Goal: Task Accomplishment & Management: Manage account settings

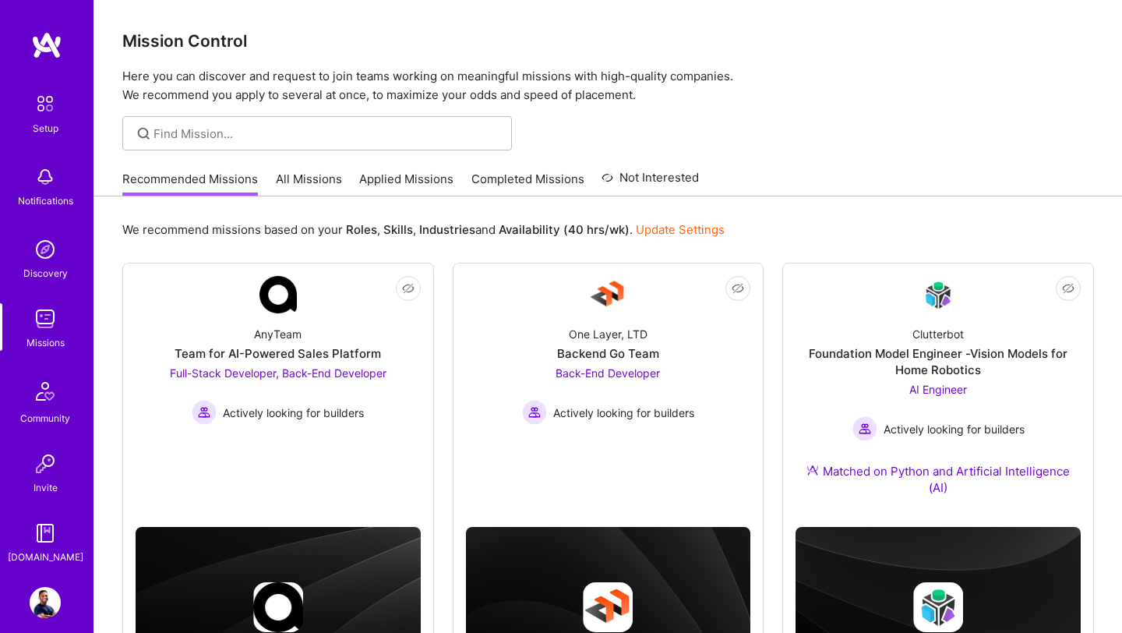
click at [620, 209] on div "Setup Notifications Discovery Missions Community Invite A.Guide Profile Close S…" at bounding box center [561, 365] width 1122 height 730
click at [376, 186] on link "Applied Missions" at bounding box center [406, 184] width 94 height 26
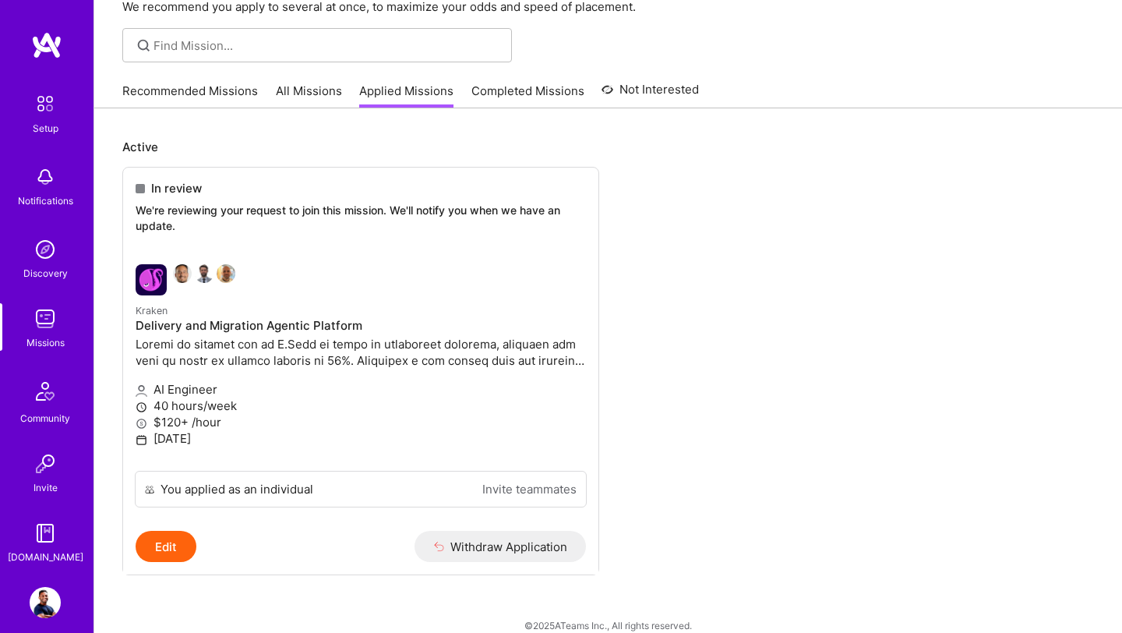
scroll to position [108, 0]
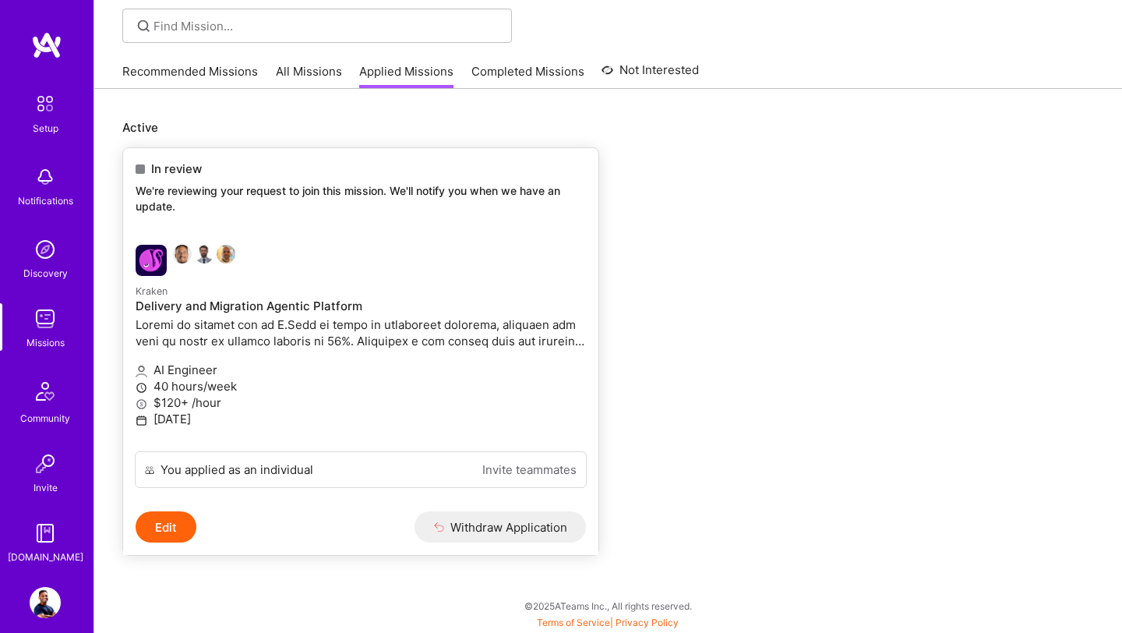
click at [514, 464] on link "Invite teammates" at bounding box center [529, 469] width 94 height 16
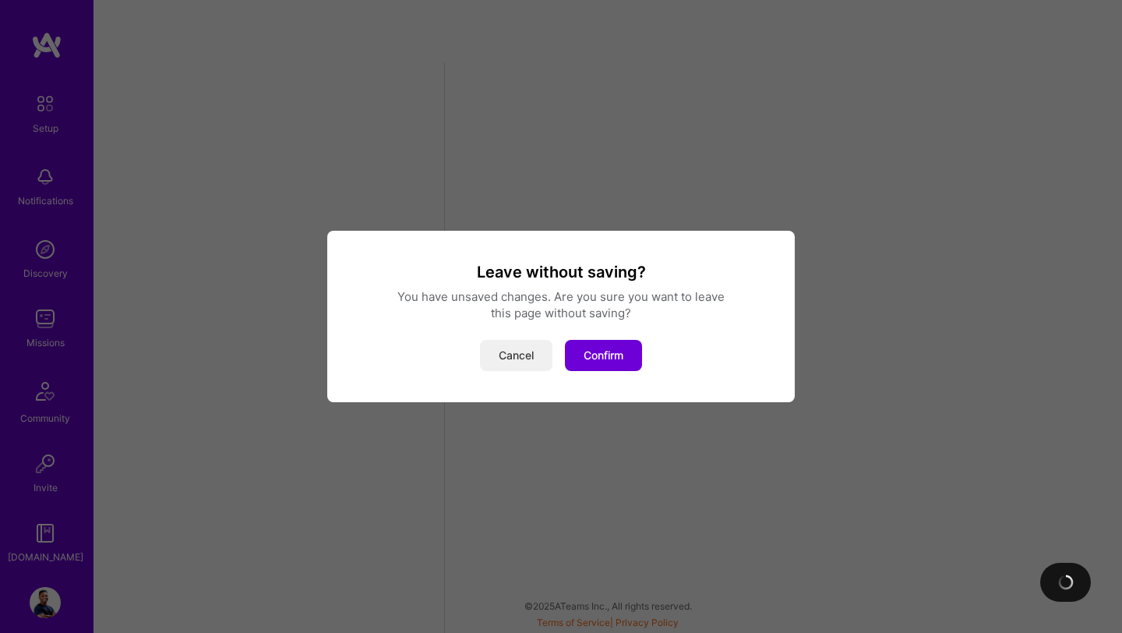
click at [532, 360] on button "Cancel" at bounding box center [516, 355] width 72 height 31
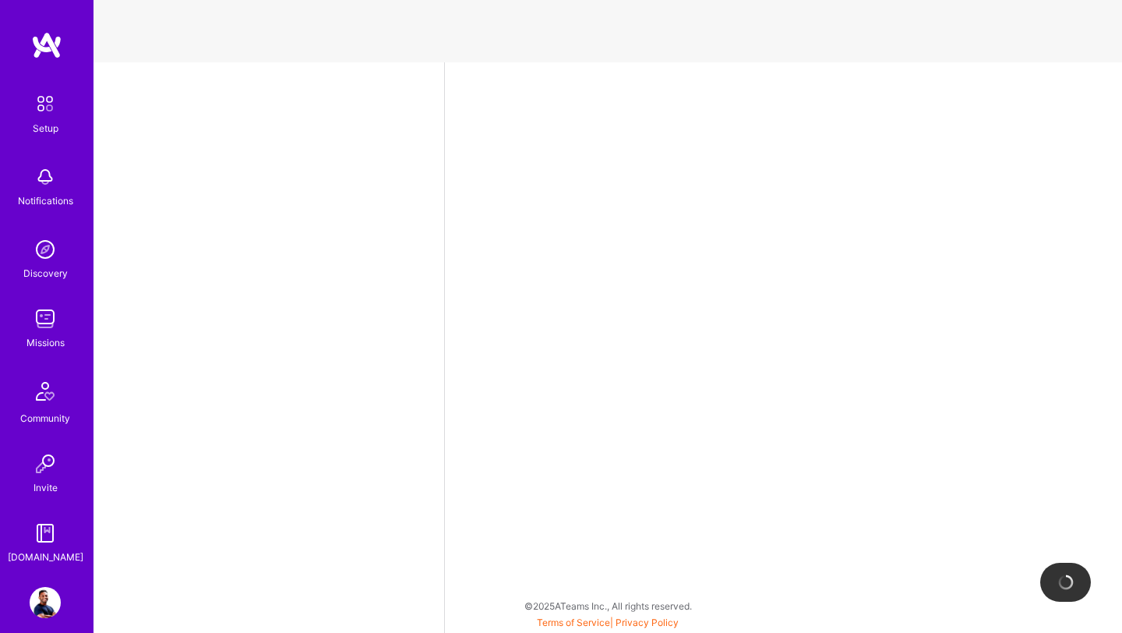
select select "US"
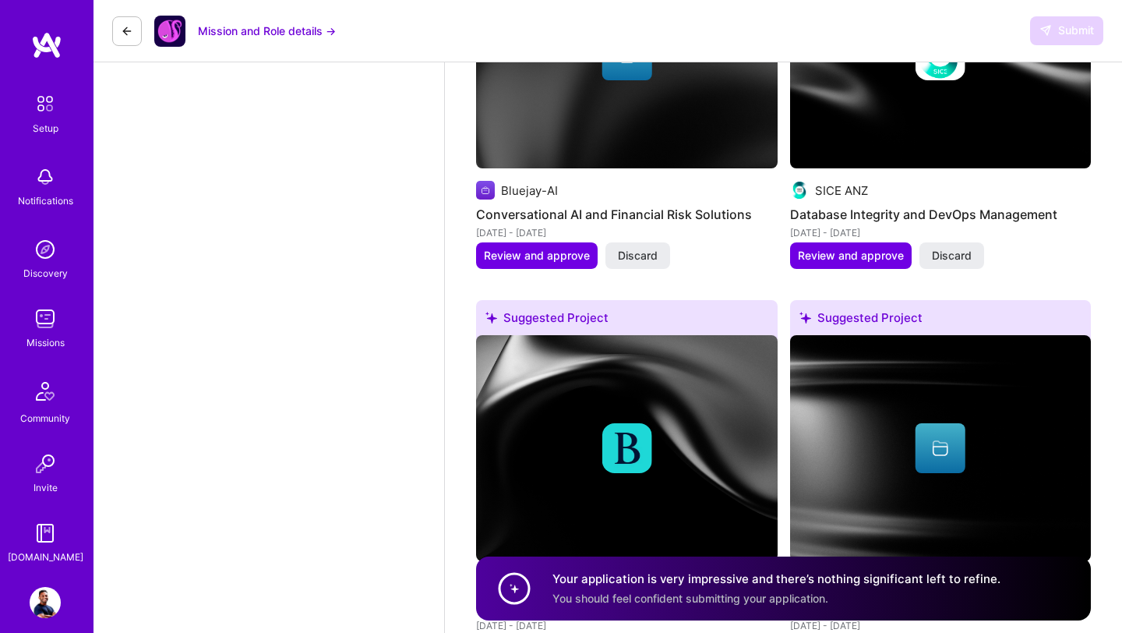
scroll to position [2349, 0]
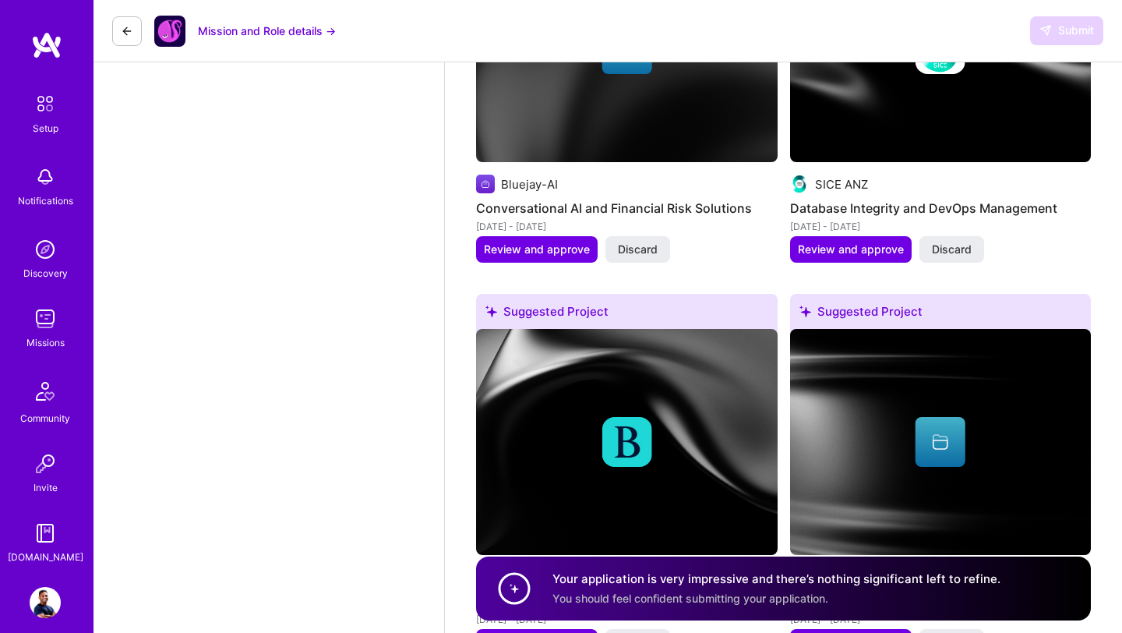
click at [48, 323] on img at bounding box center [45, 318] width 31 height 31
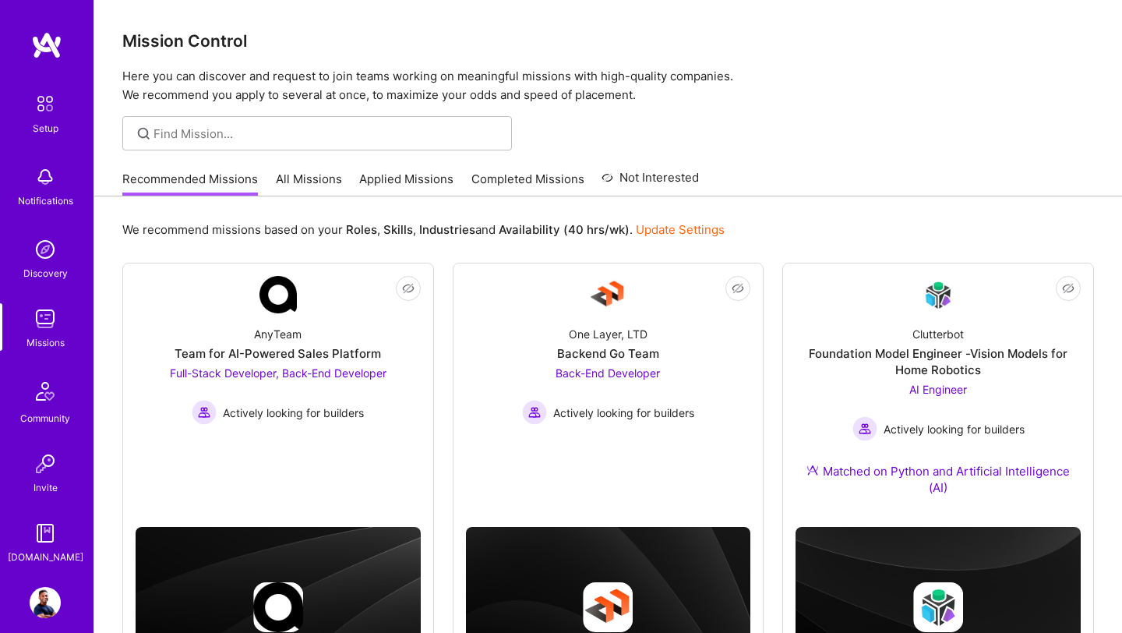
click at [401, 182] on link "Applied Missions" at bounding box center [406, 184] width 94 height 26
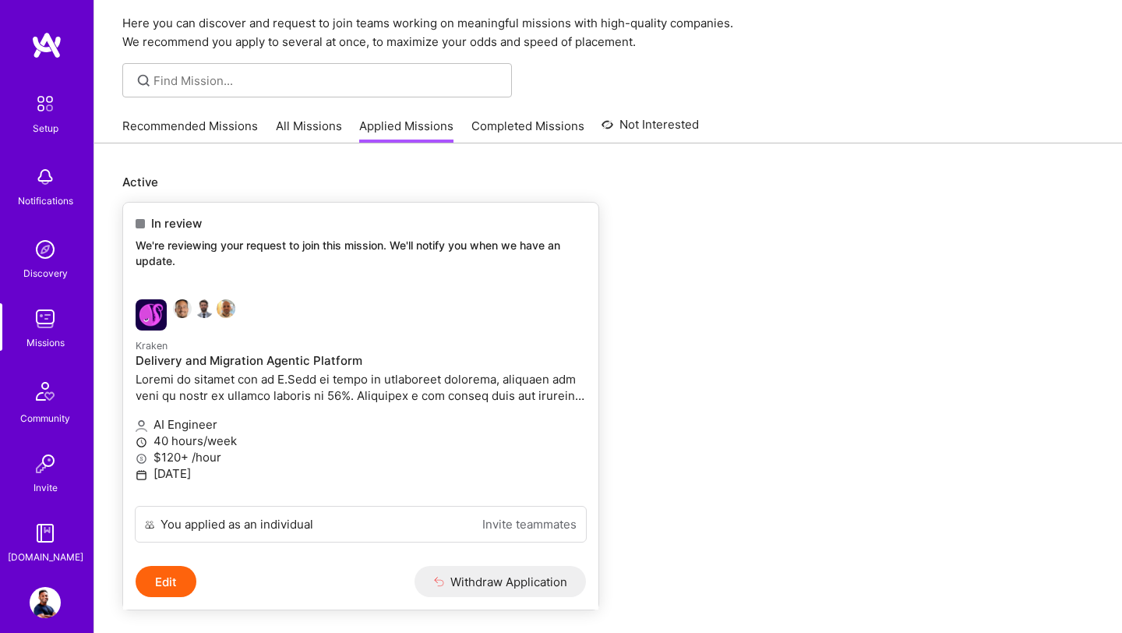
scroll to position [108, 0]
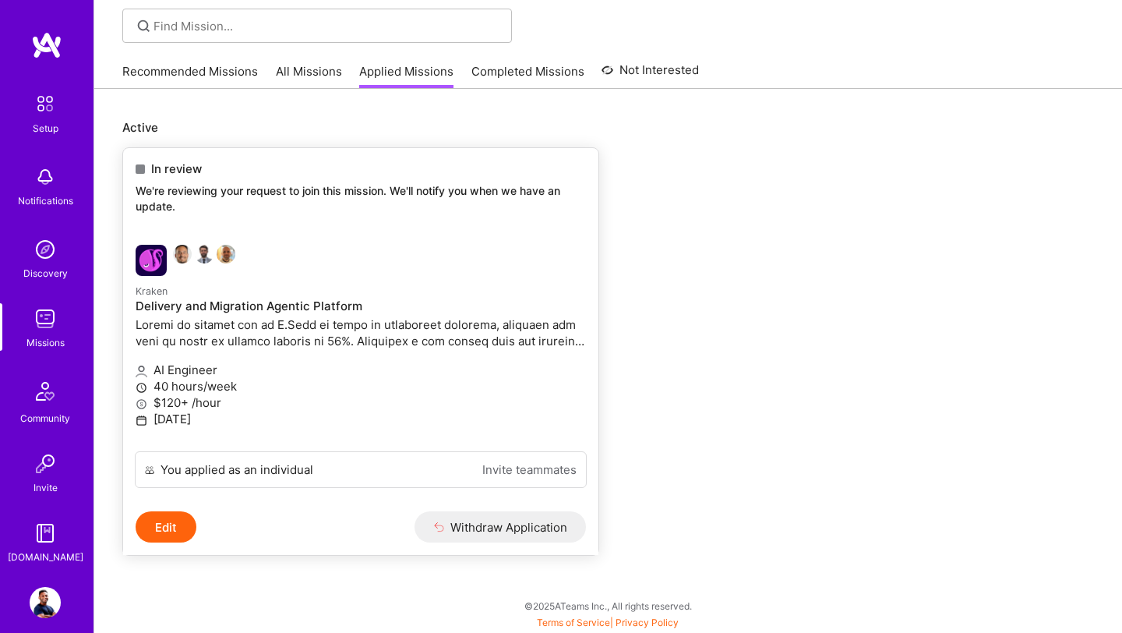
click at [159, 270] on img at bounding box center [151, 260] width 31 height 31
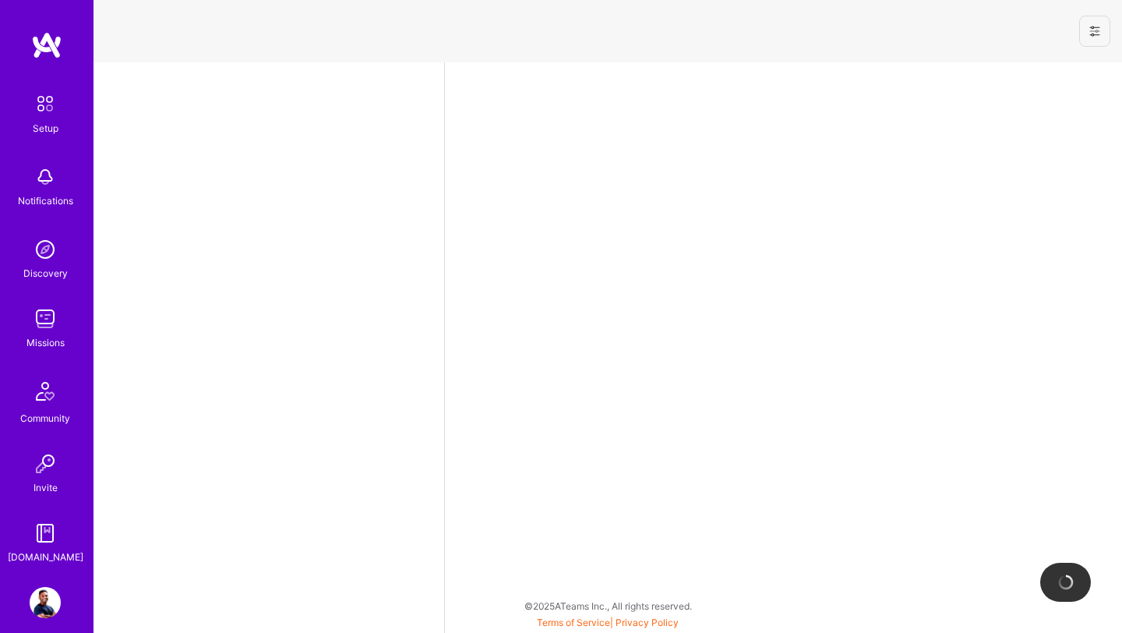
select select "US"
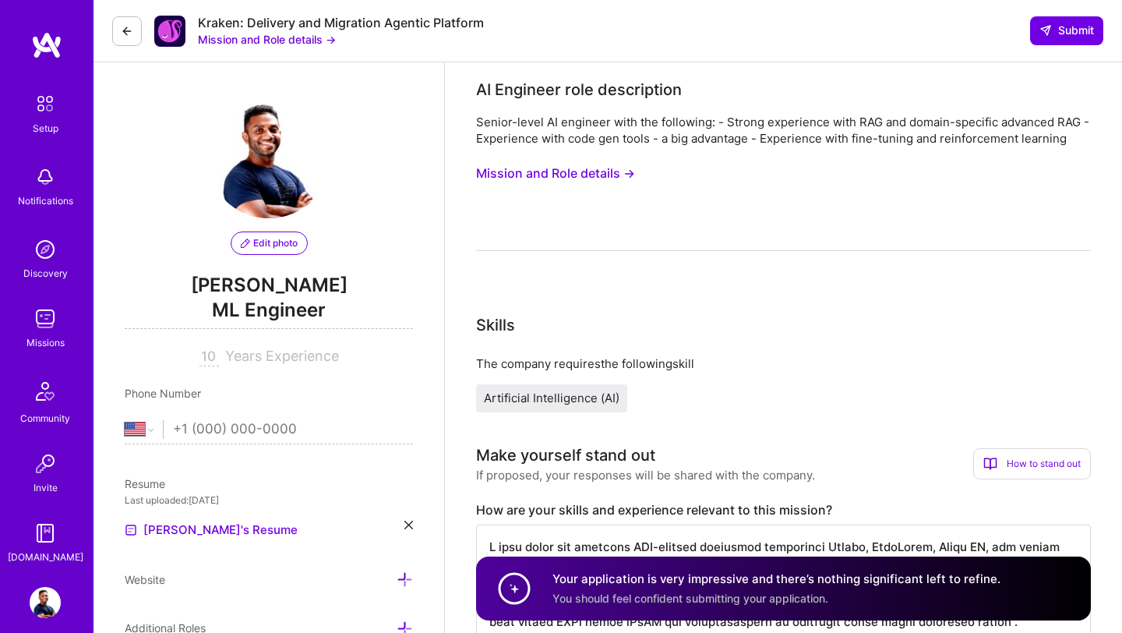
click at [319, 43] on button "Mission and Role details →" at bounding box center [267, 39] width 138 height 16
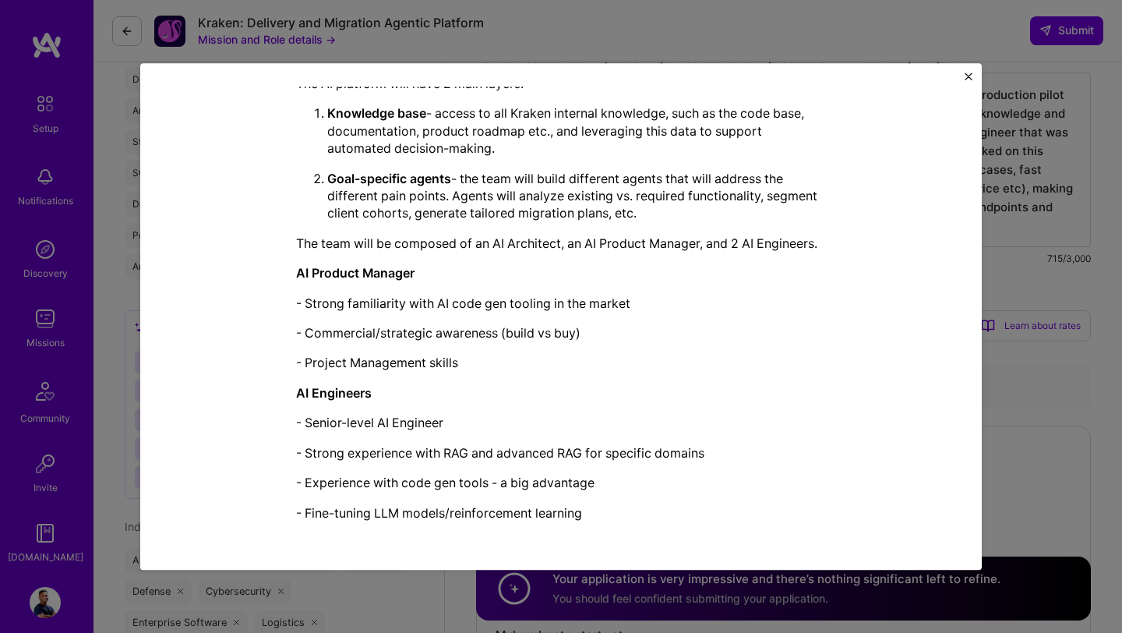
scroll to position [1174, 0]
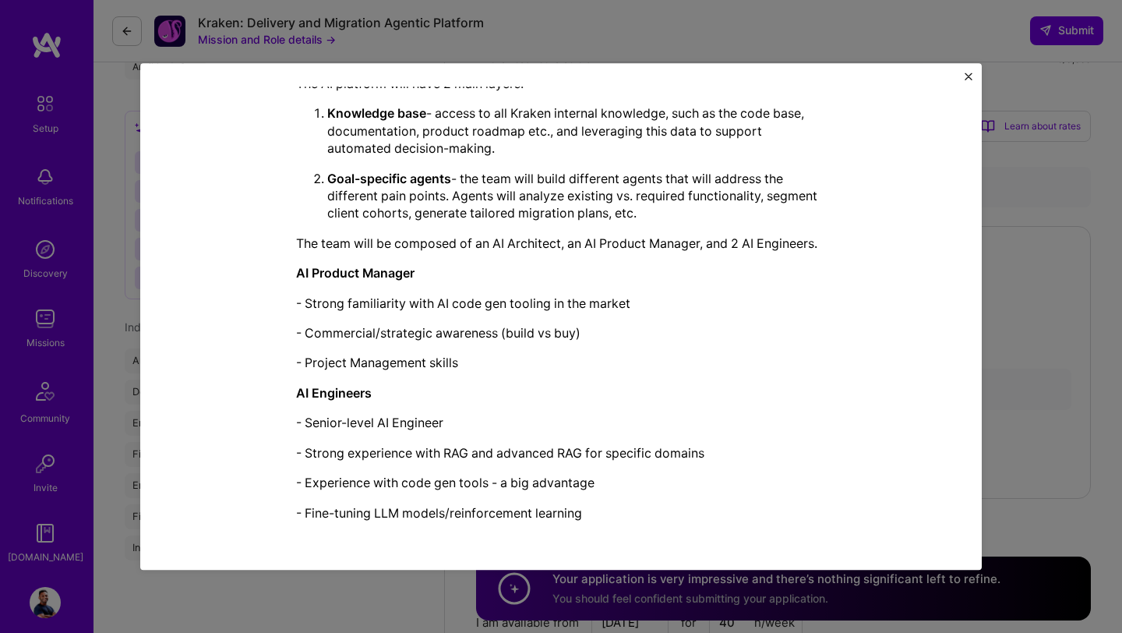
click at [235, 628] on div "Mission Description and Role Details AI Engineer role description Senior-level …" at bounding box center [561, 316] width 1122 height 633
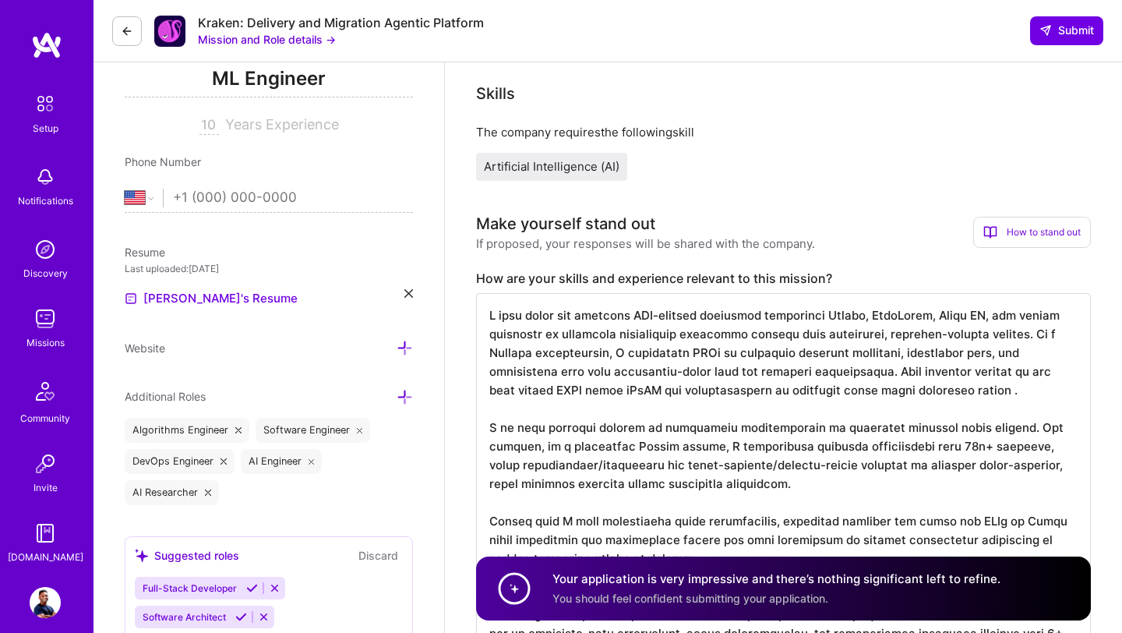
scroll to position [0, 0]
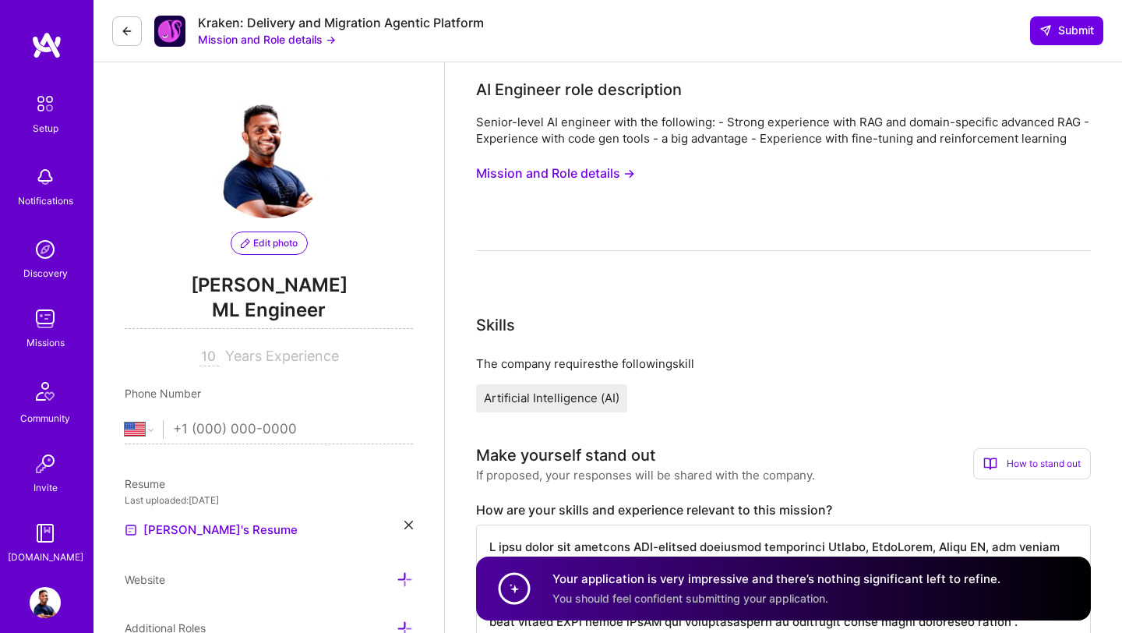
click at [122, 30] on icon at bounding box center [127, 31] width 12 height 12
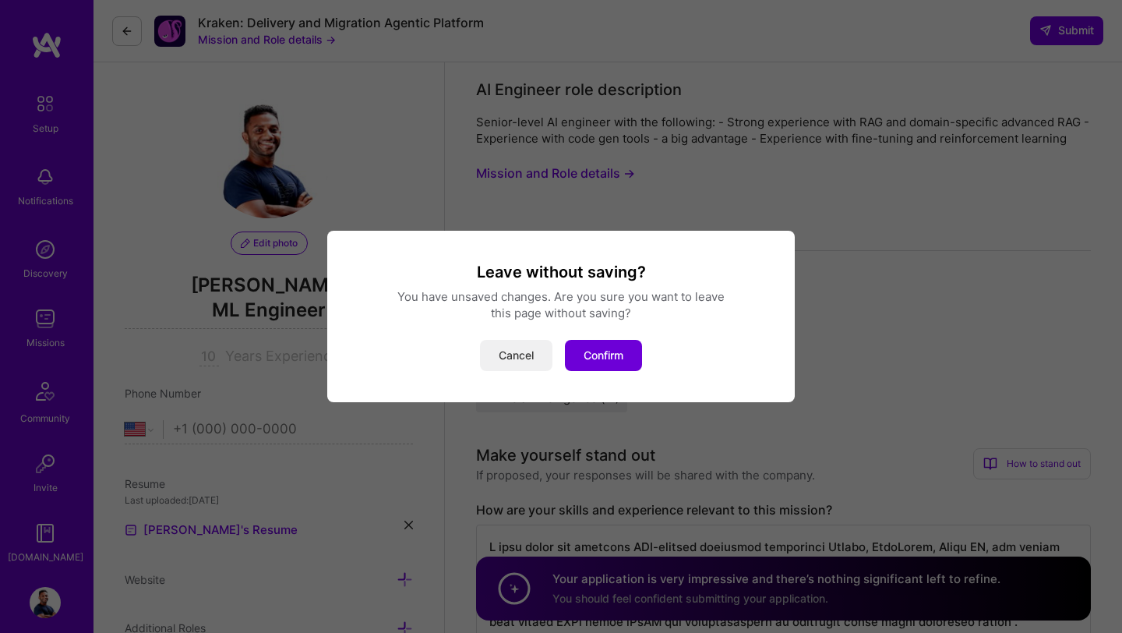
click at [519, 359] on button "Cancel" at bounding box center [516, 355] width 72 height 31
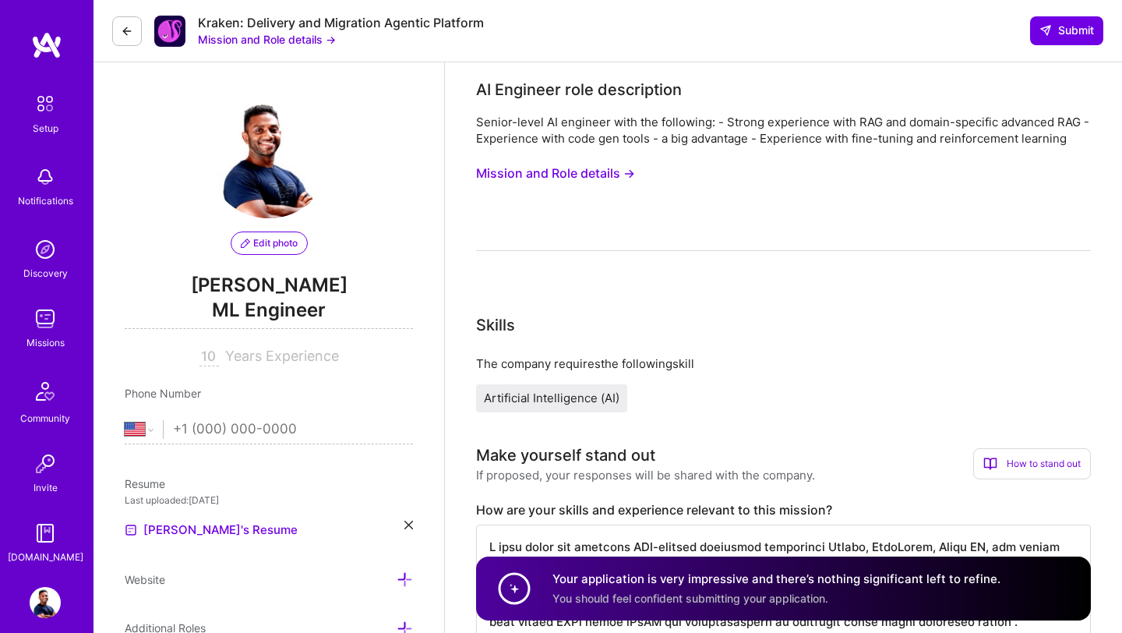
click at [44, 256] on img at bounding box center [45, 249] width 31 height 31
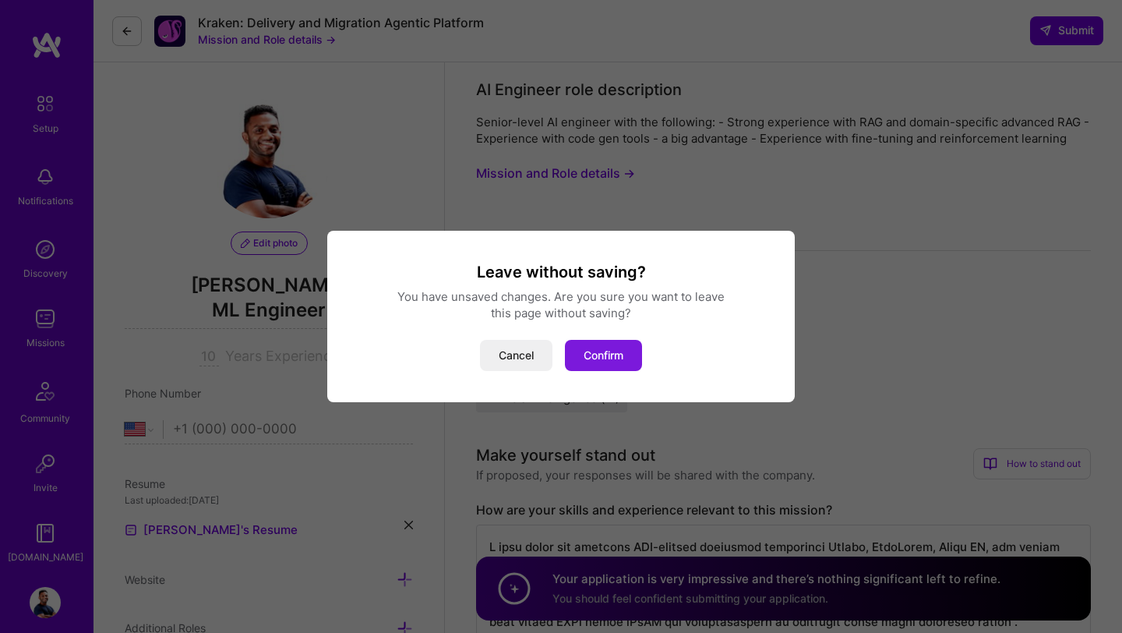
click at [597, 359] on button "Confirm" at bounding box center [603, 355] width 77 height 31
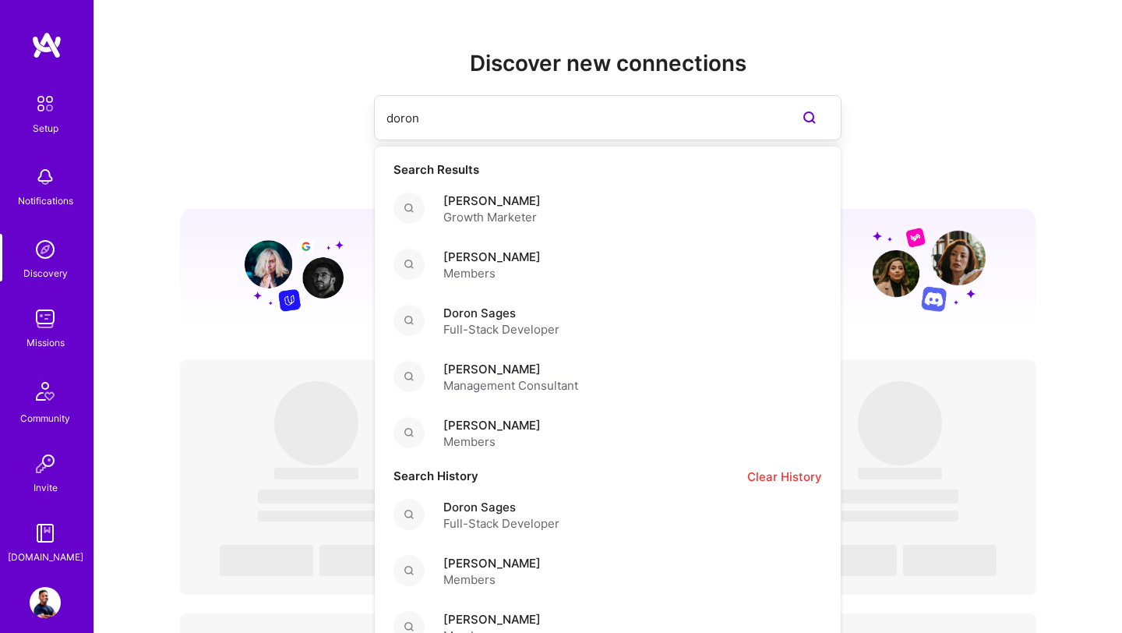
click at [482, 126] on input "doron" at bounding box center [577, 118] width 380 height 40
type input "d"
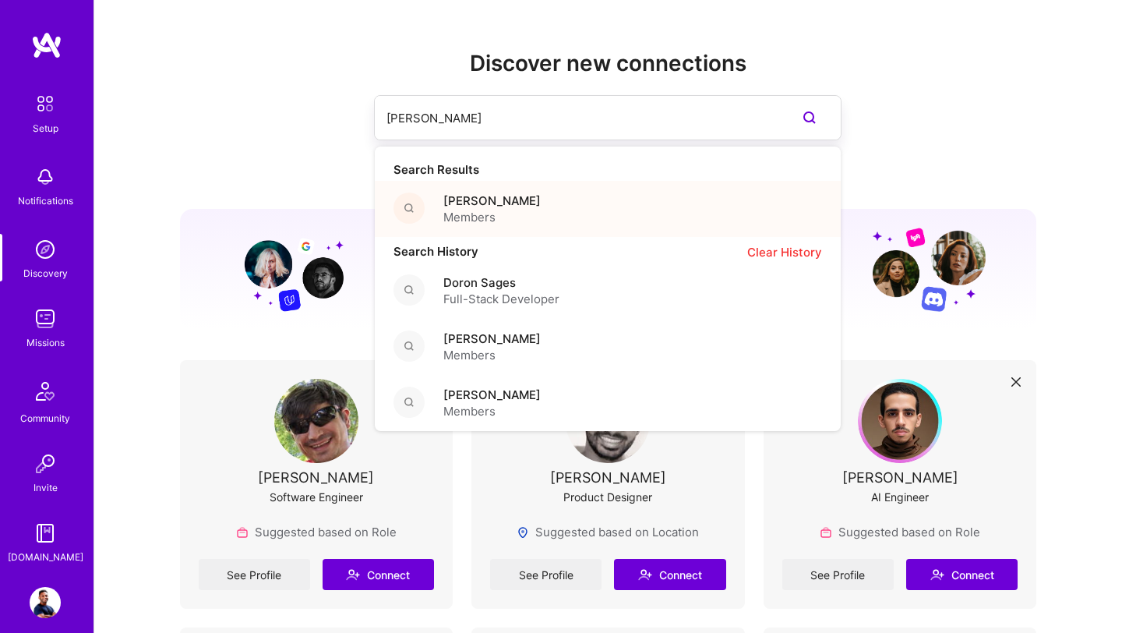
type input "nathaniel mer"
click at [486, 211] on span "Members" at bounding box center [491, 217] width 97 height 16
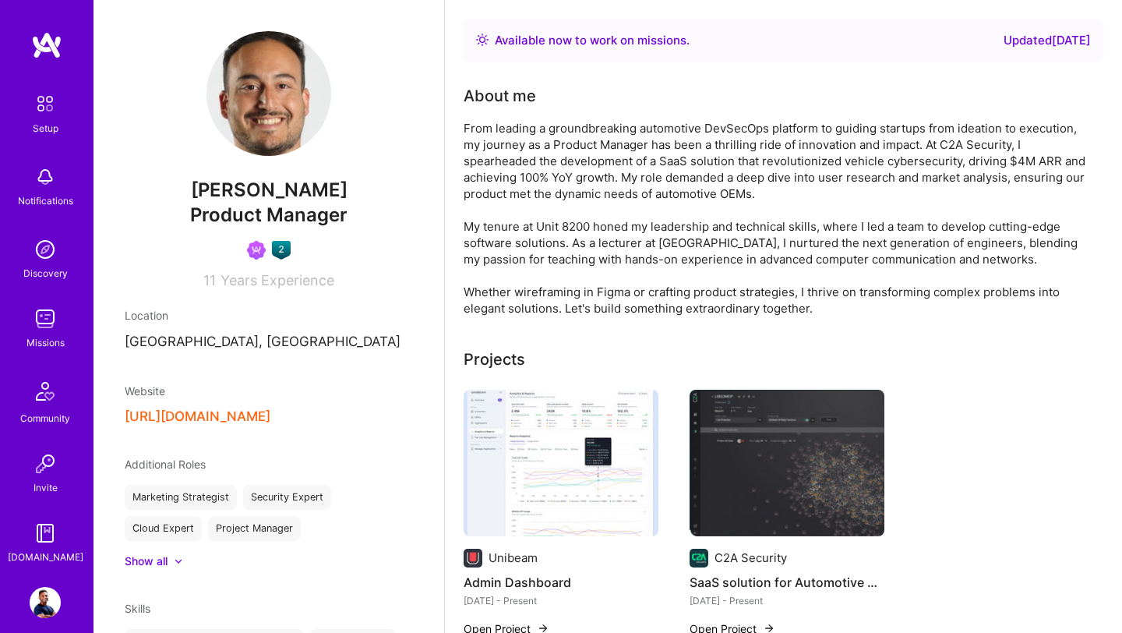
click at [54, 404] on img at bounding box center [45, 391] width 37 height 37
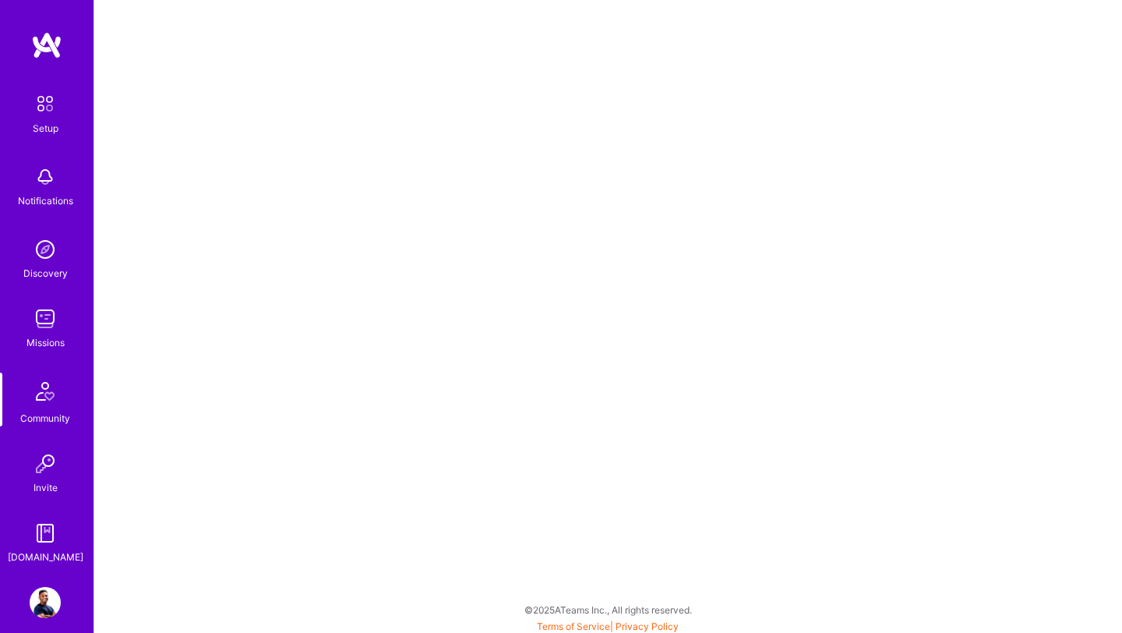
click at [44, 267] on div "Discovery" at bounding box center [45, 273] width 44 height 16
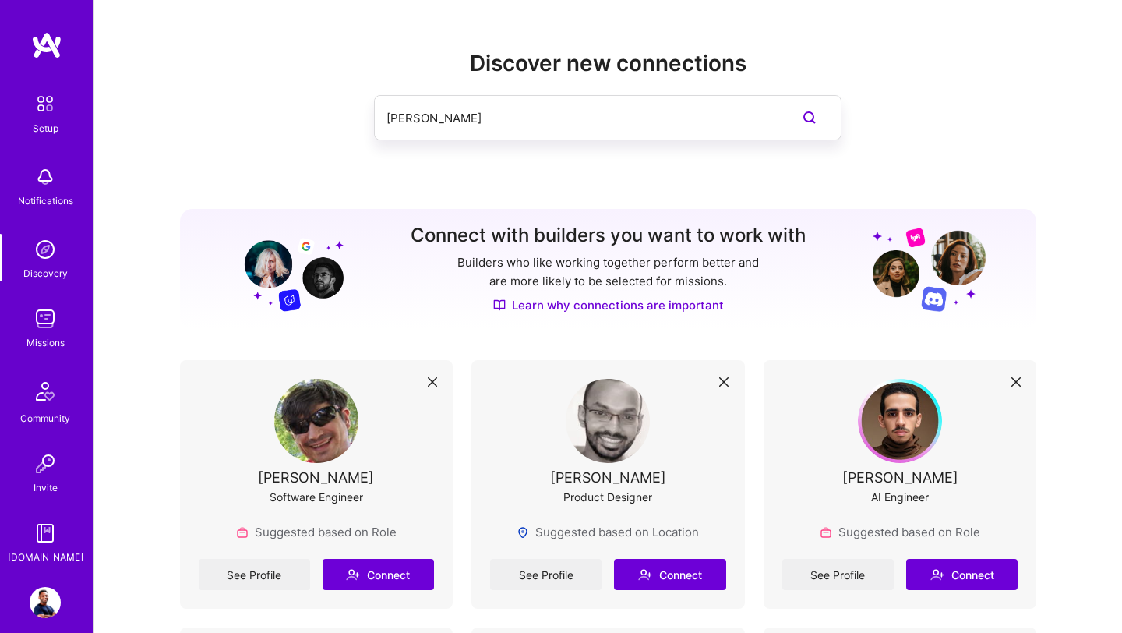
click at [568, 108] on input "nathaniel mer" at bounding box center [577, 118] width 380 height 40
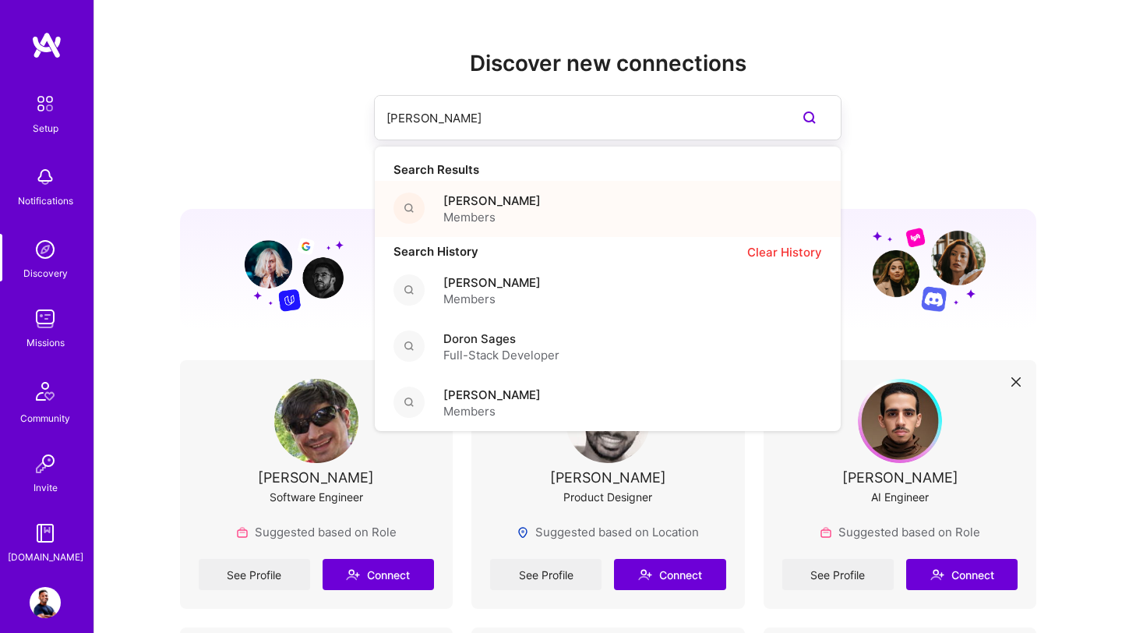
click at [510, 198] on span "Nathaniel Meron" at bounding box center [491, 201] width 97 height 16
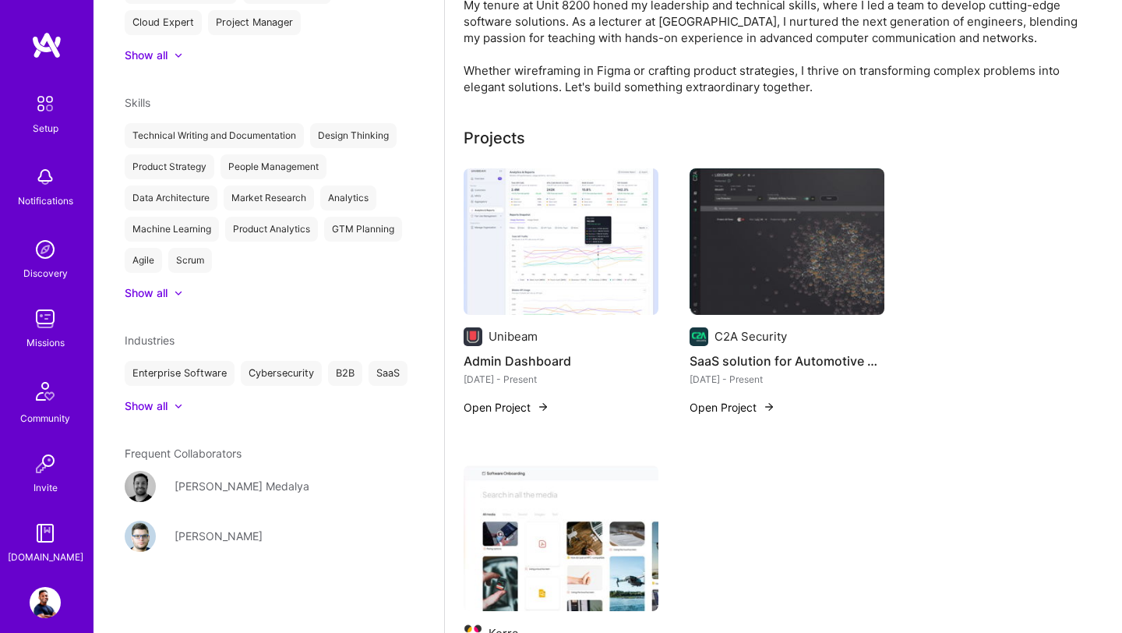
scroll to position [222, 0]
click at [170, 408] on div at bounding box center [171, 406] width 6 height 16
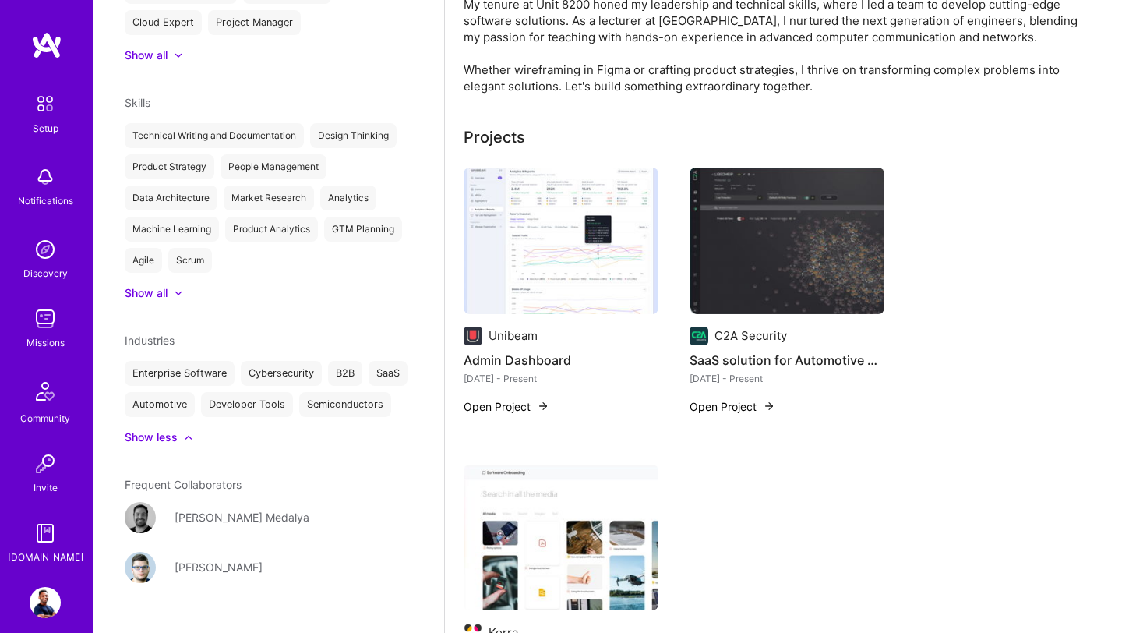
scroll to position [537, 0]
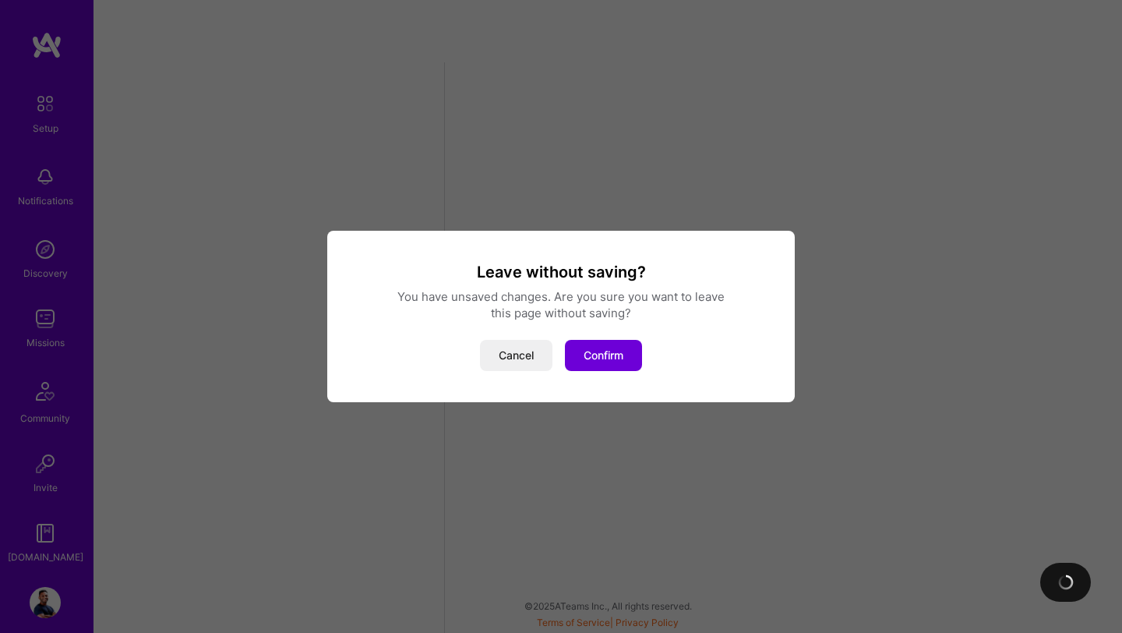
select select "US"
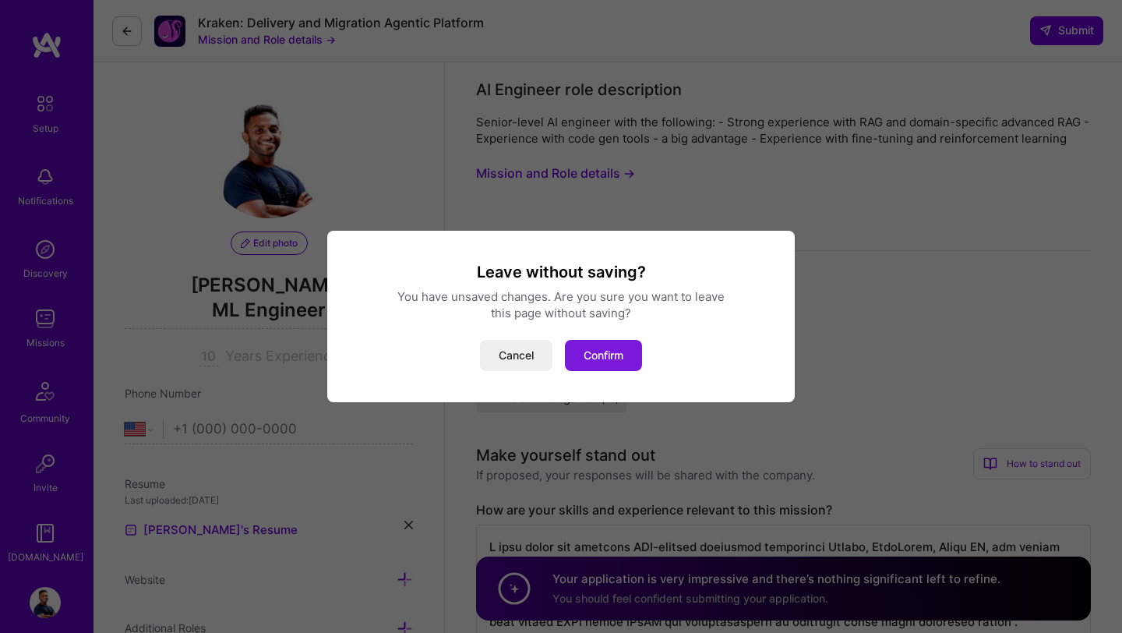
click at [628, 360] on button "Confirm" at bounding box center [603, 355] width 77 height 31
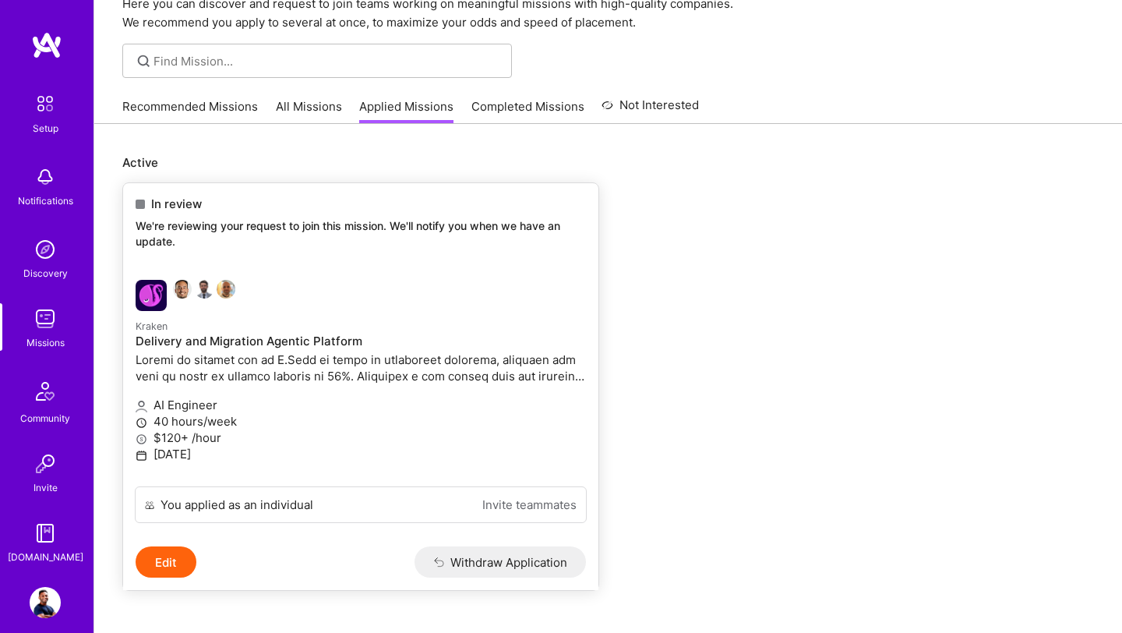
scroll to position [108, 0]
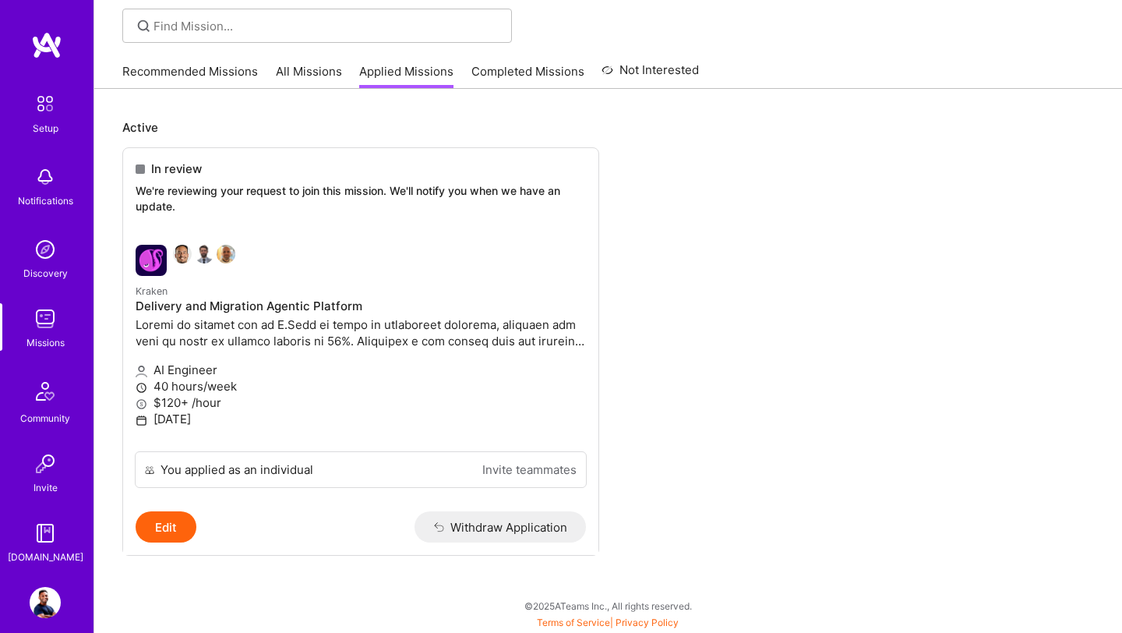
click at [44, 394] on img at bounding box center [45, 391] width 37 height 37
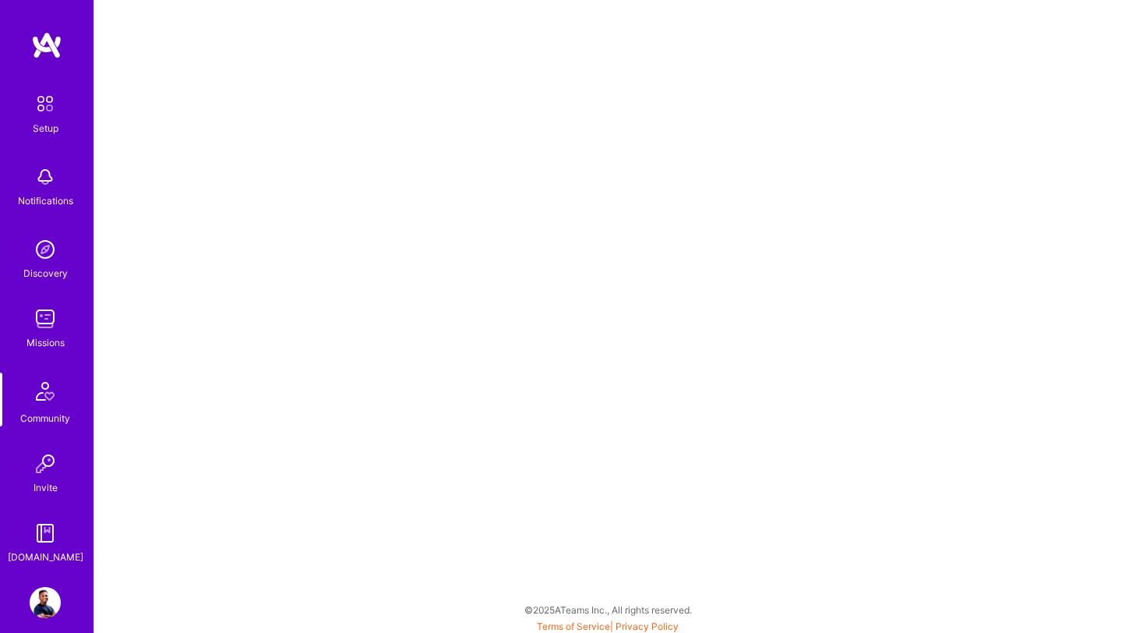
click at [31, 332] on img at bounding box center [45, 318] width 31 height 31
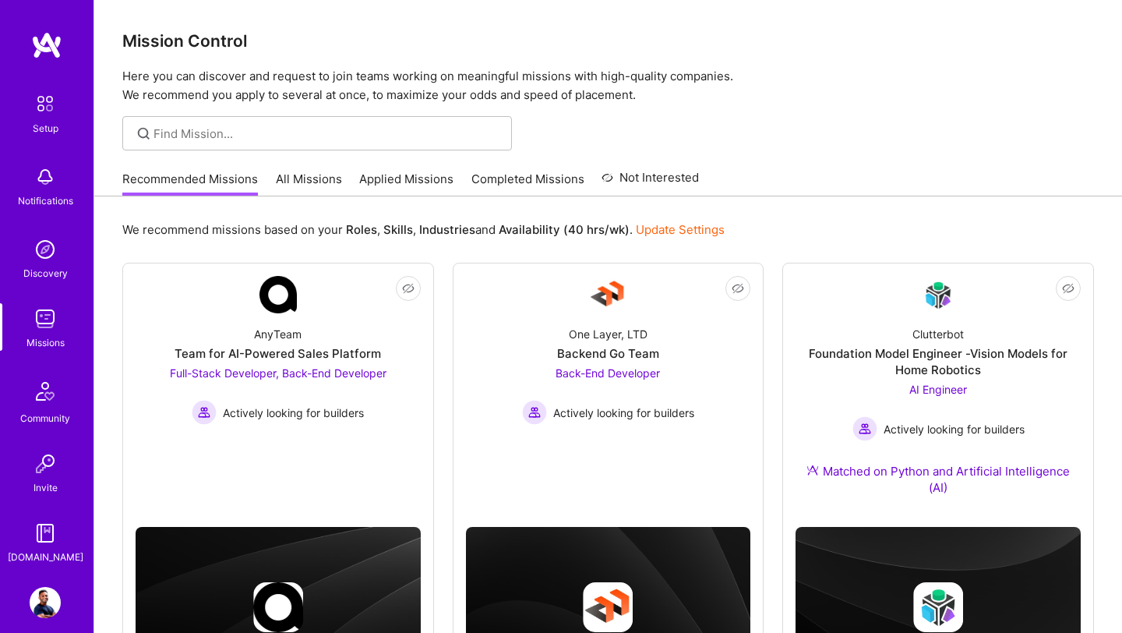
click at [53, 407] on img at bounding box center [45, 391] width 37 height 37
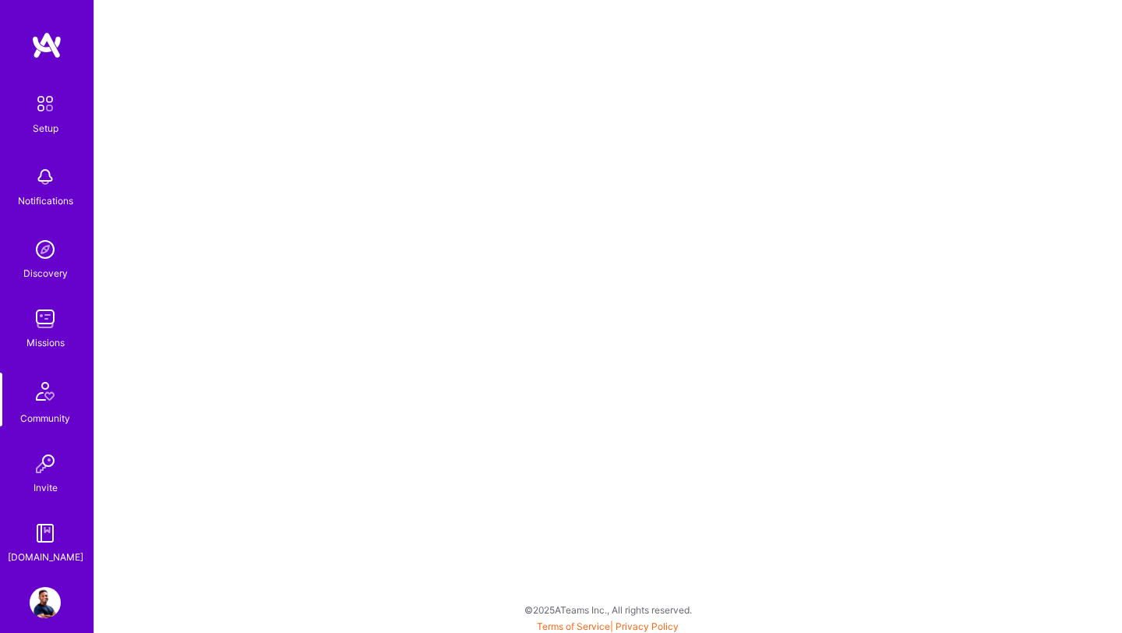
click at [35, 255] on img at bounding box center [45, 249] width 31 height 31
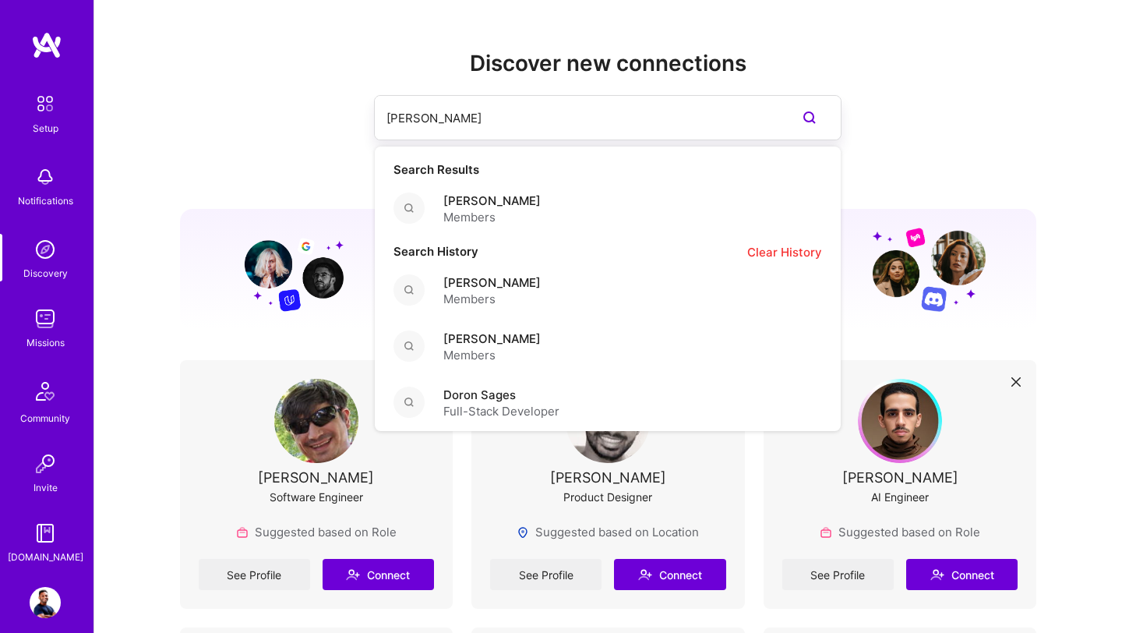
drag, startPoint x: 500, startPoint y: 125, endPoint x: 246, endPoint y: 129, distance: 254.1
click at [247, 129] on div "nathaniel mer Search Results Nathaniel Meron Members Search History Clear Histo…" at bounding box center [608, 117] width 857 height 45
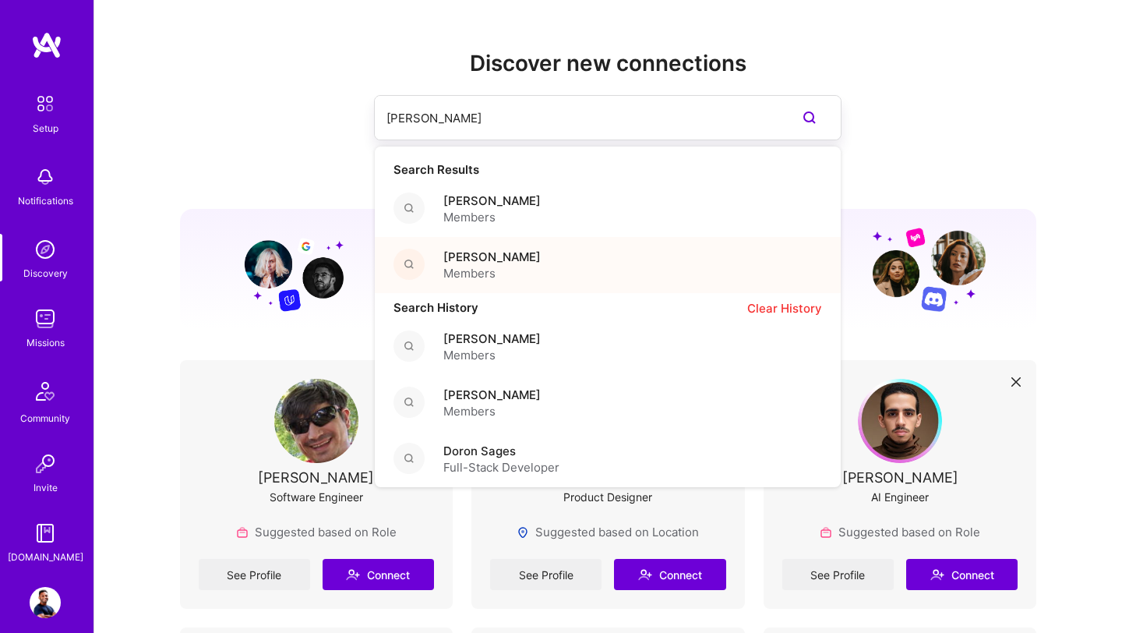
type input "linford ba"
click at [489, 270] on span "Members" at bounding box center [491, 273] width 97 height 16
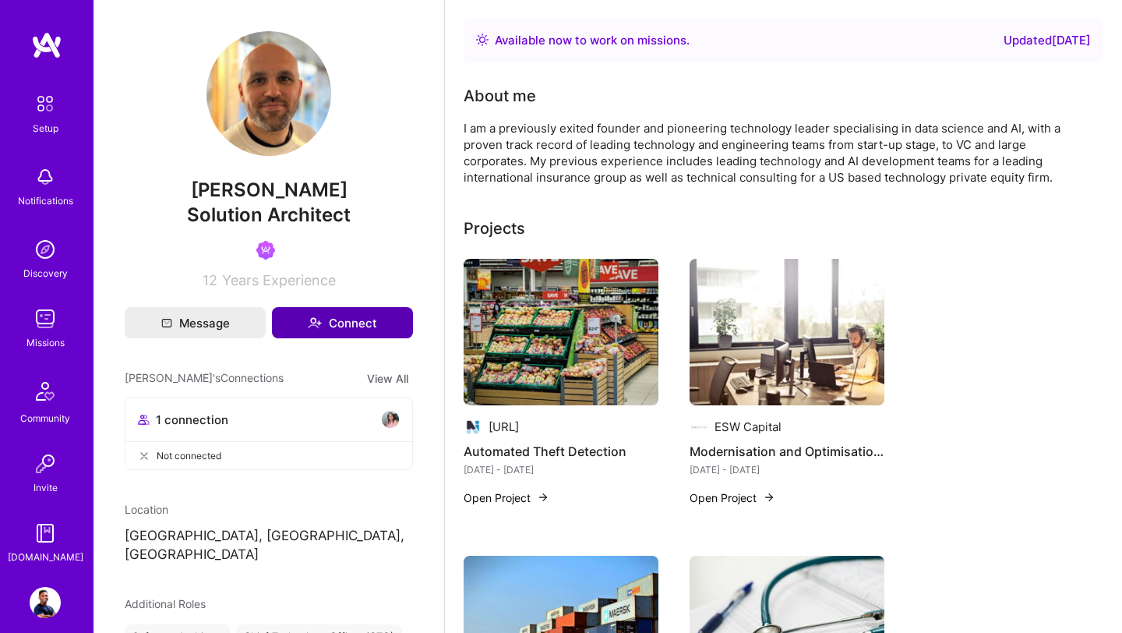
click at [367, 323] on button "Connect" at bounding box center [342, 322] width 141 height 31
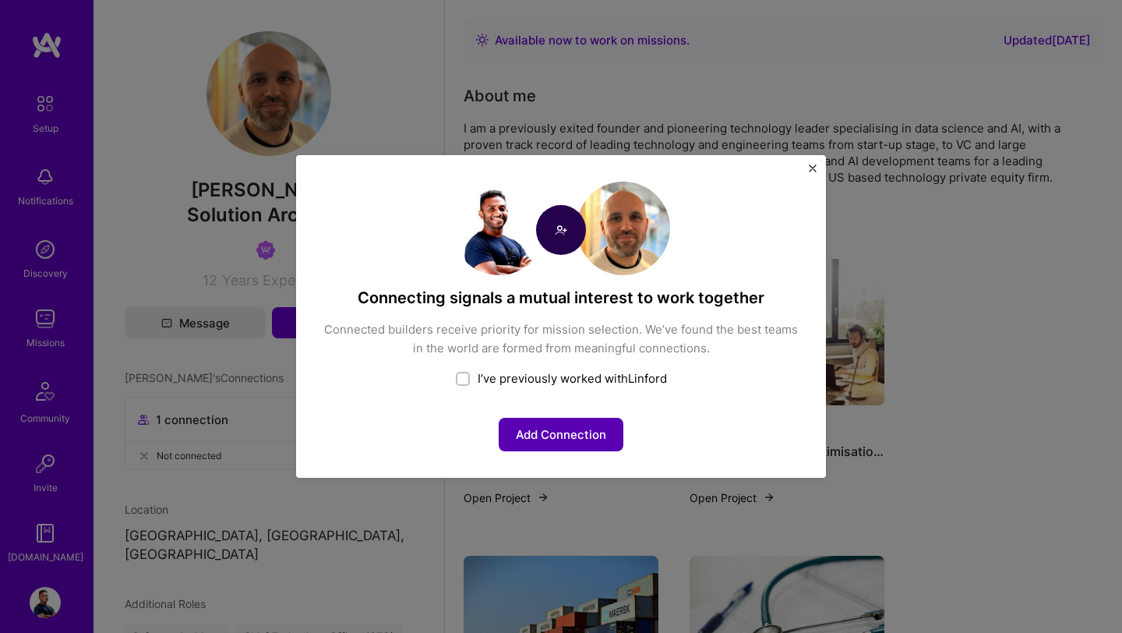
click at [542, 440] on button "Add Connection" at bounding box center [561, 435] width 125 height 34
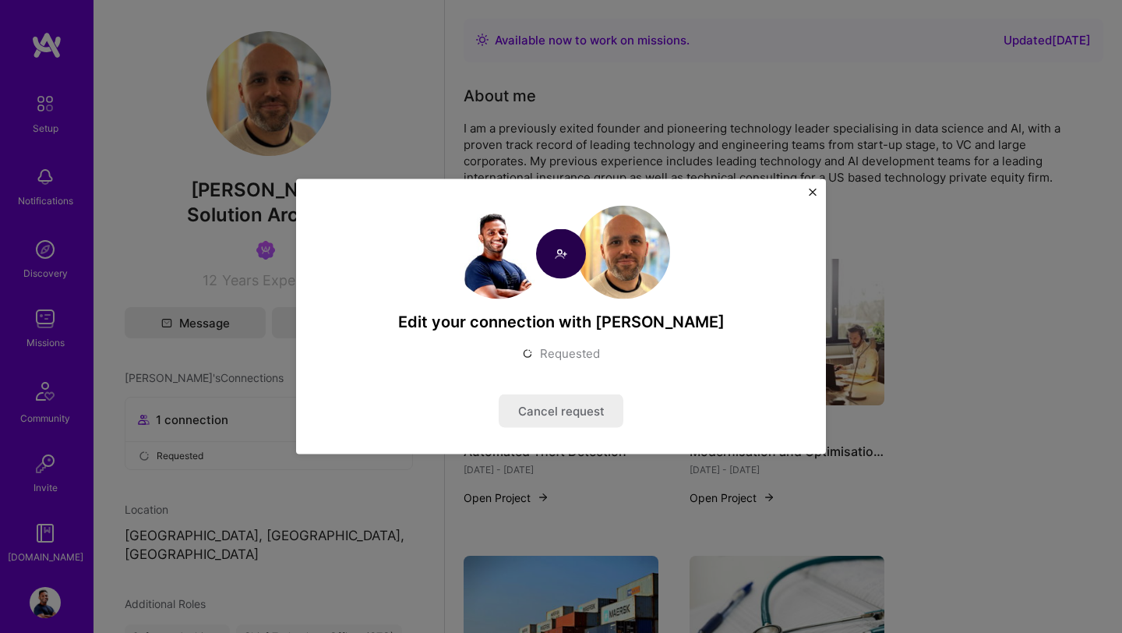
click at [809, 190] on img "Close" at bounding box center [813, 193] width 8 height 8
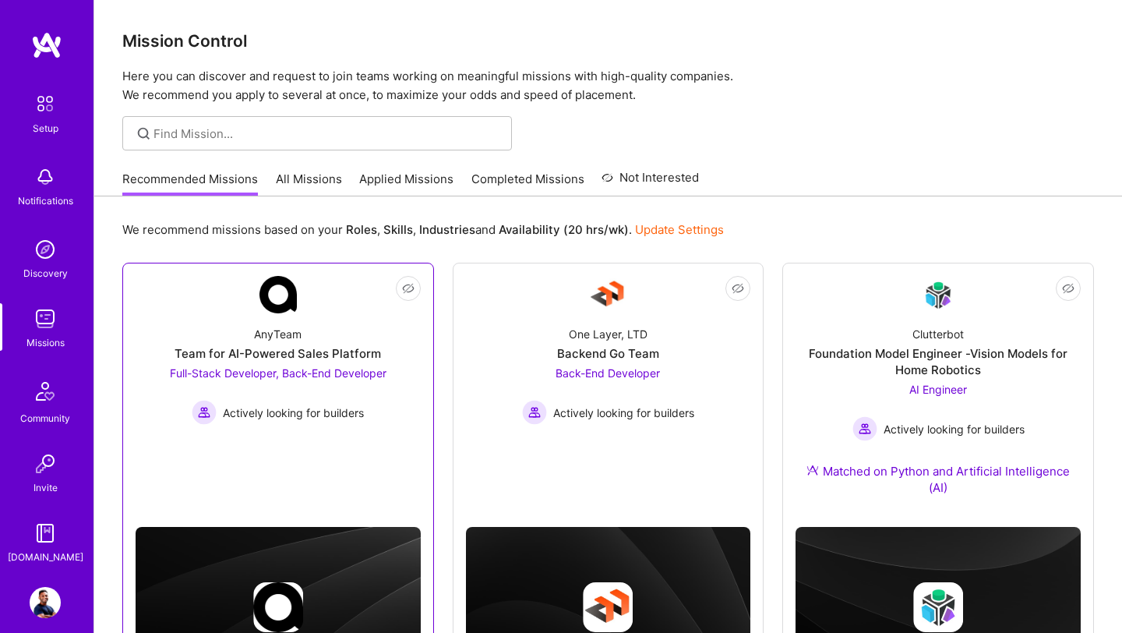
scroll to position [105, 0]
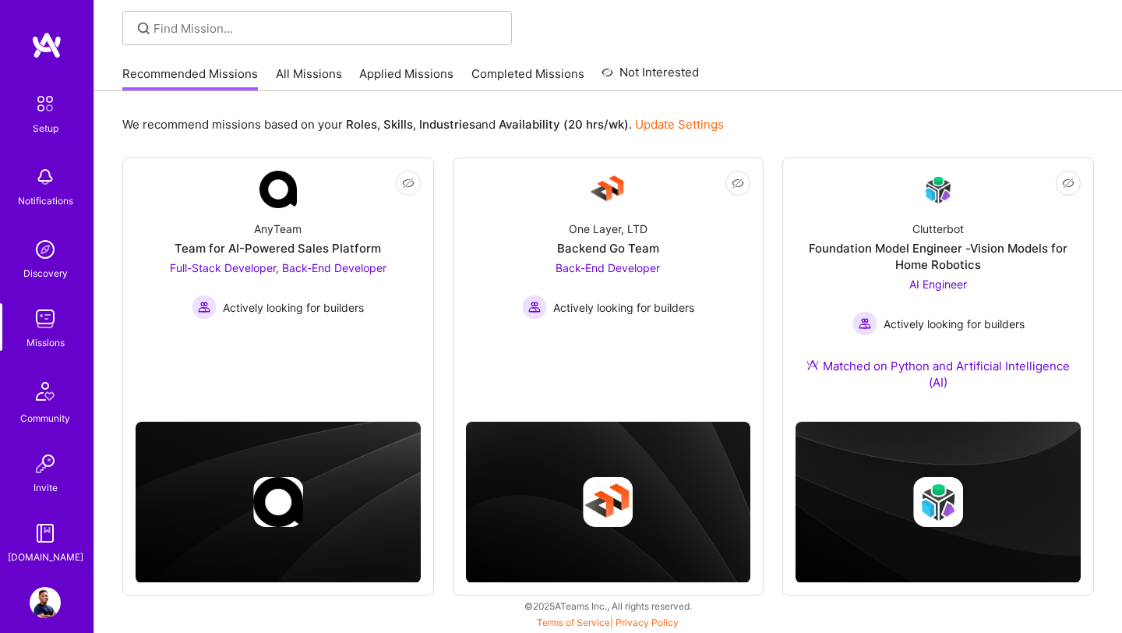
click at [50, 401] on img at bounding box center [45, 391] width 37 height 37
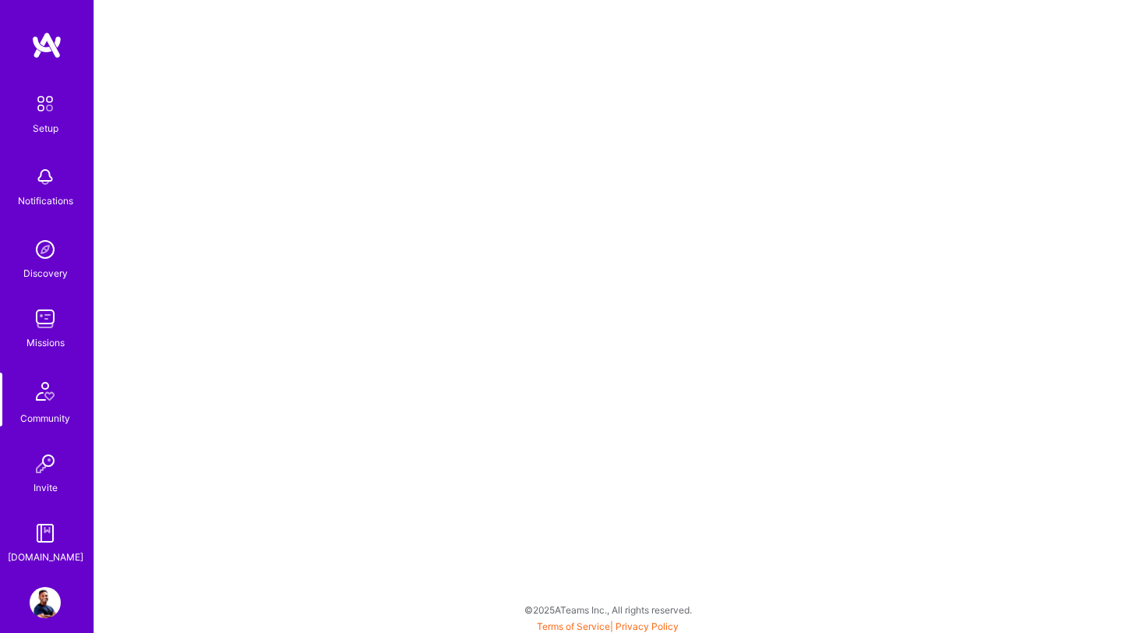
click at [48, 322] on img at bounding box center [45, 318] width 31 height 31
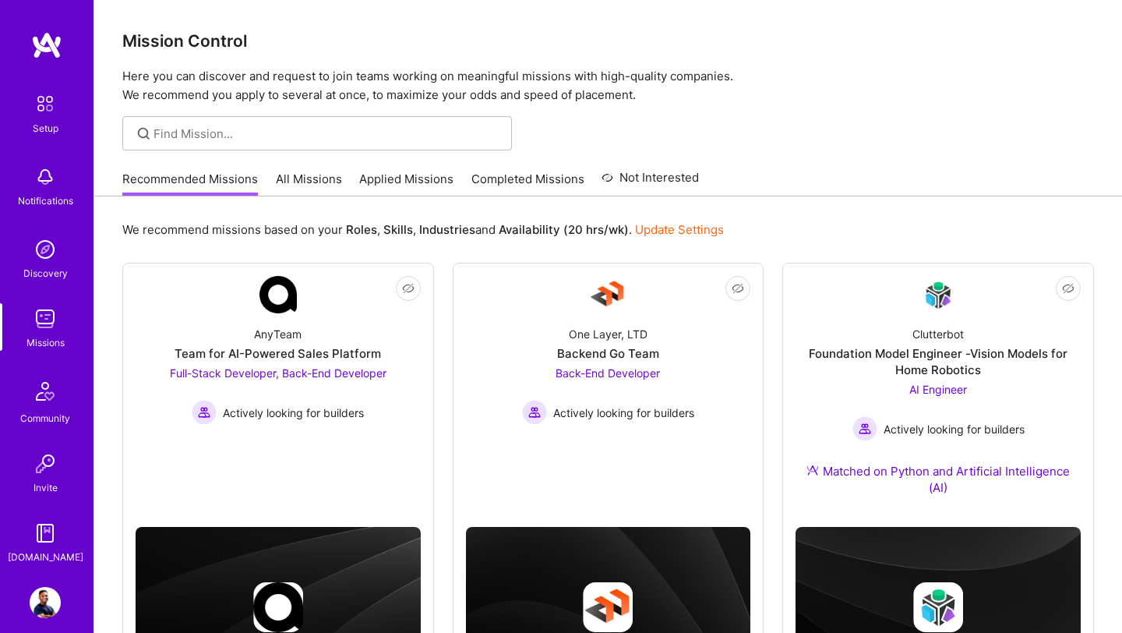
click at [284, 186] on link "All Missions" at bounding box center [309, 184] width 66 height 26
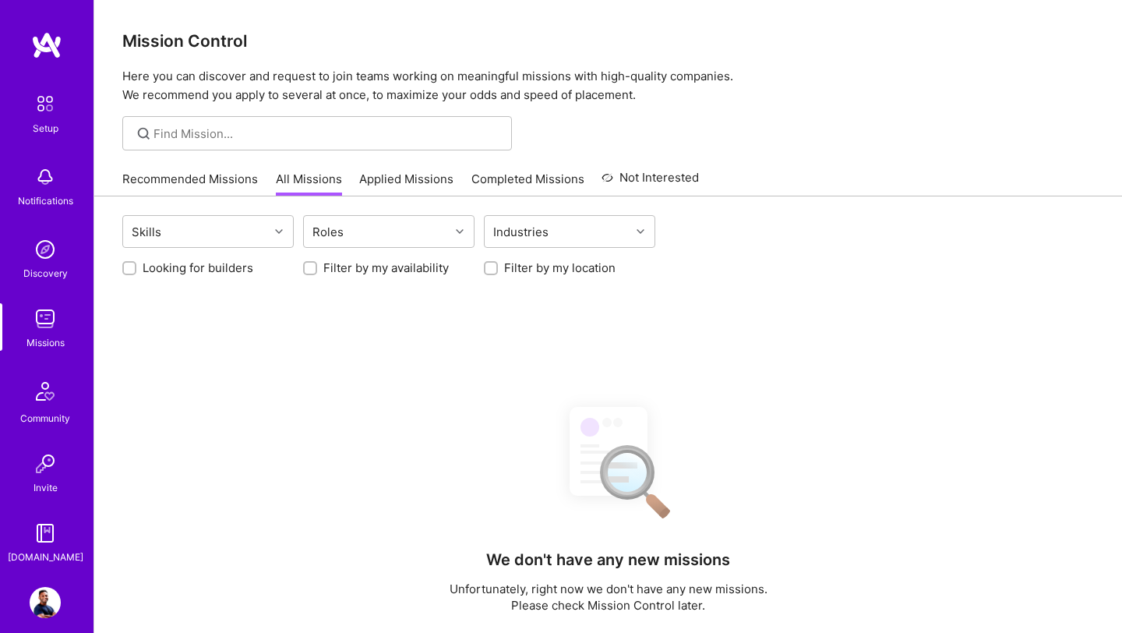
click at [379, 171] on link "Applied Missions" at bounding box center [406, 184] width 94 height 26
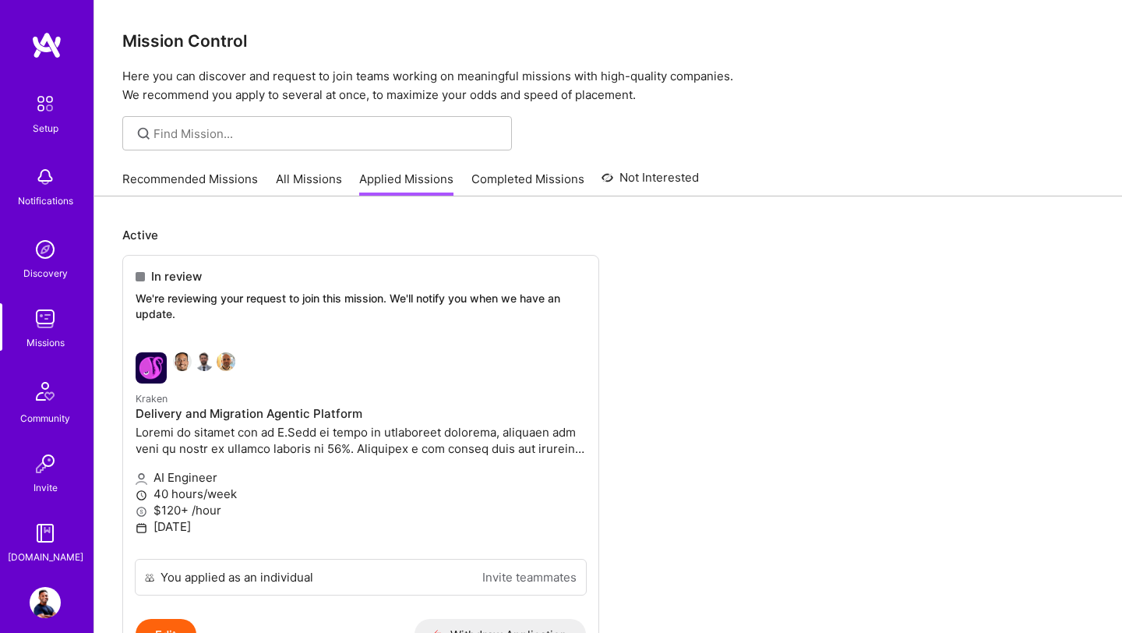
click at [48, 255] on img at bounding box center [45, 249] width 31 height 31
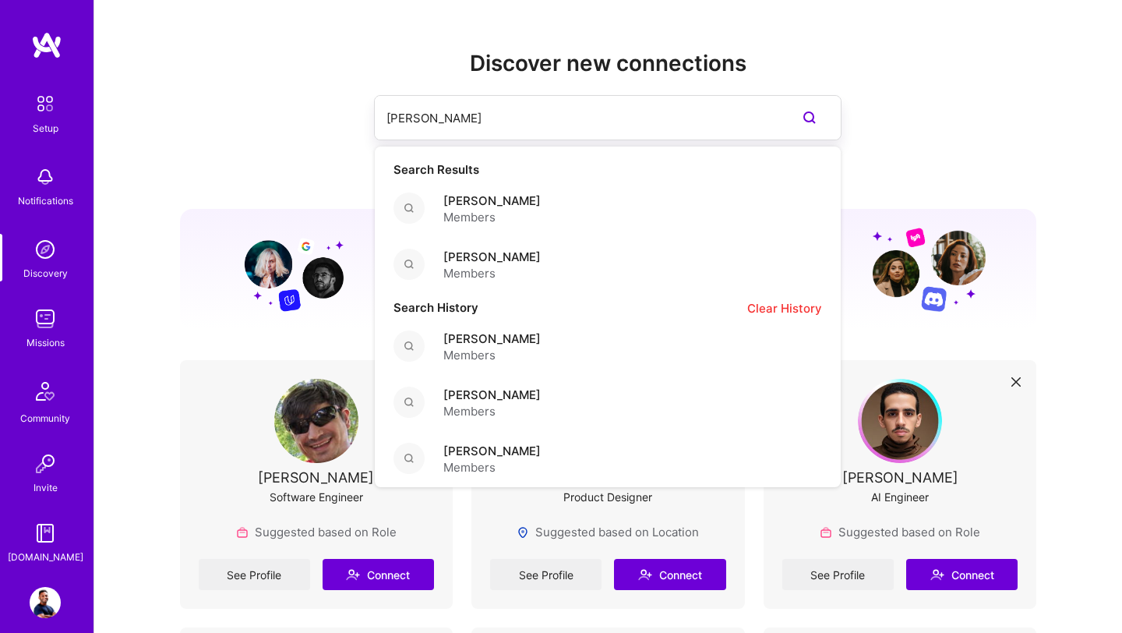
drag, startPoint x: 485, startPoint y: 115, endPoint x: 320, endPoint y: 115, distance: 165.2
click at [320, 115] on div "linford ba Search Results Linford Bacon Members Linford Bacon Members Search Hi…" at bounding box center [608, 117] width 857 height 45
type input "daniel sca"
click at [461, 208] on span "Daniel Scain" at bounding box center [491, 201] width 97 height 16
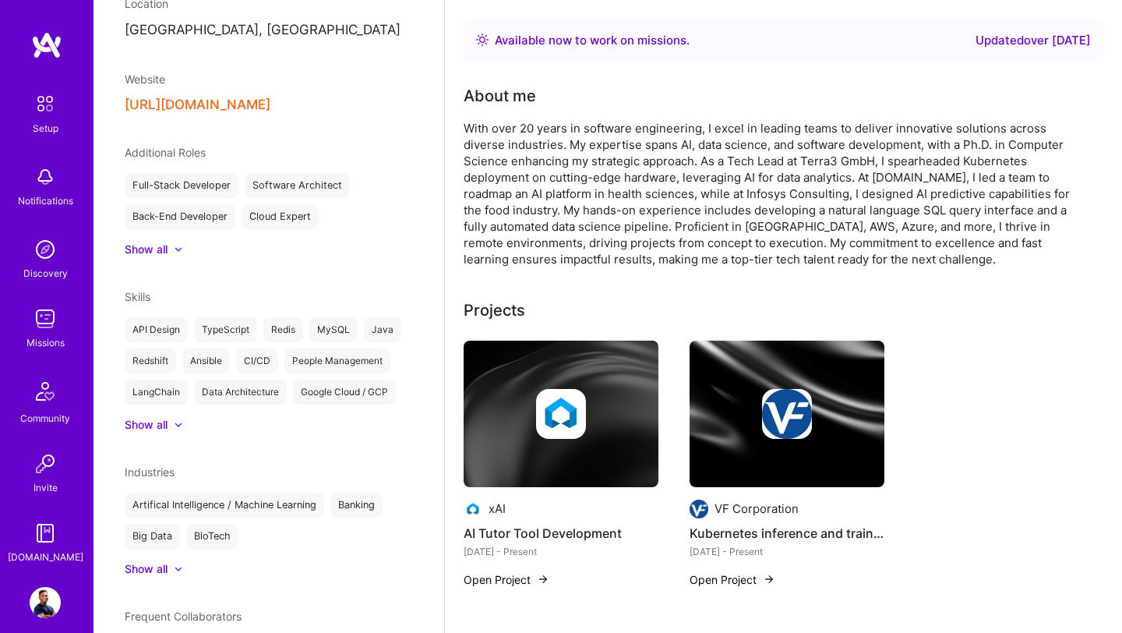
scroll to position [429, 0]
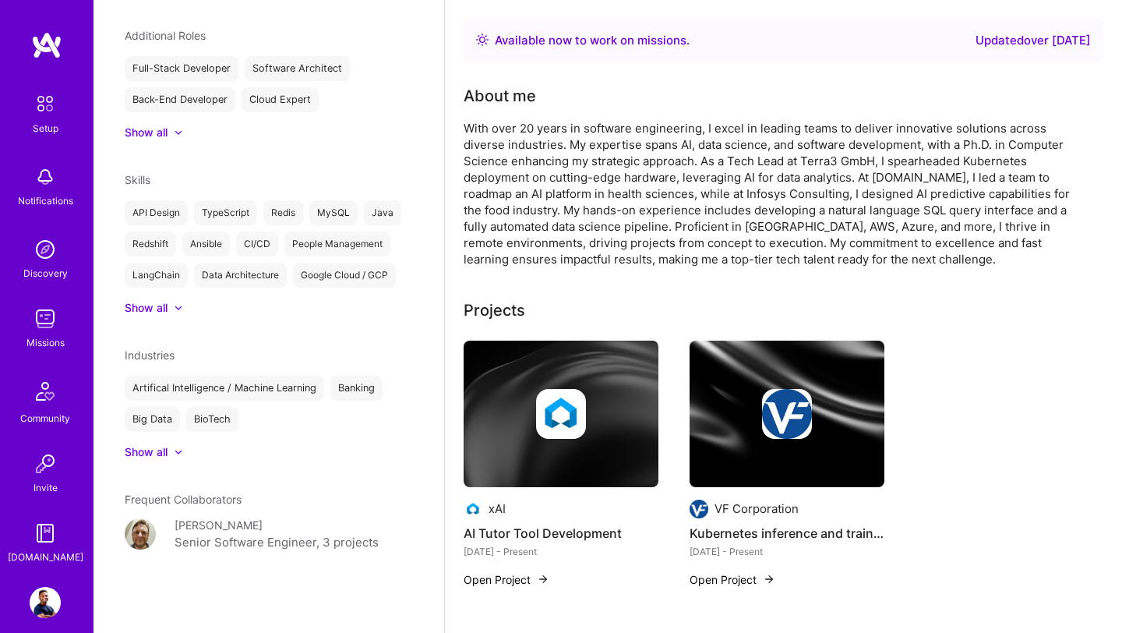
click at [175, 451] on icon at bounding box center [179, 452] width 8 height 5
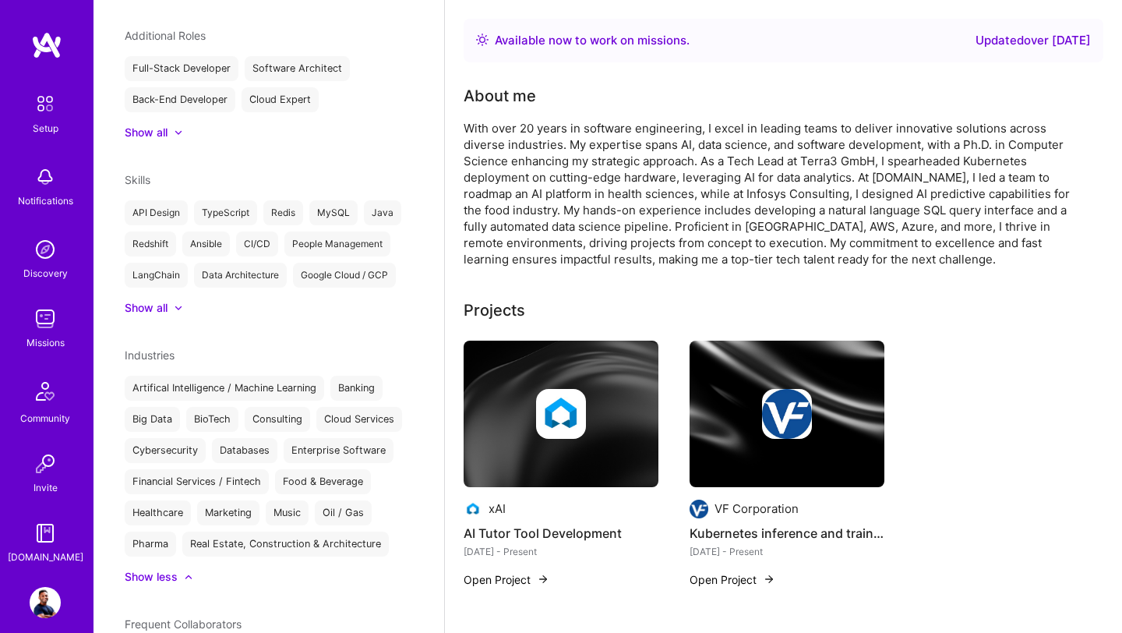
scroll to position [553, 0]
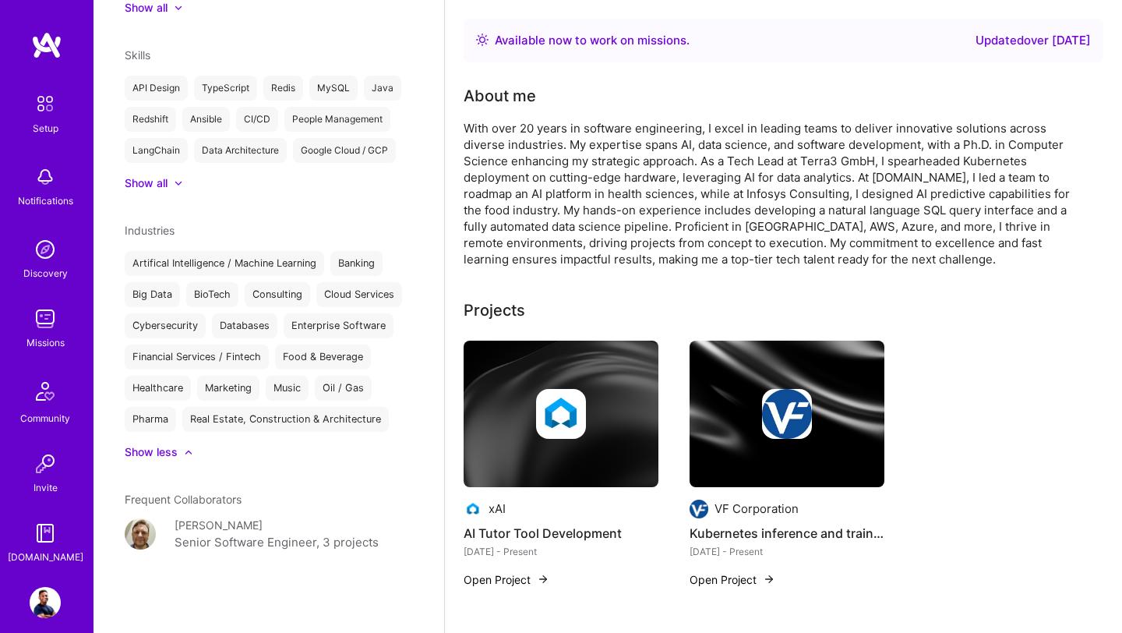
click at [231, 531] on div "Fábio Oliveira" at bounding box center [219, 525] width 88 height 16
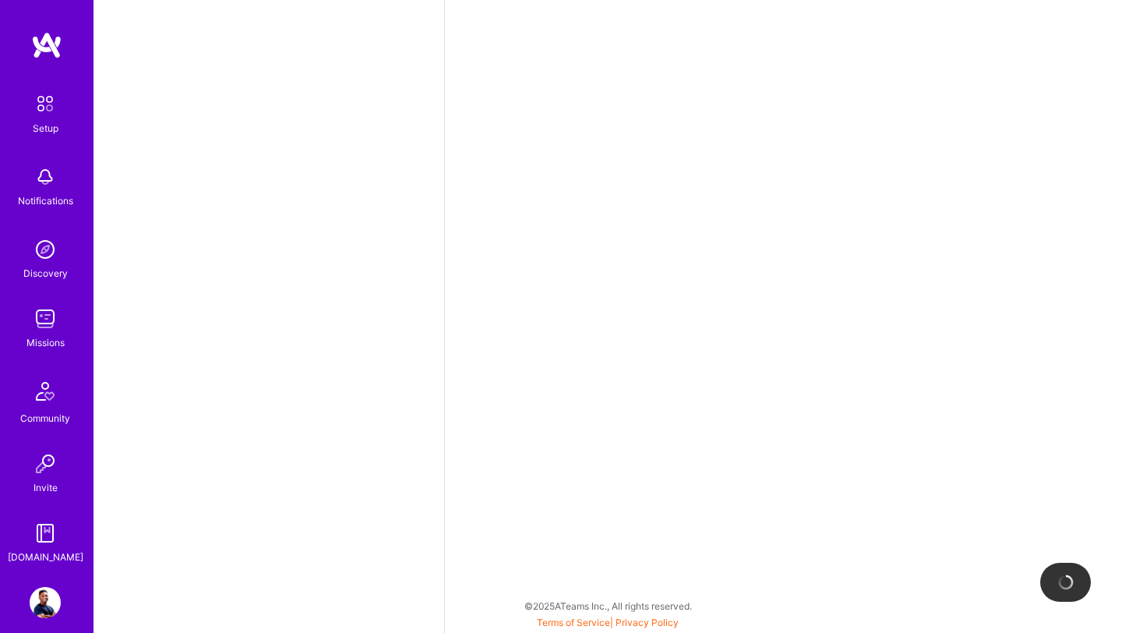
click at [48, 338] on div "Missions" at bounding box center [46, 342] width 38 height 16
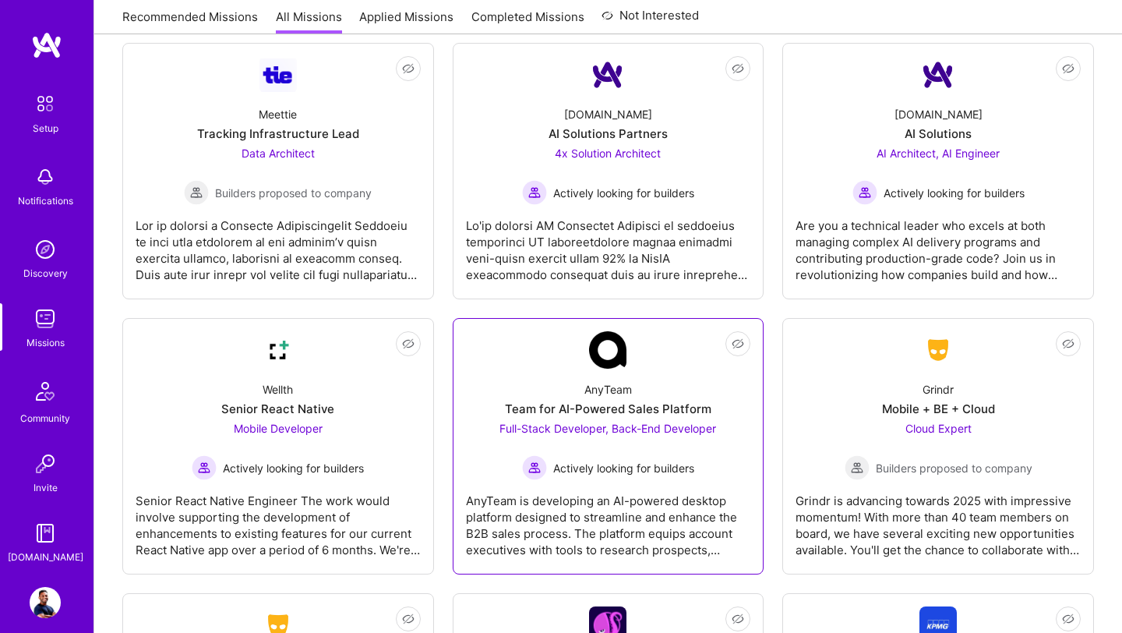
scroll to position [3704, 0]
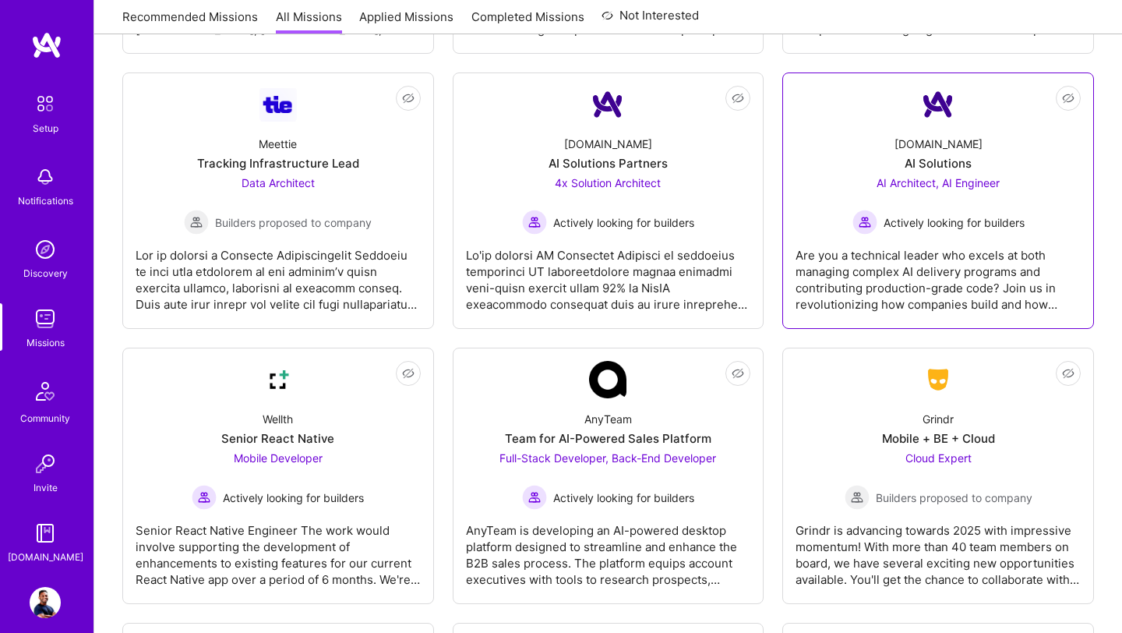
click at [973, 182] on span "AI Architect, AI Engineer" at bounding box center [938, 182] width 123 height 13
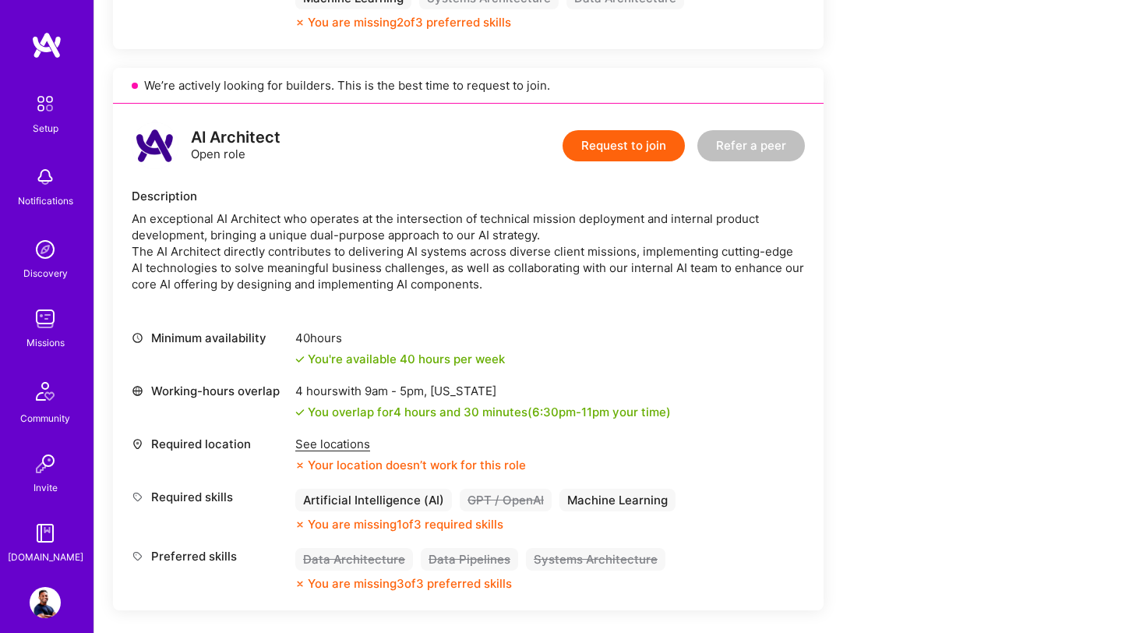
scroll to position [880, 0]
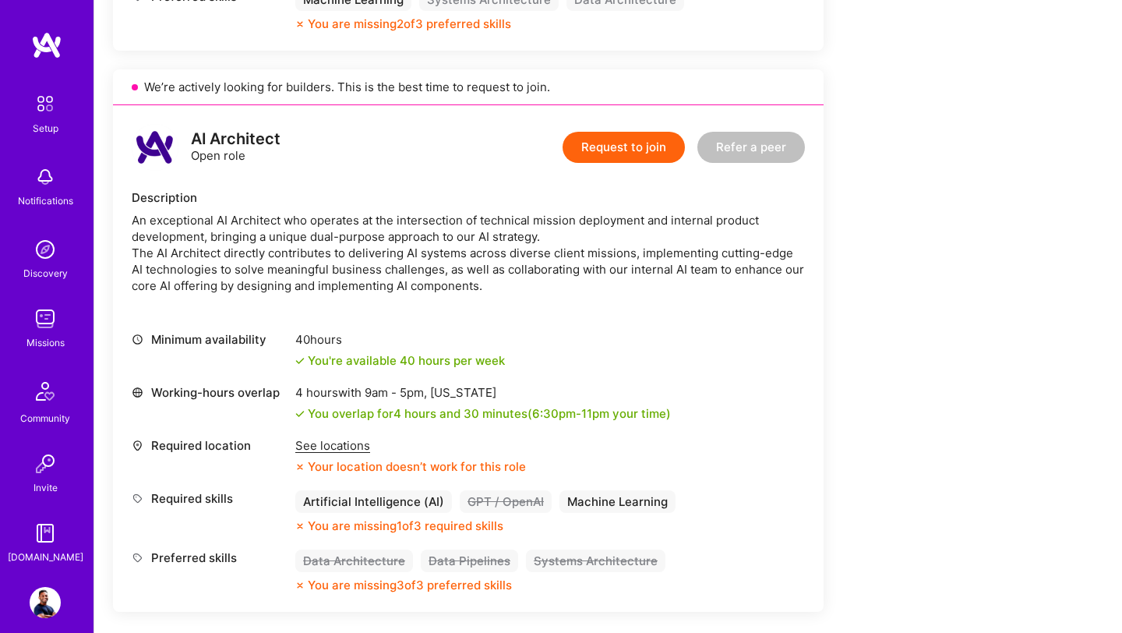
click at [51, 591] on img at bounding box center [45, 602] width 31 height 31
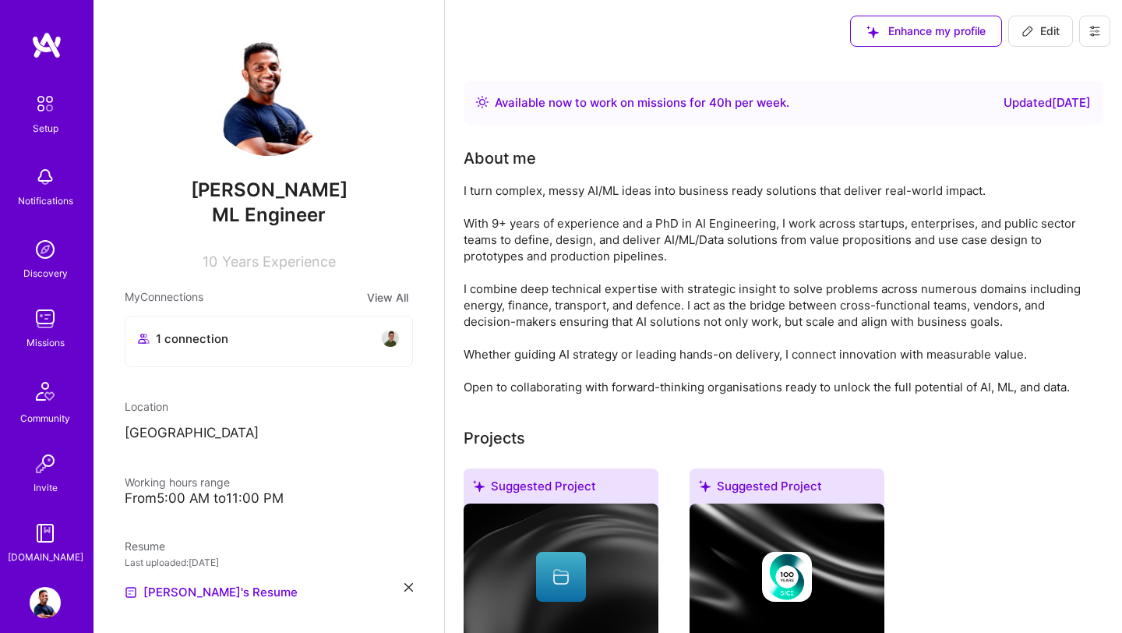
scroll to position [746, 0]
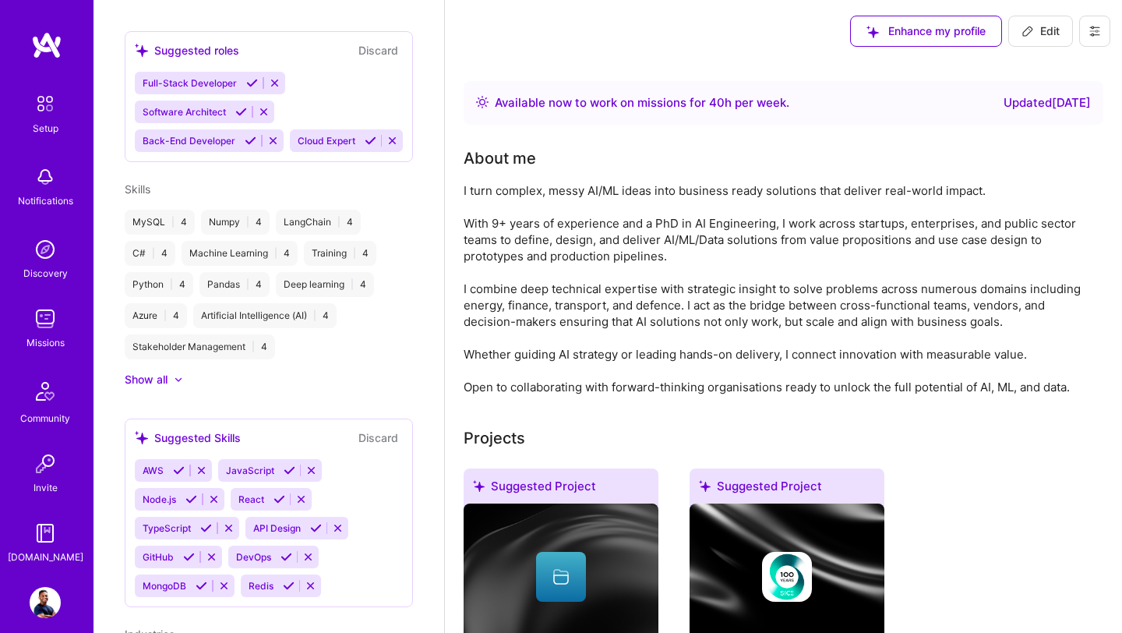
click at [168, 380] on div "Show all" at bounding box center [146, 380] width 43 height 16
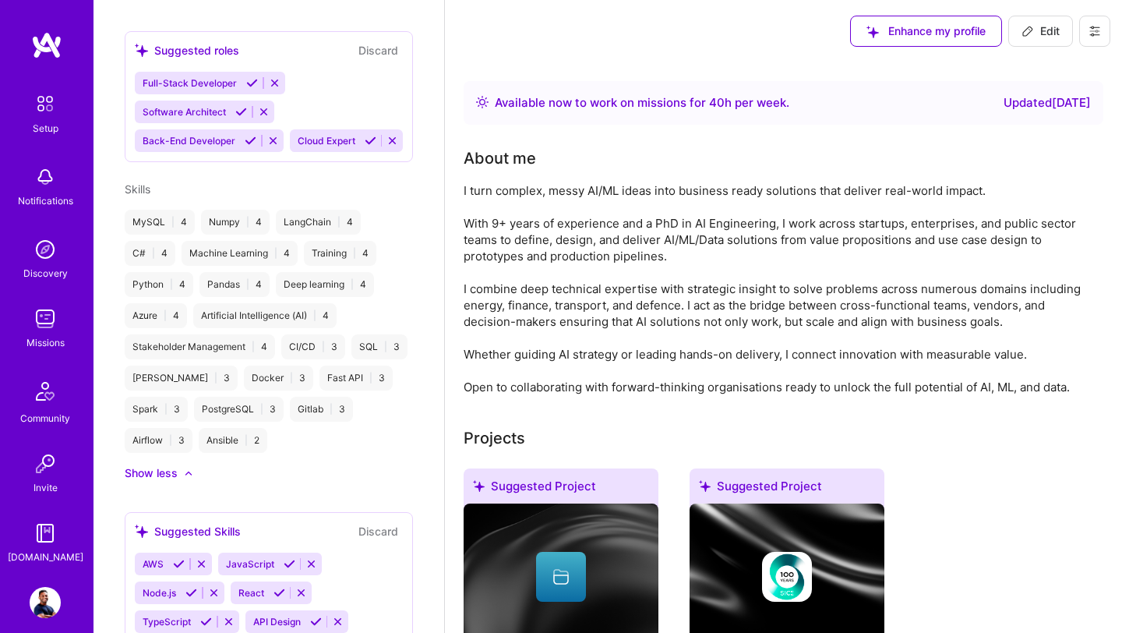
click at [1054, 35] on span "Edit" at bounding box center [1041, 31] width 38 height 16
select select "US"
select select "Right Now"
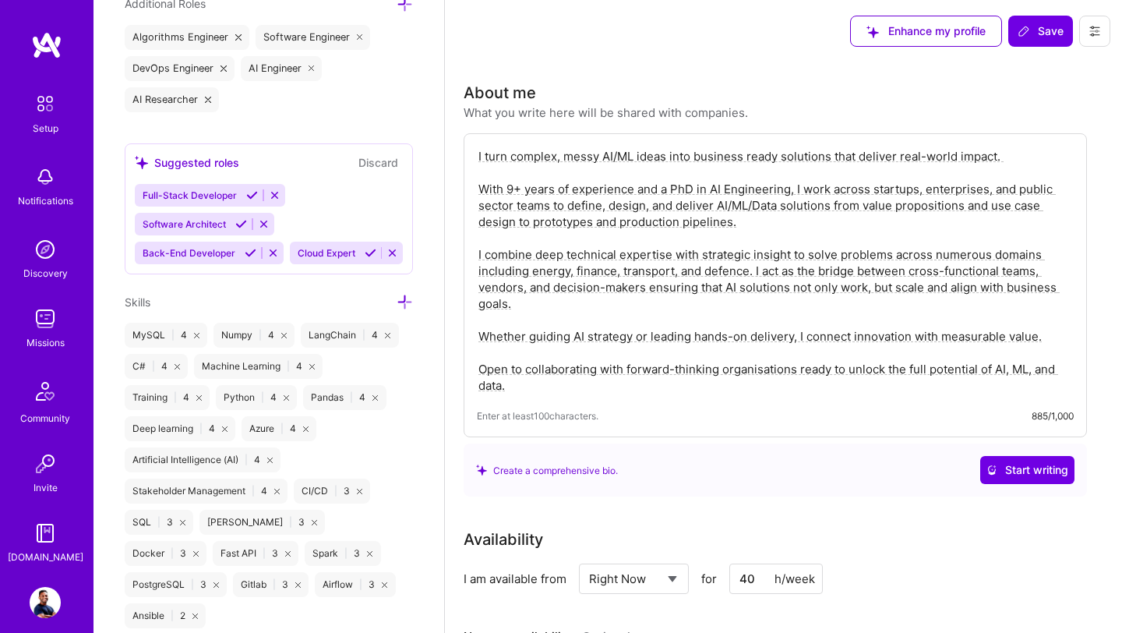
scroll to position [1068, 0]
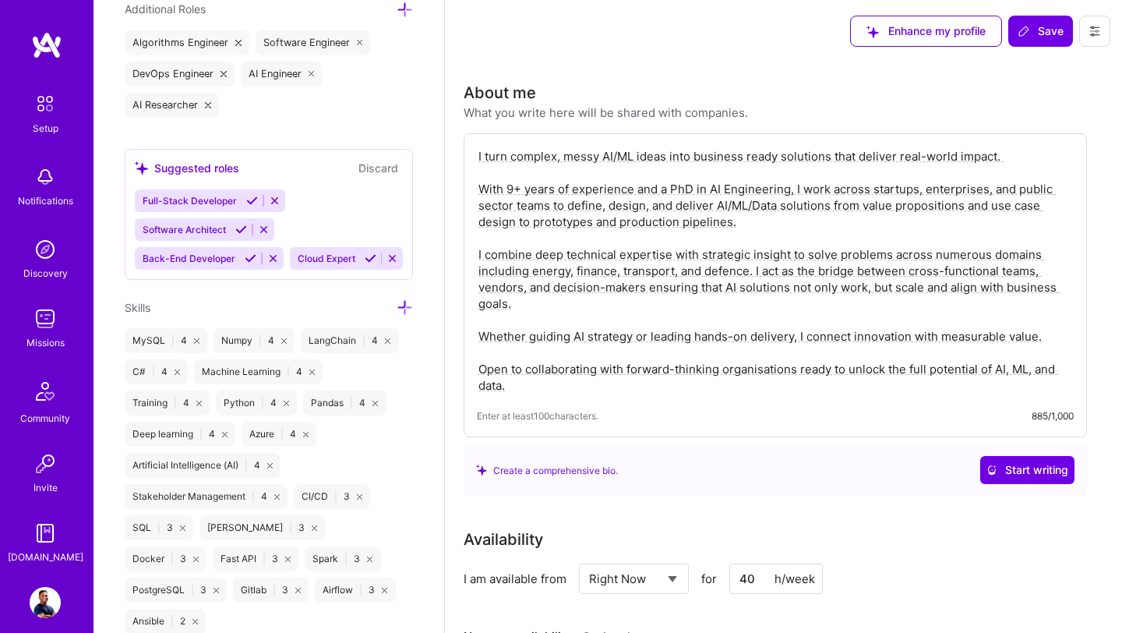
click at [318, 108] on div "Algorithms Engineer Software Engineer DevOps Engineer AI Engineer AI Researcher" at bounding box center [269, 73] width 288 height 87
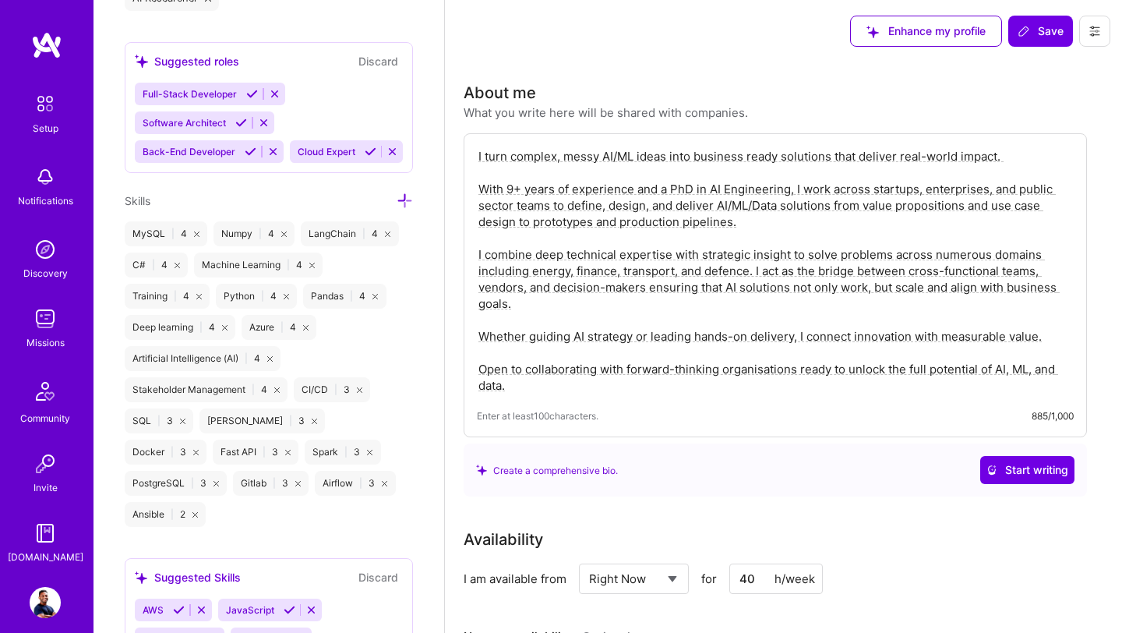
scroll to position [1184, 0]
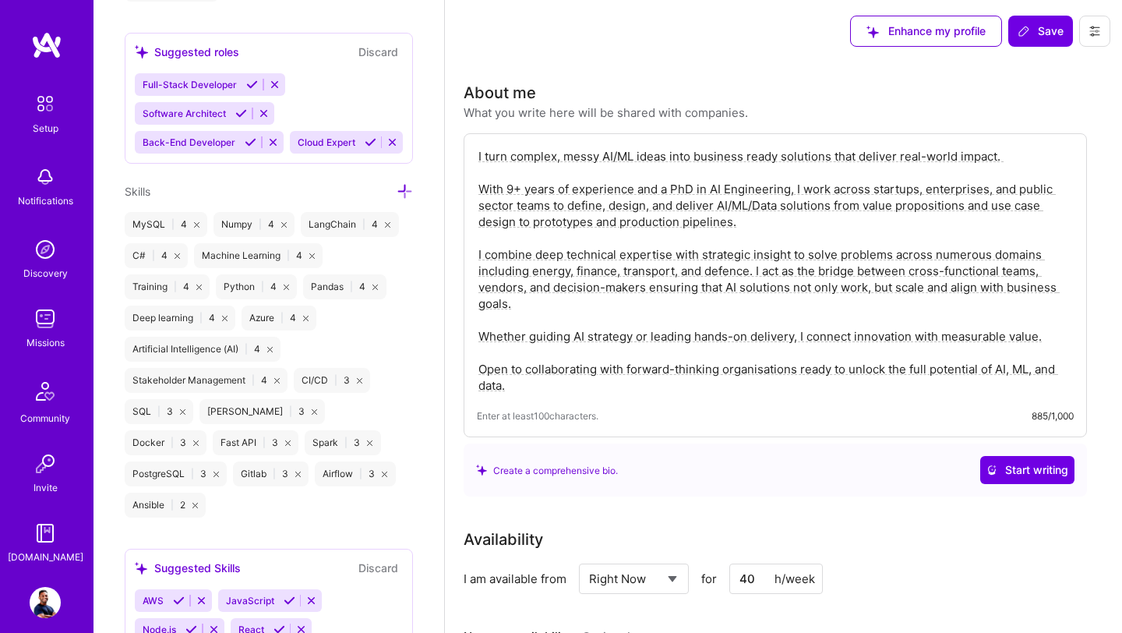
click at [402, 192] on icon at bounding box center [405, 191] width 16 height 16
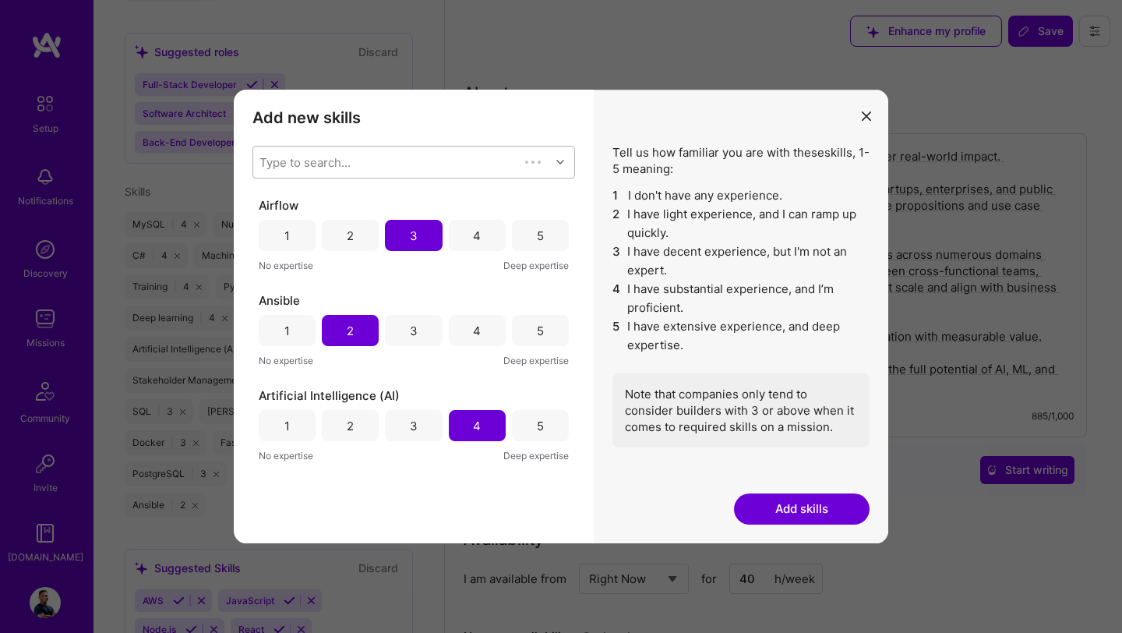
click at [426, 161] on div "Type to search..." at bounding box center [386, 162] width 266 height 31
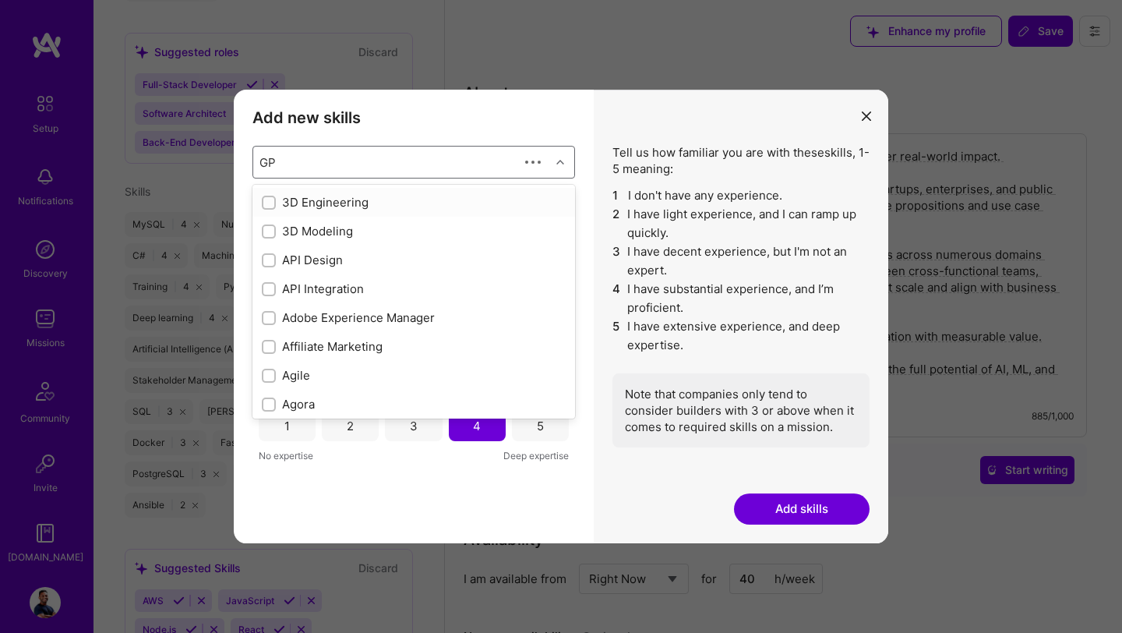
type input "GPT"
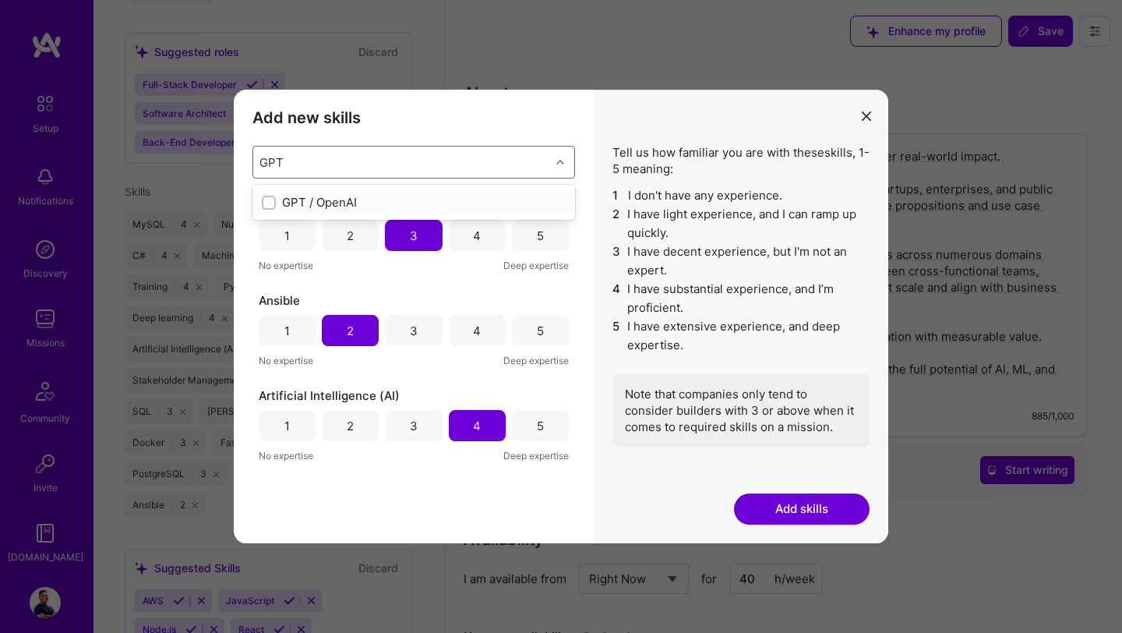
click at [369, 199] on div "GPT / OpenAI" at bounding box center [414, 202] width 304 height 16
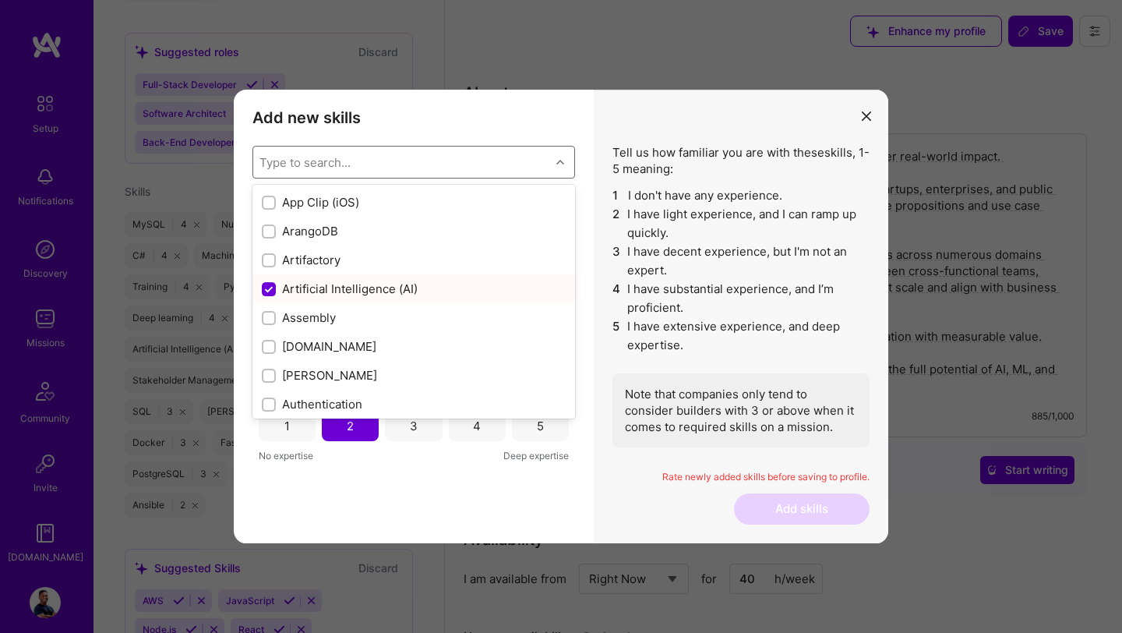
scroll to position [1108, 0]
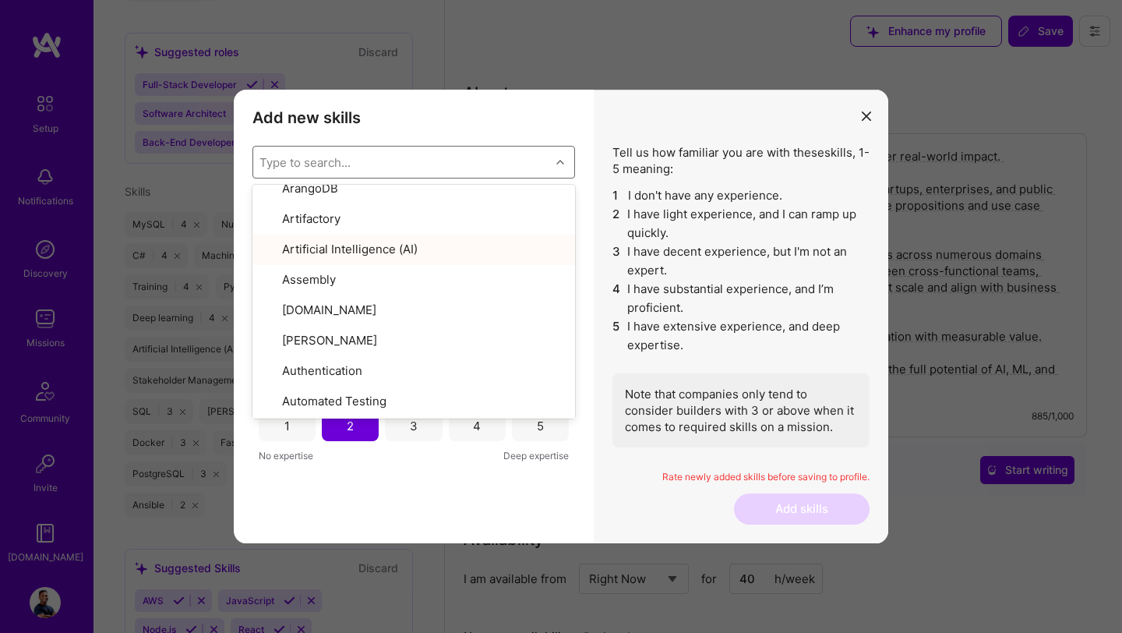
click at [628, 108] on div "Tell us how familiar you are with these skills , 1-5 meaning: 1 I don't have an…" at bounding box center [741, 317] width 295 height 454
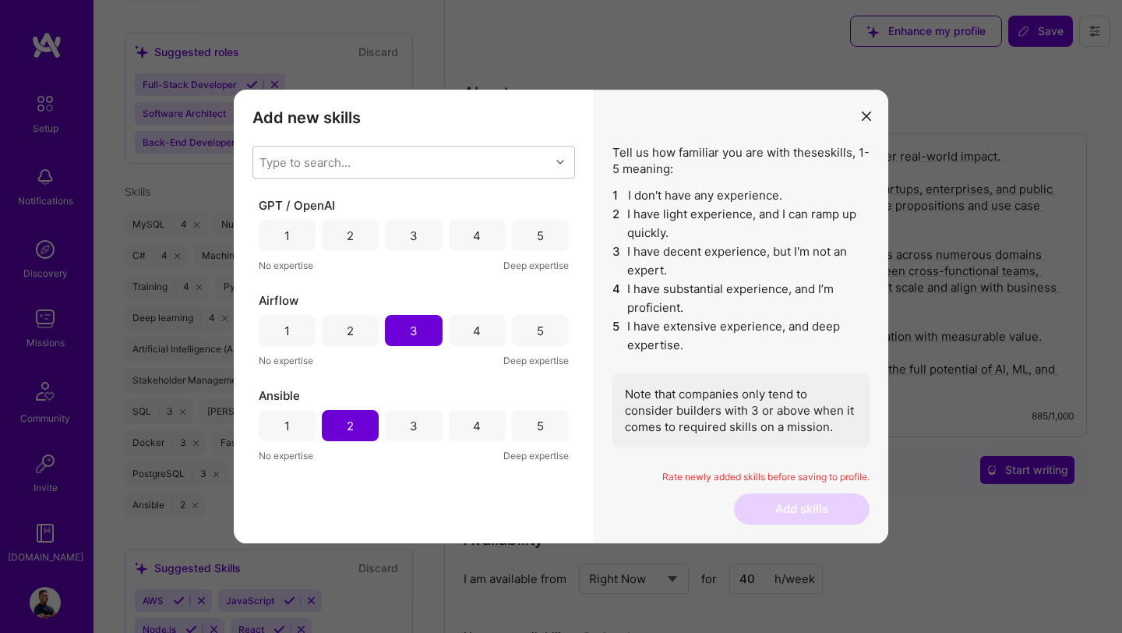
click at [484, 238] on div "4" at bounding box center [477, 235] width 57 height 31
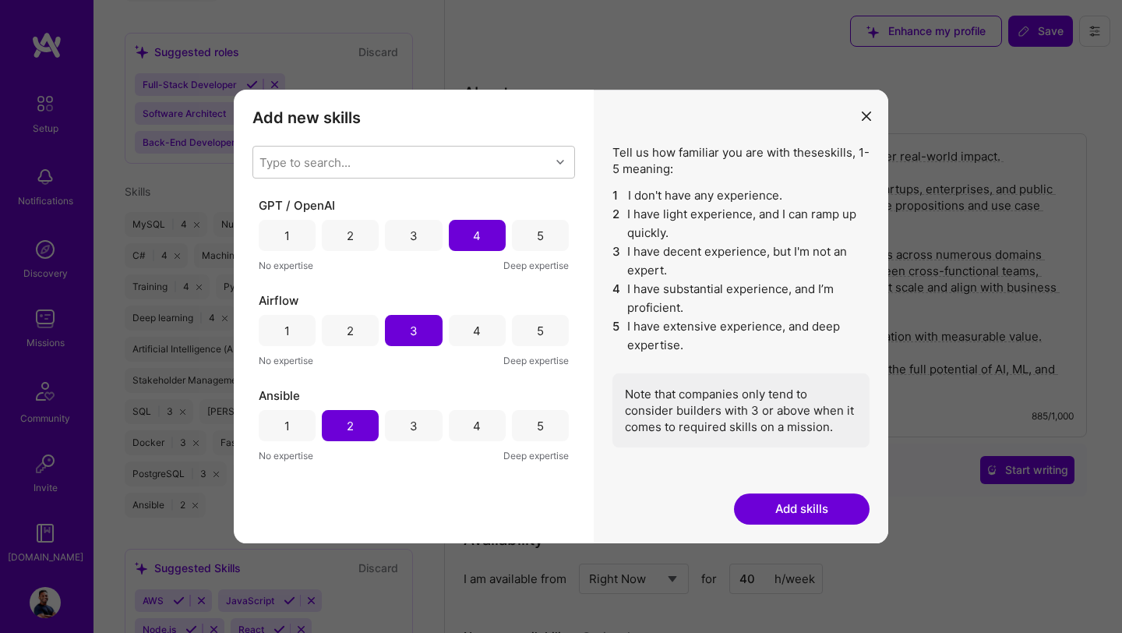
click at [793, 518] on button "Add skills" at bounding box center [802, 508] width 136 height 31
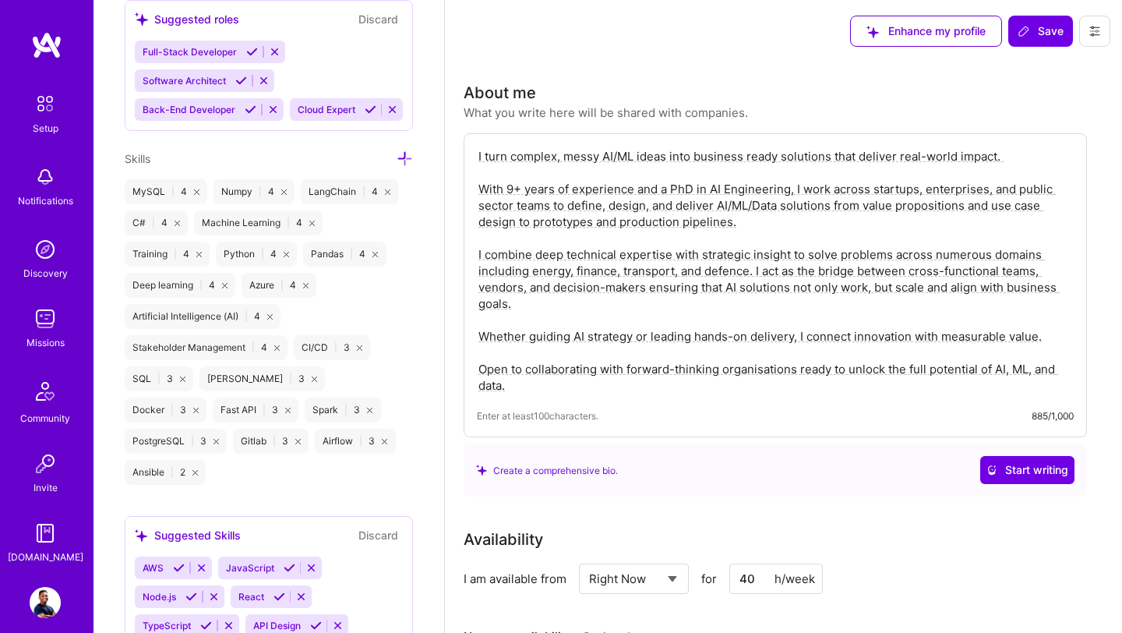
scroll to position [1216, 0]
click at [1048, 34] on span "Save" at bounding box center [1041, 31] width 46 height 16
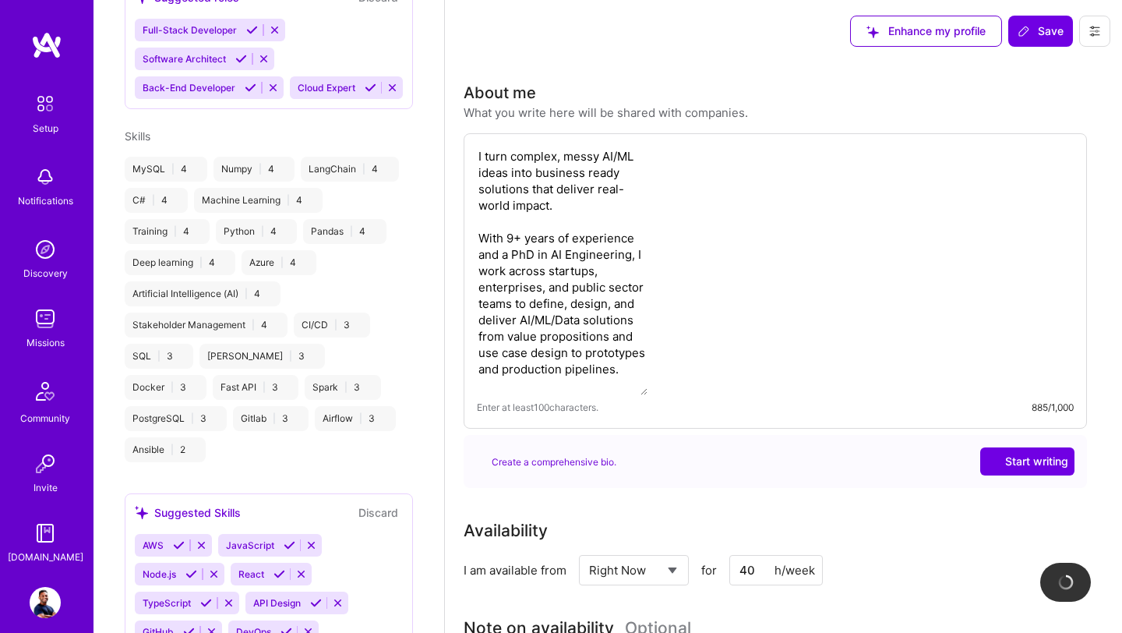
click at [403, 144] on div "Skills" at bounding box center [269, 136] width 288 height 16
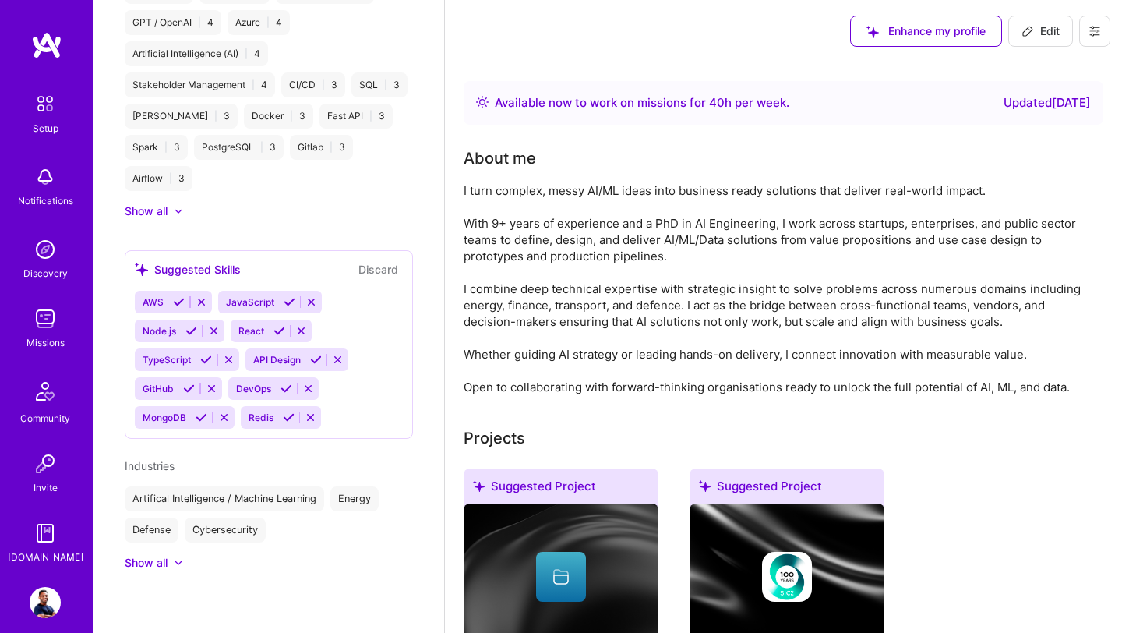
scroll to position [777, 0]
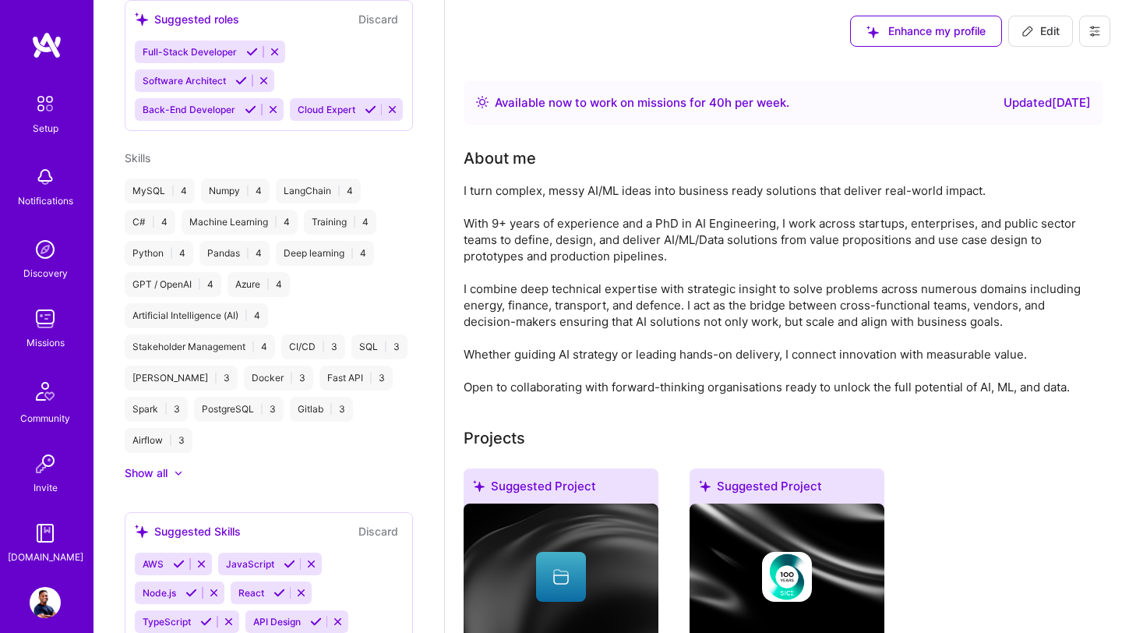
click at [1039, 29] on span "Edit" at bounding box center [1041, 31] width 38 height 16
select select "US"
select select "Right Now"
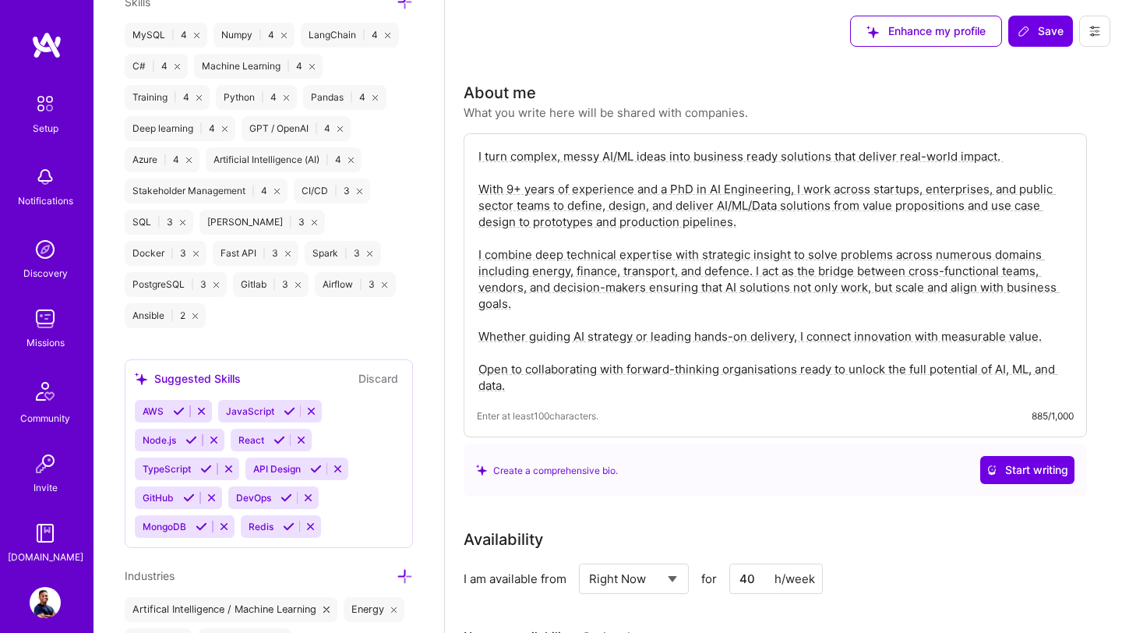
scroll to position [1383, 0]
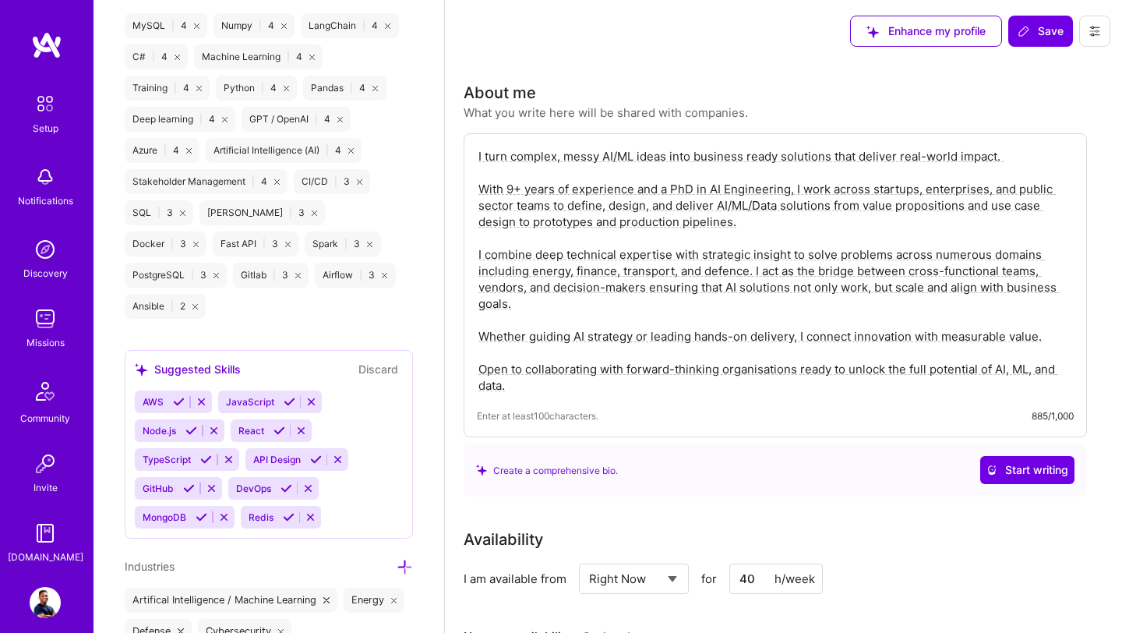
click at [284, 482] on icon at bounding box center [287, 488] width 12 height 12
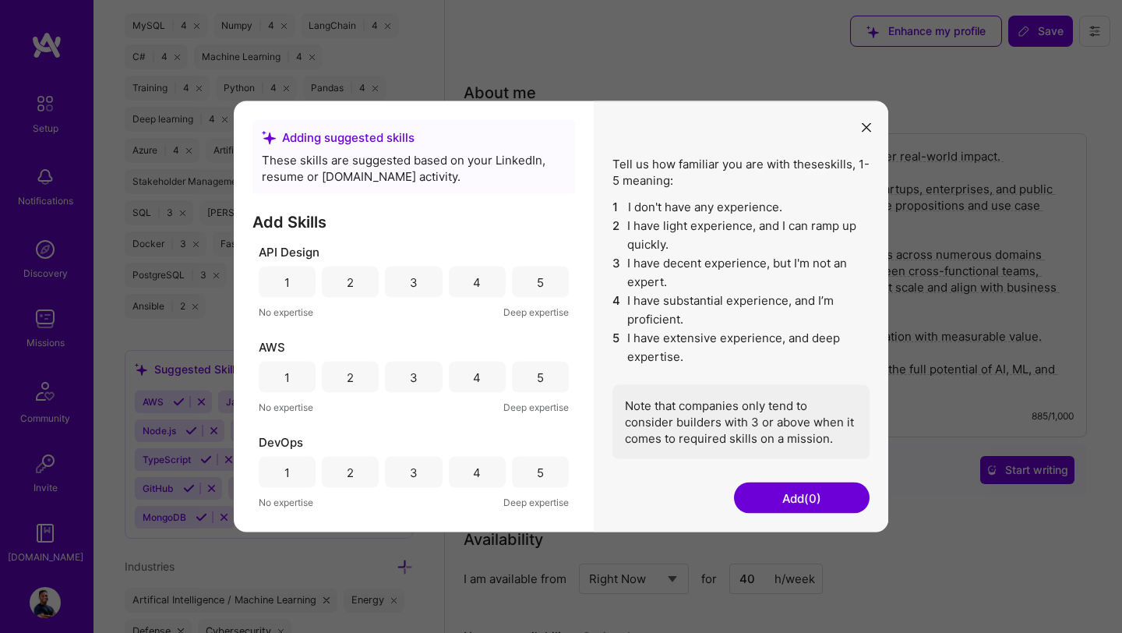
click at [426, 475] on div "3" at bounding box center [413, 472] width 57 height 31
click at [772, 497] on button "Add (1)" at bounding box center [802, 497] width 136 height 31
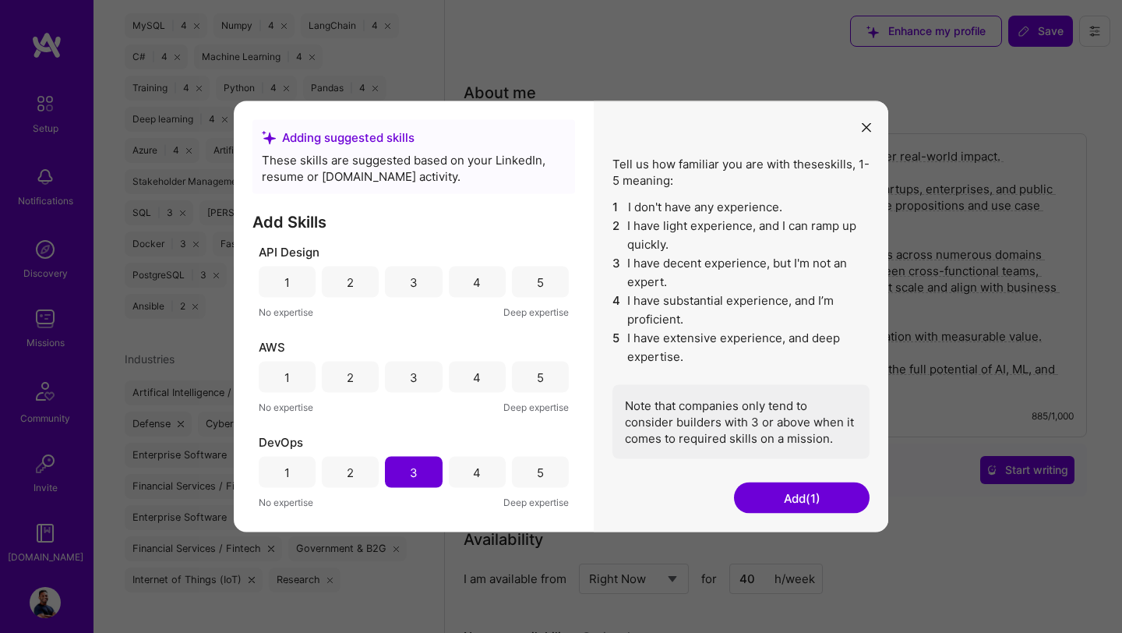
scroll to position [1372, 0]
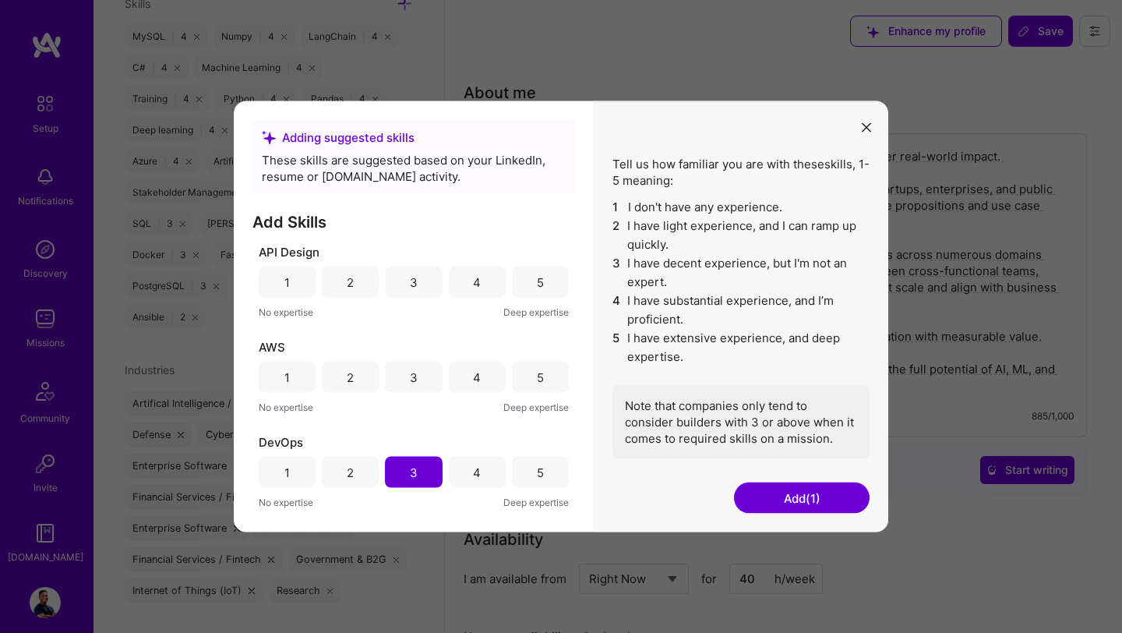
click at [800, 501] on button "Add (1)" at bounding box center [802, 497] width 136 height 31
click at [862, 124] on icon "modal" at bounding box center [866, 126] width 9 height 9
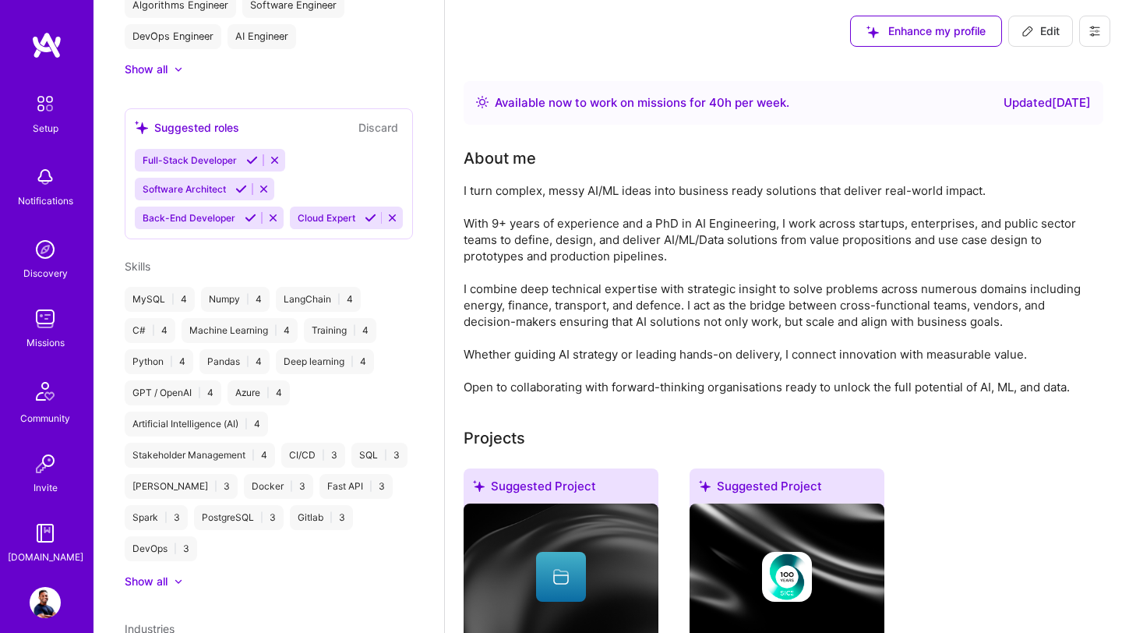
scroll to position [671, 0]
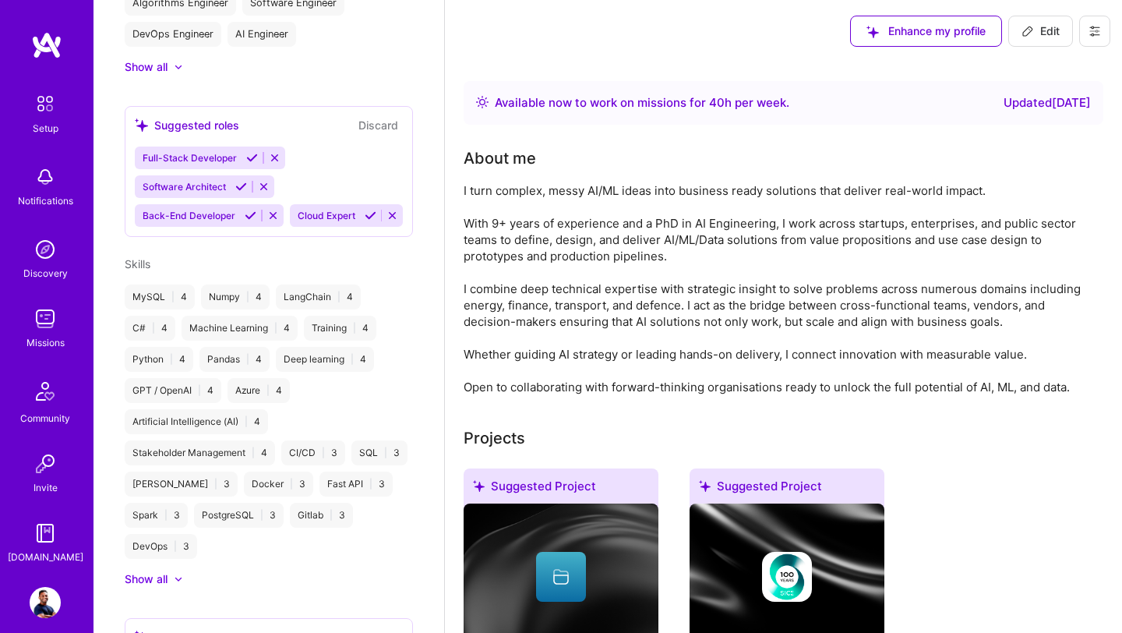
click at [1046, 34] on span "Edit" at bounding box center [1041, 31] width 38 height 16
select select "US"
select select "Right Now"
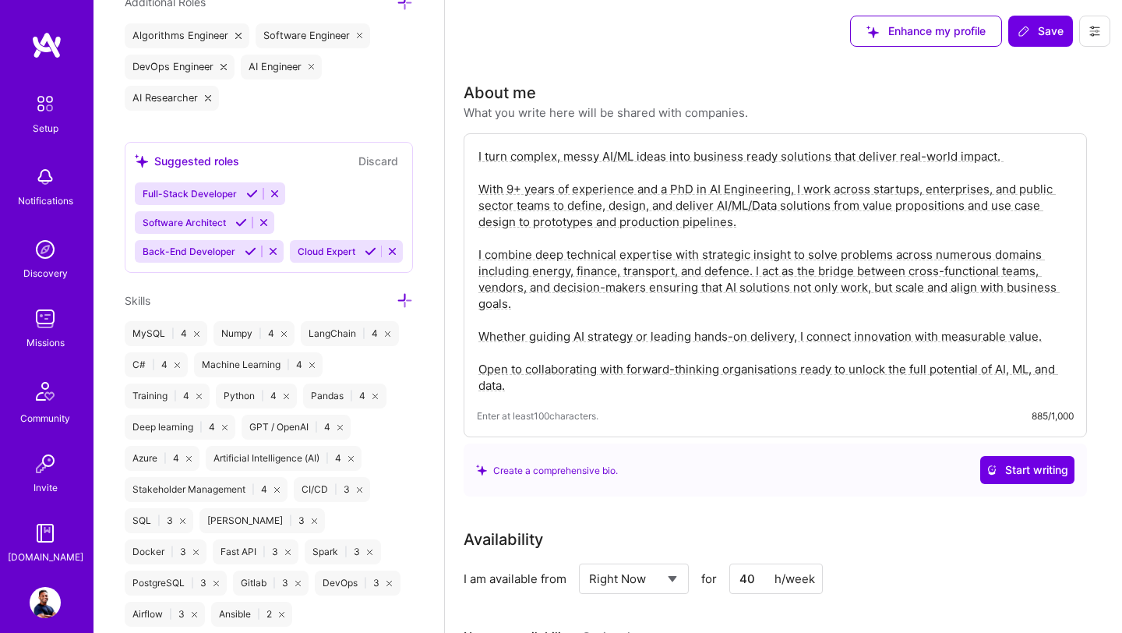
scroll to position [1090, 0]
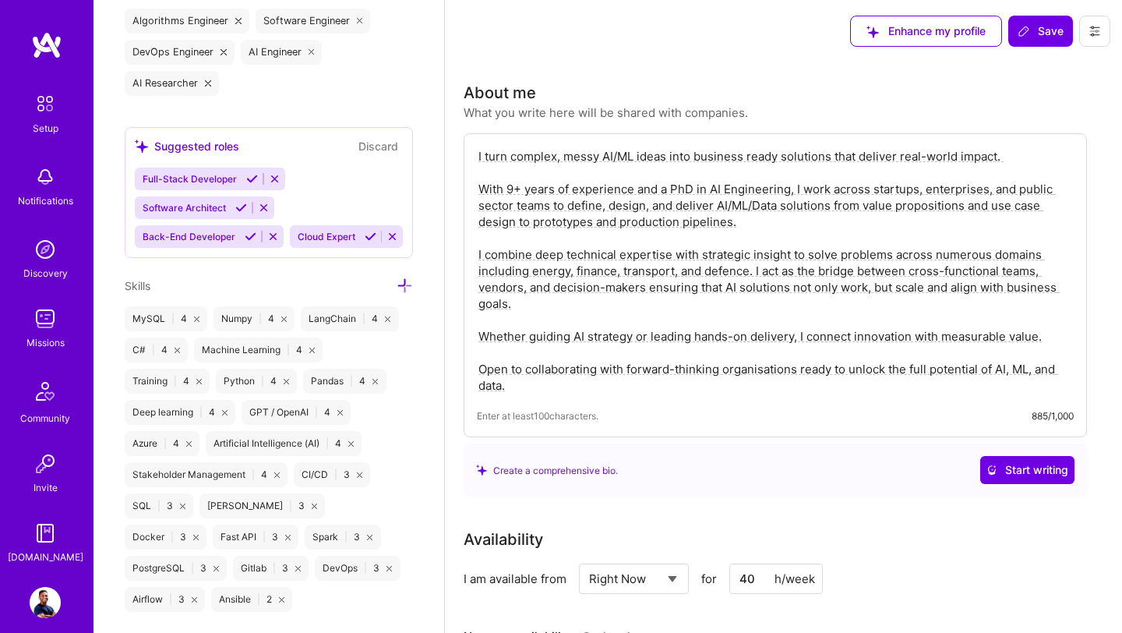
click at [401, 287] on icon at bounding box center [405, 285] width 16 height 16
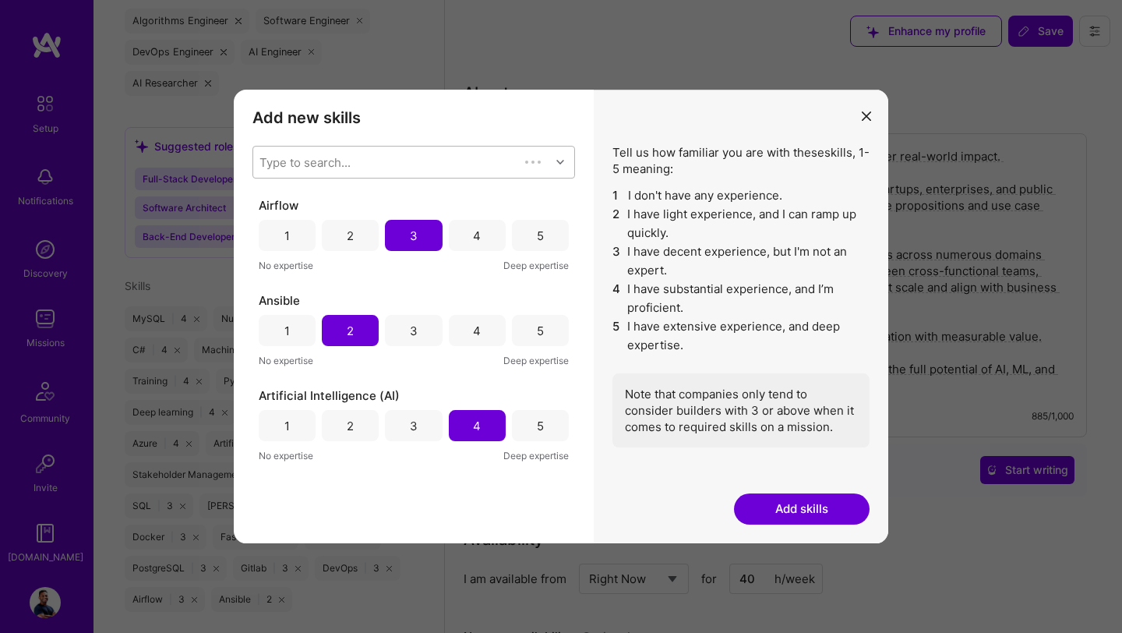
click at [405, 161] on div "Type to search..." at bounding box center [386, 162] width 266 height 31
type input "G"
checkbox input "false"
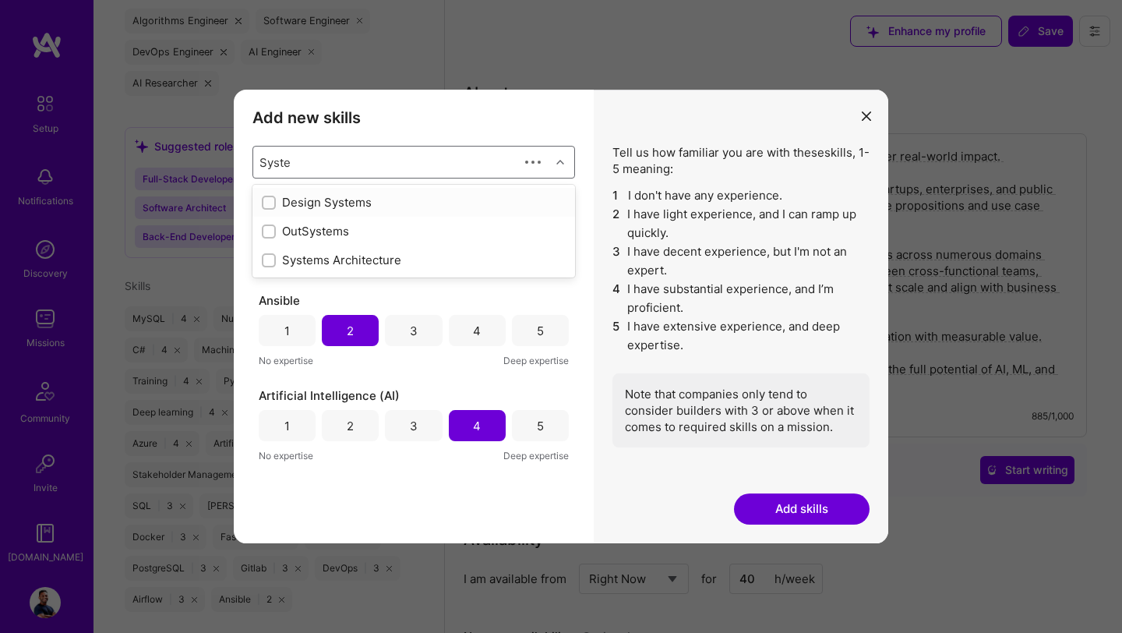
type input "System"
click at [271, 262] on input "modal" at bounding box center [270, 261] width 11 height 11
checkbox input "false"
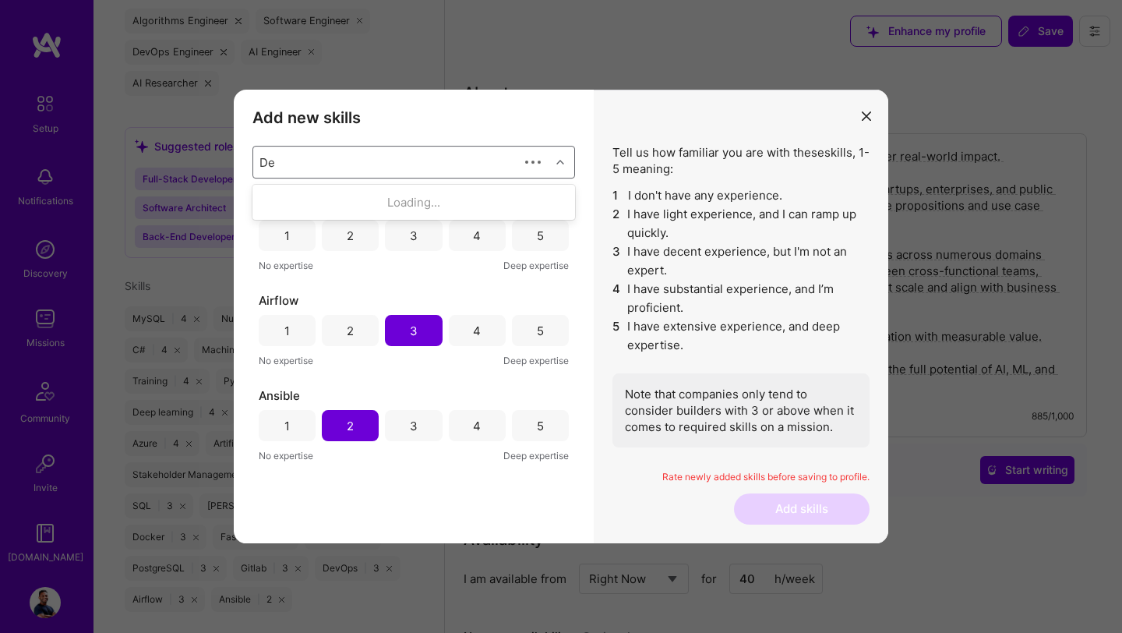
type input "Des"
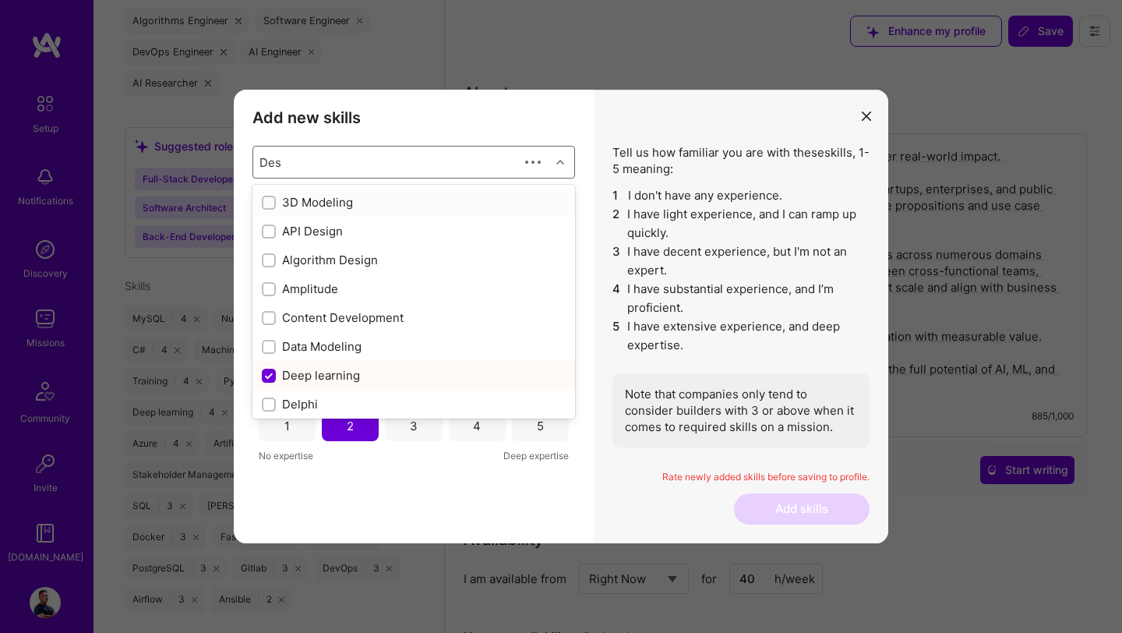
checkbox input "false"
type input "Design"
click at [270, 228] on input "modal" at bounding box center [270, 232] width 11 height 11
checkbox input "false"
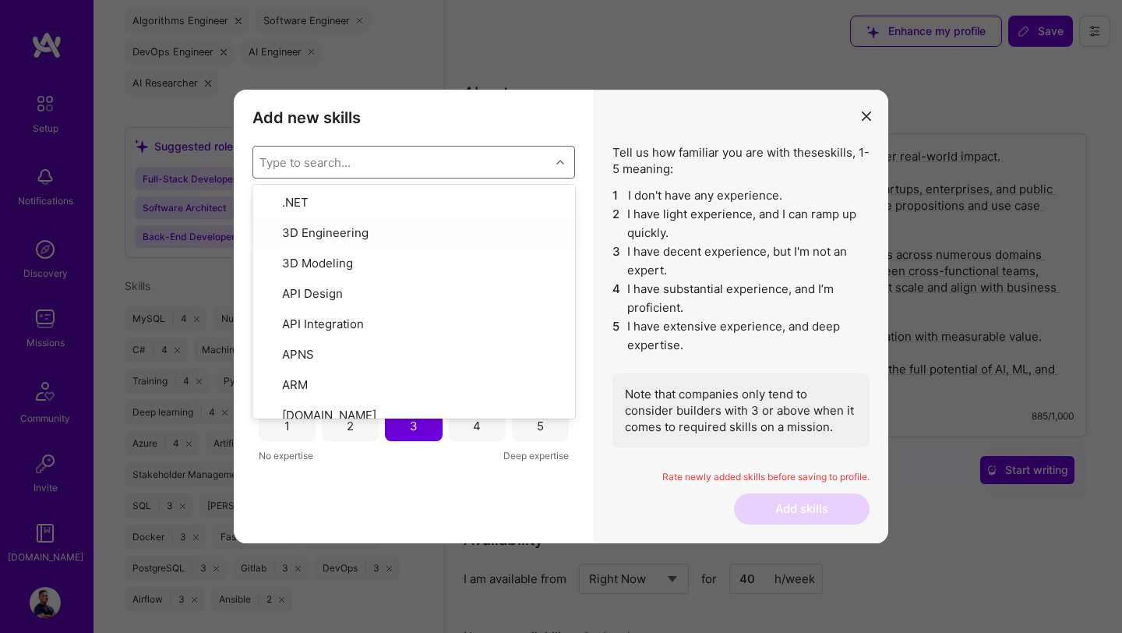
click at [356, 157] on div "Type to search..." at bounding box center [401, 162] width 297 height 31
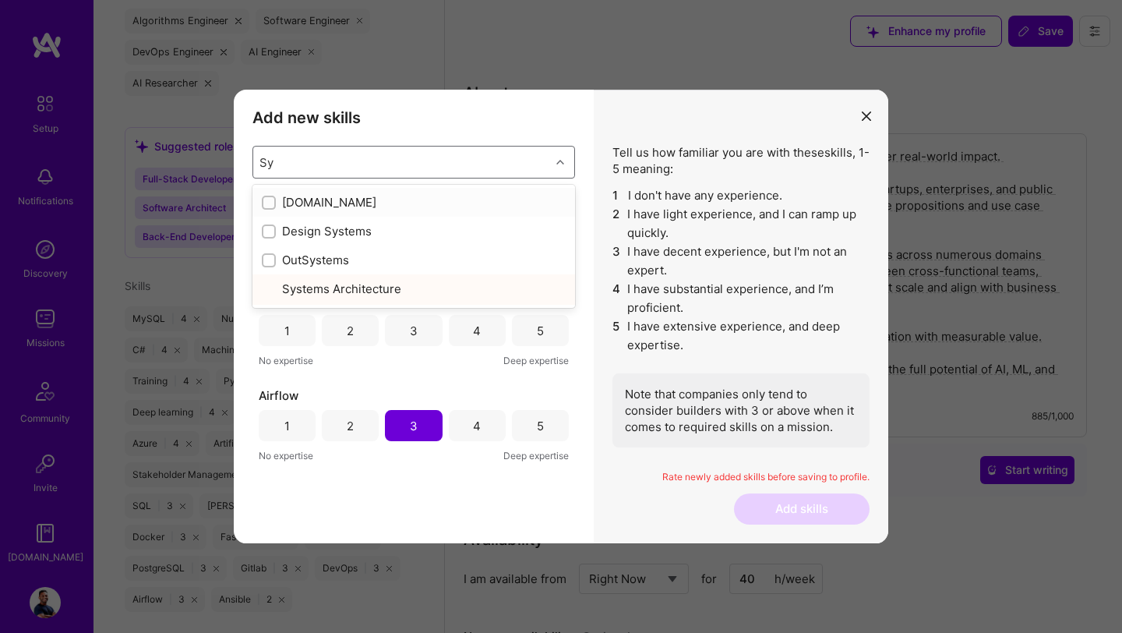
type input "Sys"
checkbox input "true"
type input "Syst"
click at [269, 203] on input "modal" at bounding box center [270, 203] width 11 height 11
checkbox input "false"
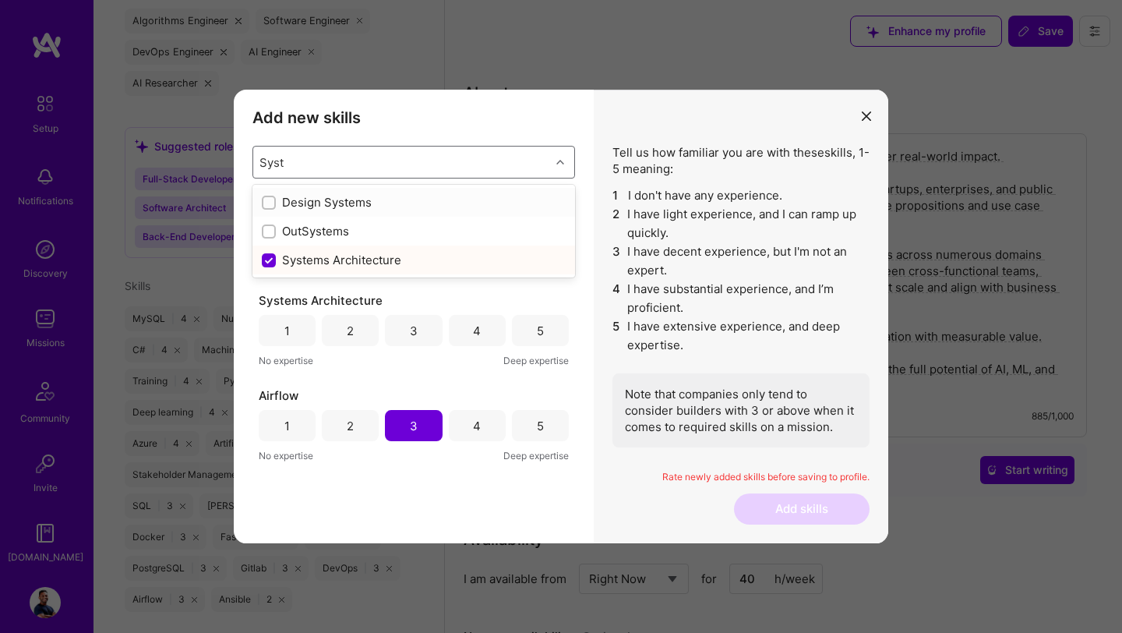
checkbox input "false"
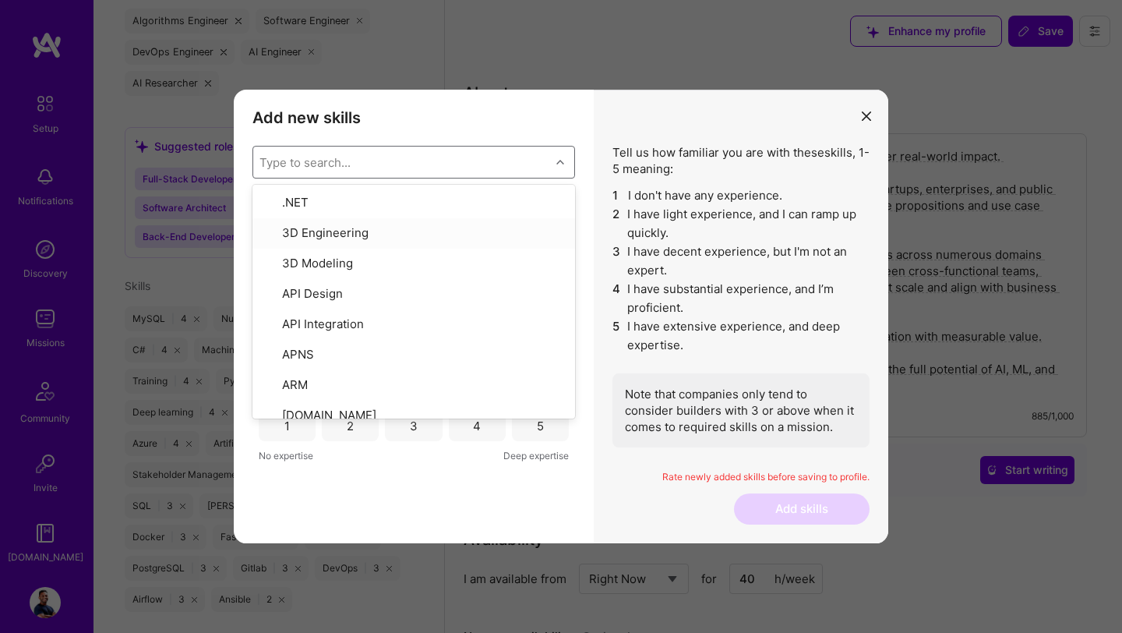
click at [610, 119] on div "Tell us how familiar you are with these skills , 1-5 meaning: 1 I don't have an…" at bounding box center [741, 317] width 295 height 454
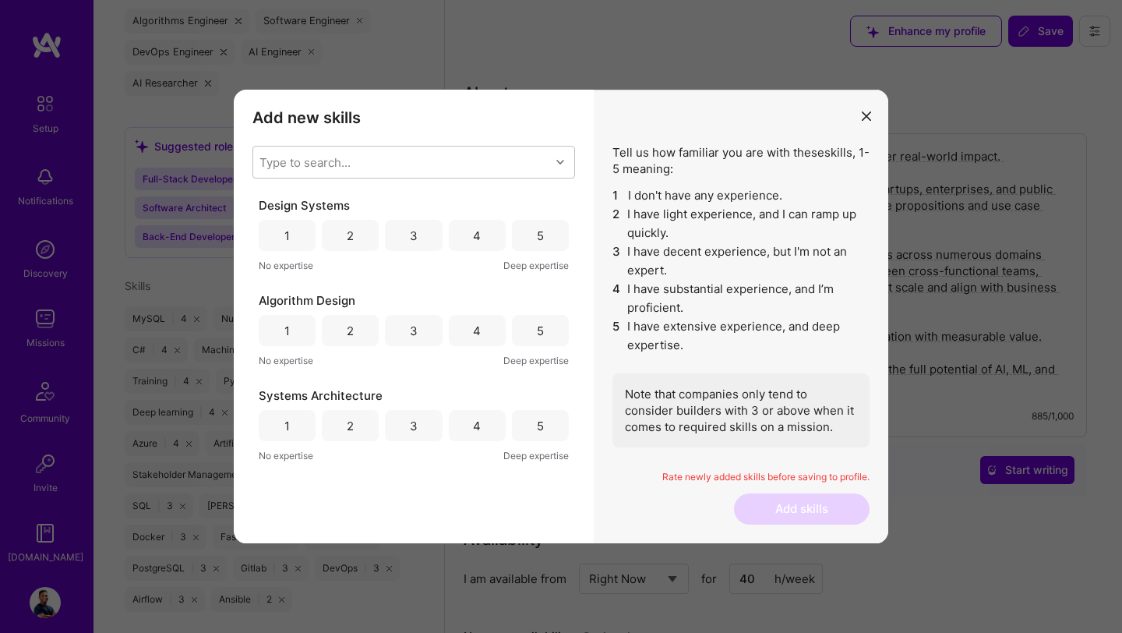
click at [461, 235] on div "4" at bounding box center [477, 235] width 57 height 31
click at [463, 326] on div "4" at bounding box center [477, 330] width 57 height 31
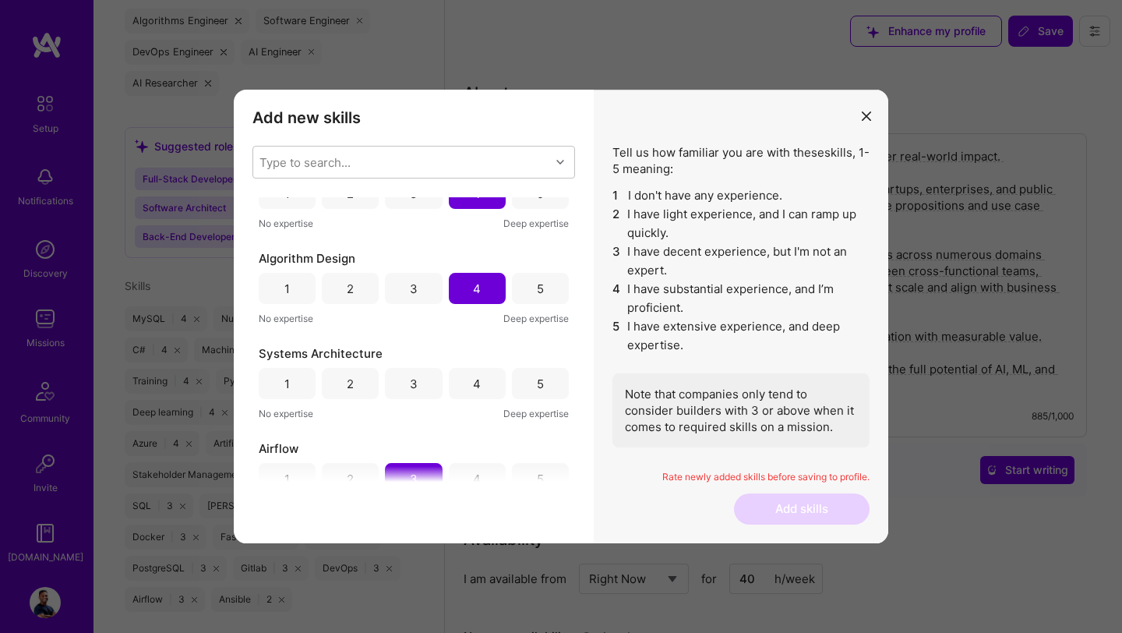
scroll to position [50, 0]
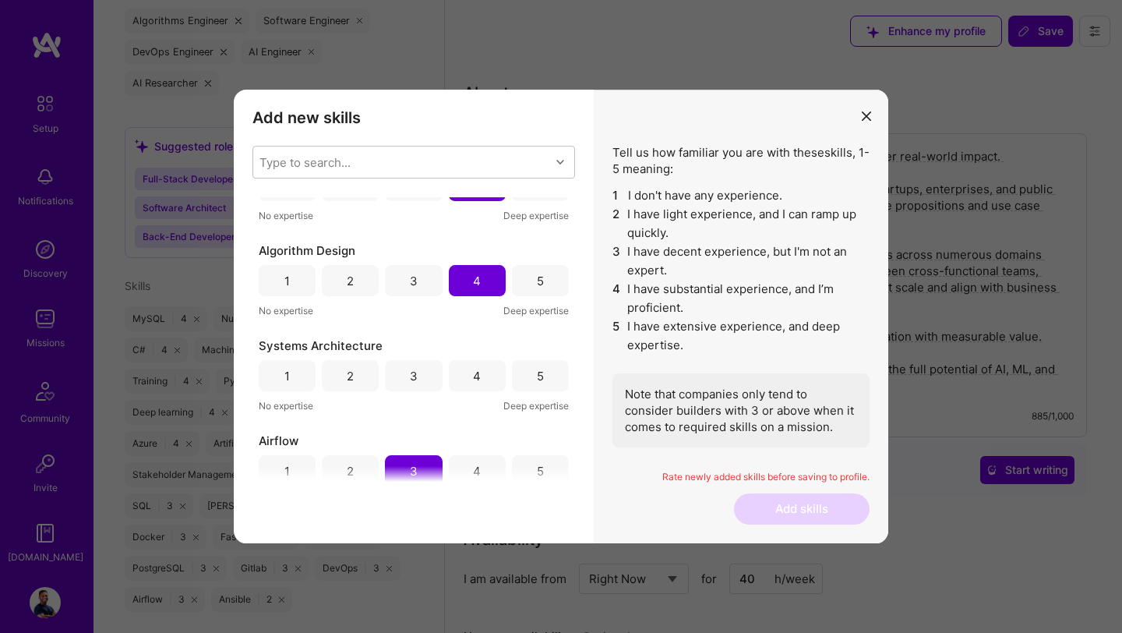
click at [419, 369] on div "3" at bounding box center [413, 375] width 57 height 31
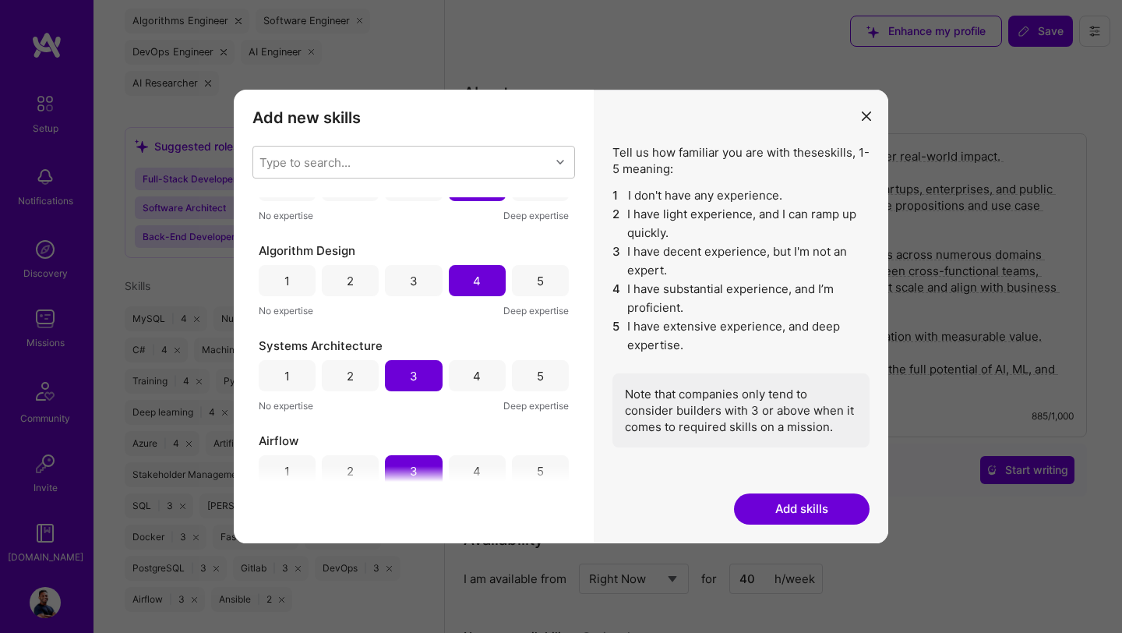
click at [788, 507] on button "Add skills" at bounding box center [802, 508] width 136 height 31
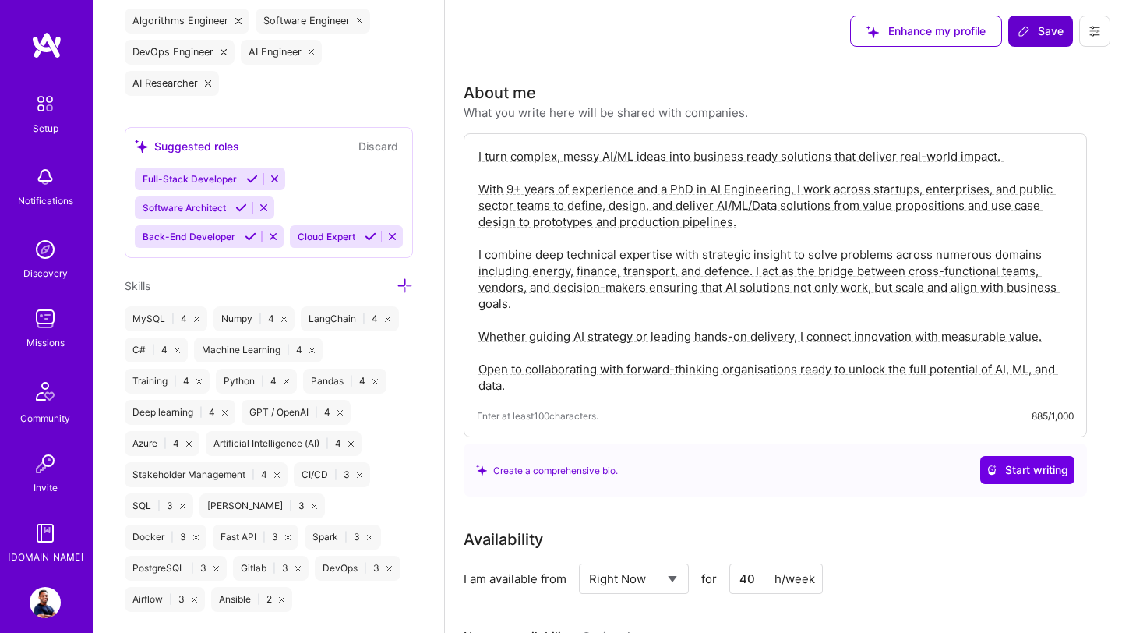
click at [1048, 38] on span "Save" at bounding box center [1041, 31] width 46 height 16
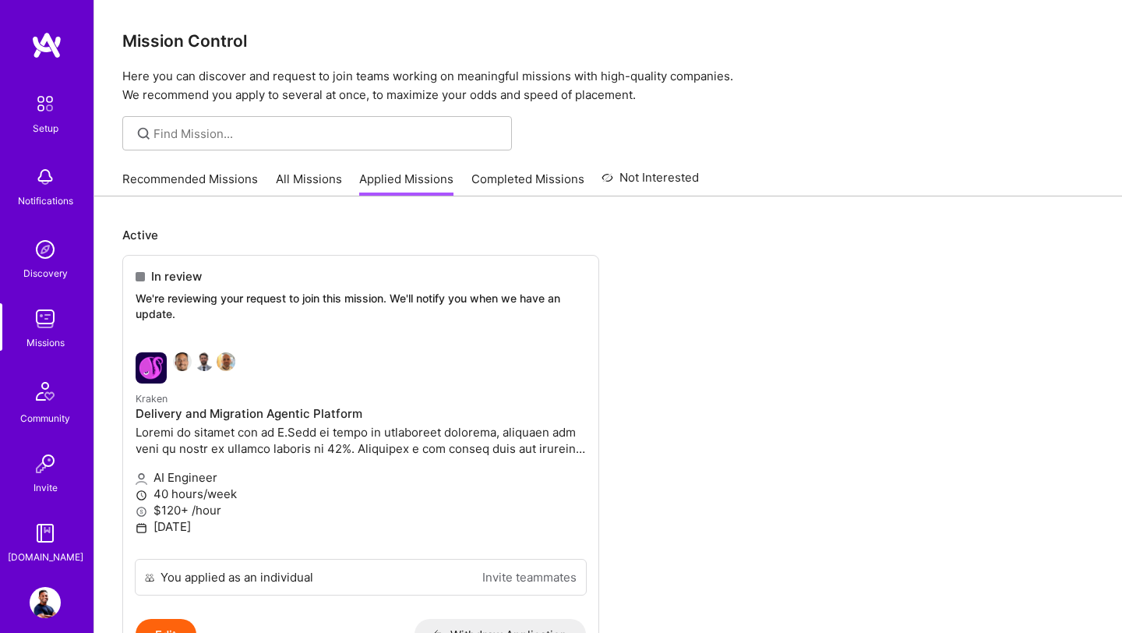
click at [44, 335] on div "Missions" at bounding box center [46, 342] width 38 height 16
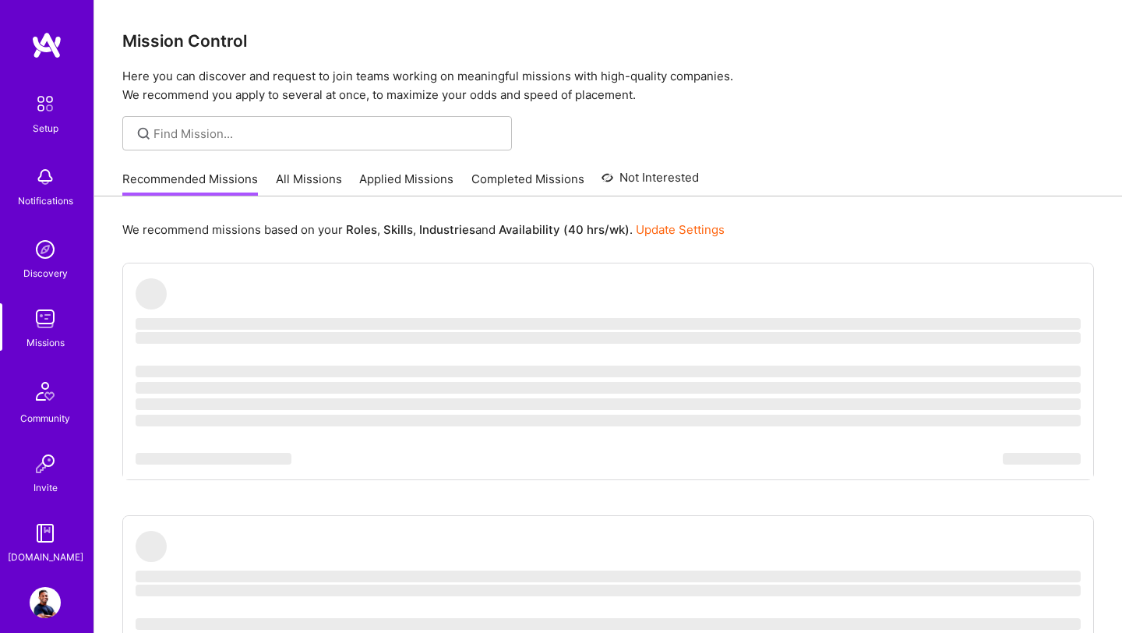
click at [306, 175] on link "All Missions" at bounding box center [309, 184] width 66 height 26
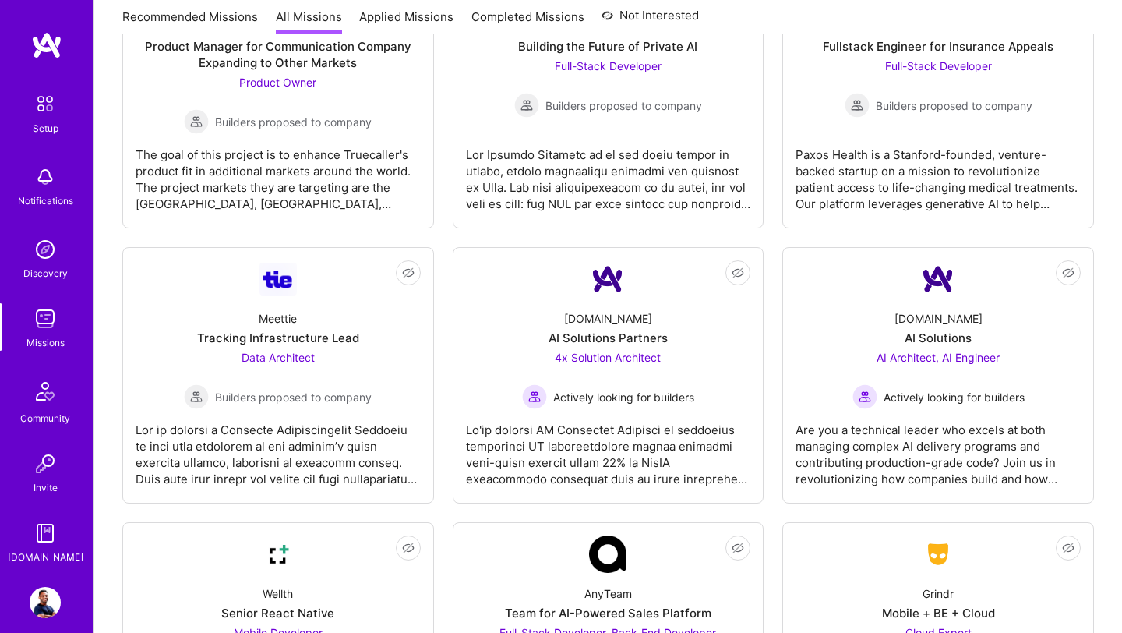
scroll to position [3660, 0]
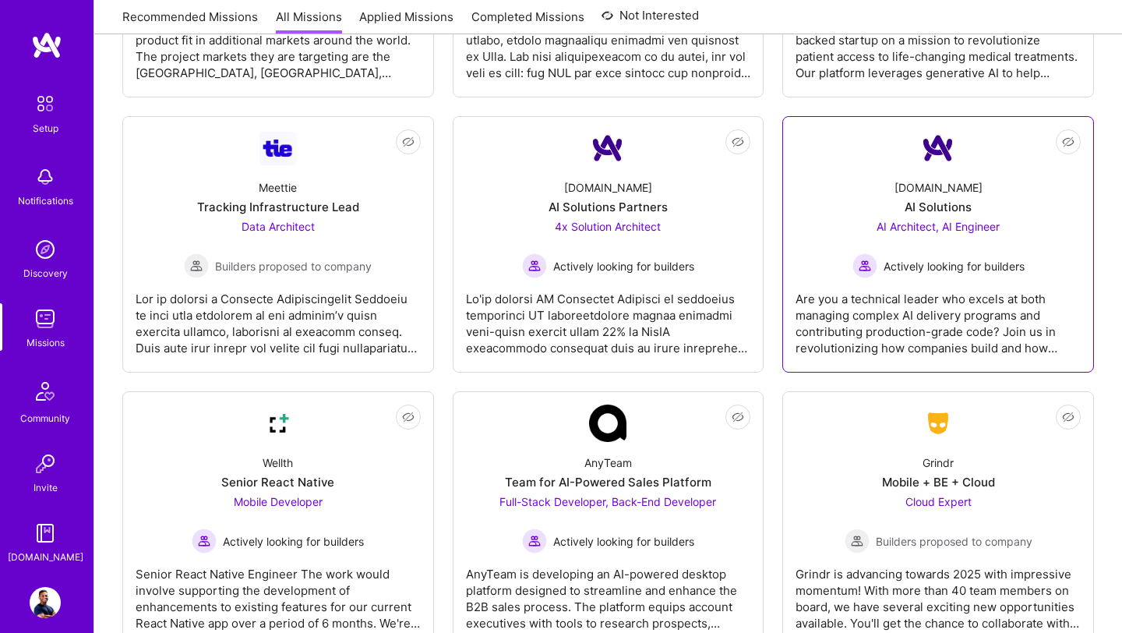
click at [896, 202] on div "A.Team AI Solutions AI Architect, AI Engineer Actively looking for builders" at bounding box center [938, 222] width 285 height 111
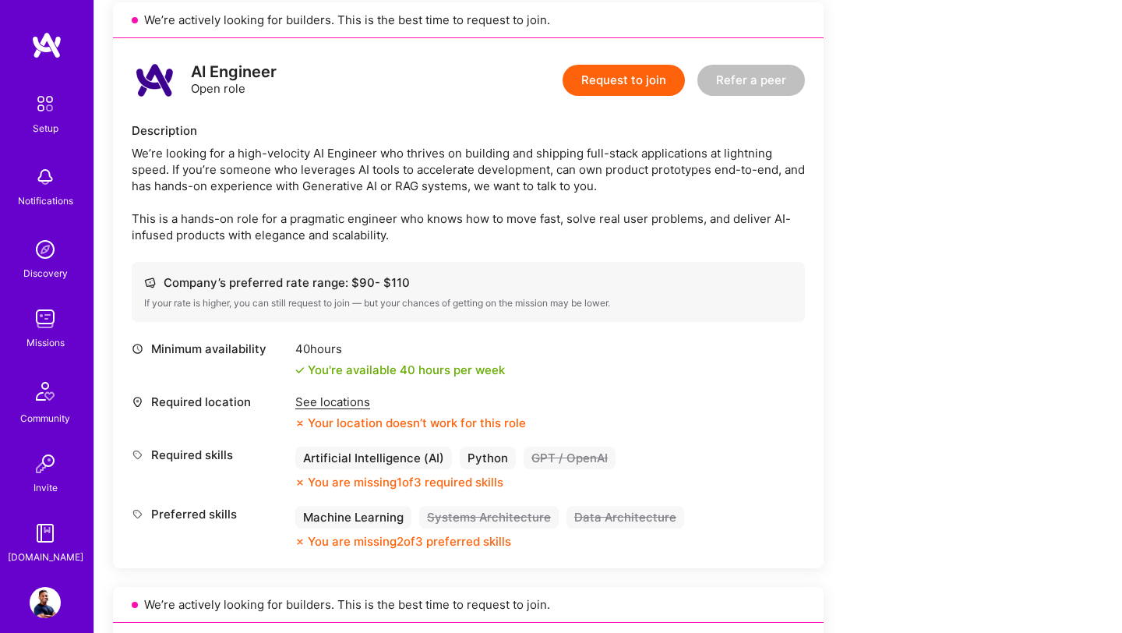
scroll to position [414, 0]
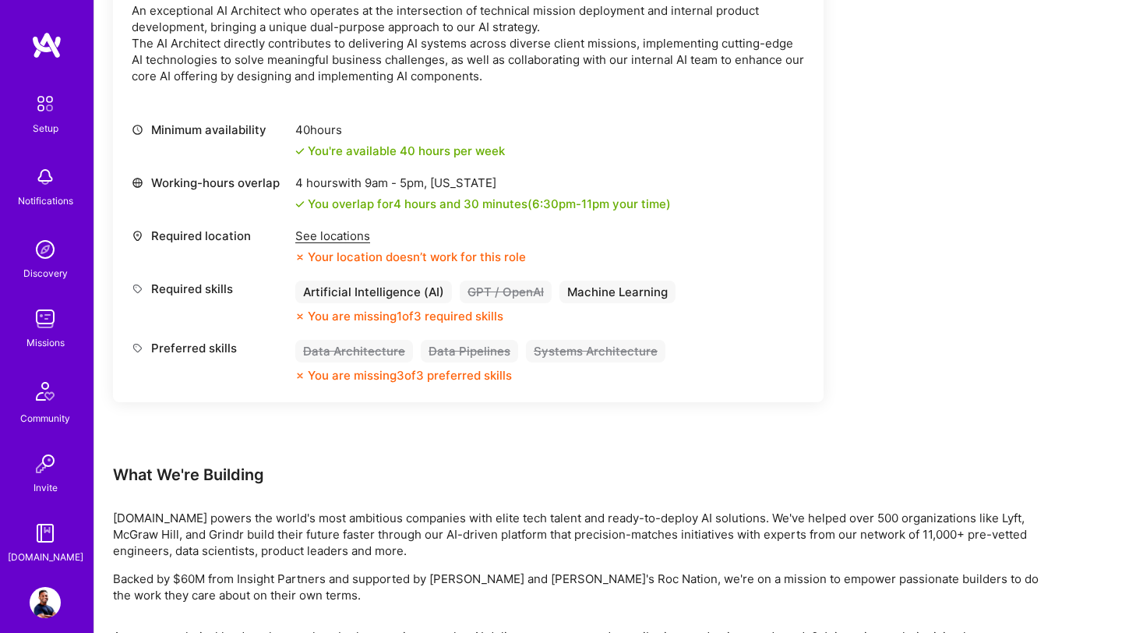
scroll to position [1244, 0]
